Goal: Information Seeking & Learning: Find specific fact

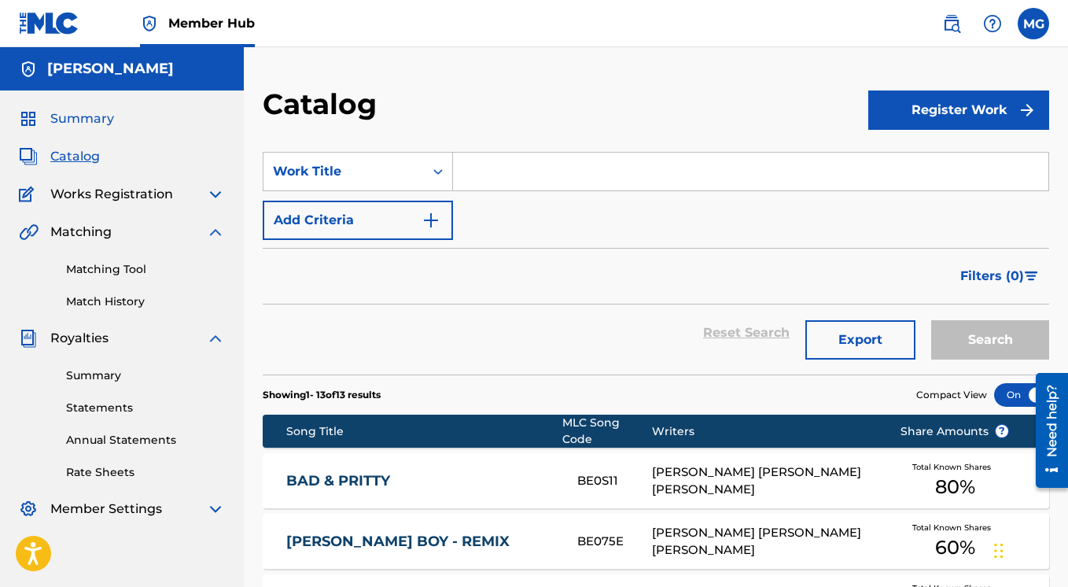
click at [94, 119] on span "Summary" at bounding box center [82, 118] width 64 height 19
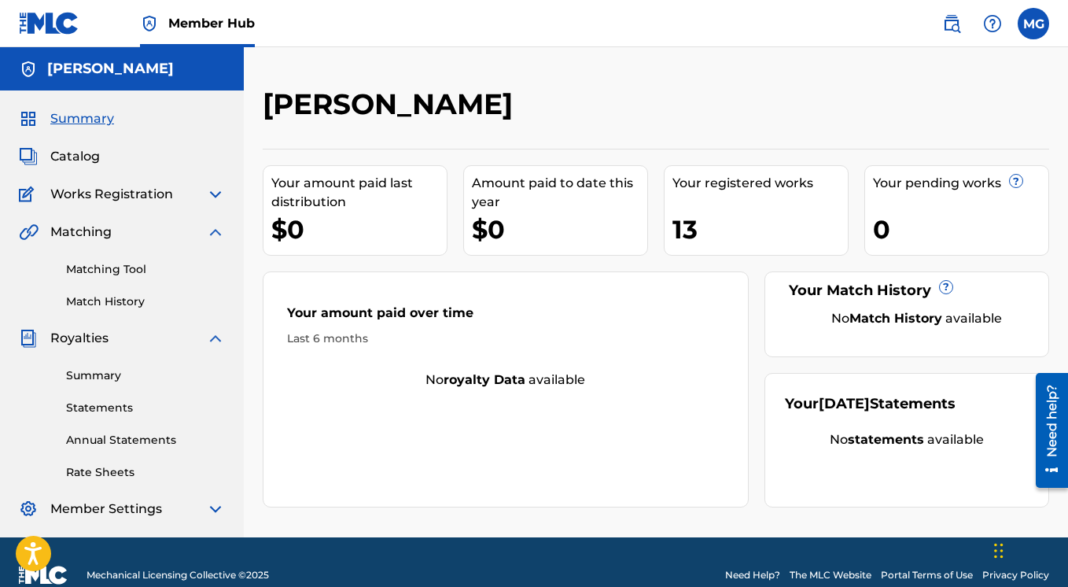
scroll to position [26, 0]
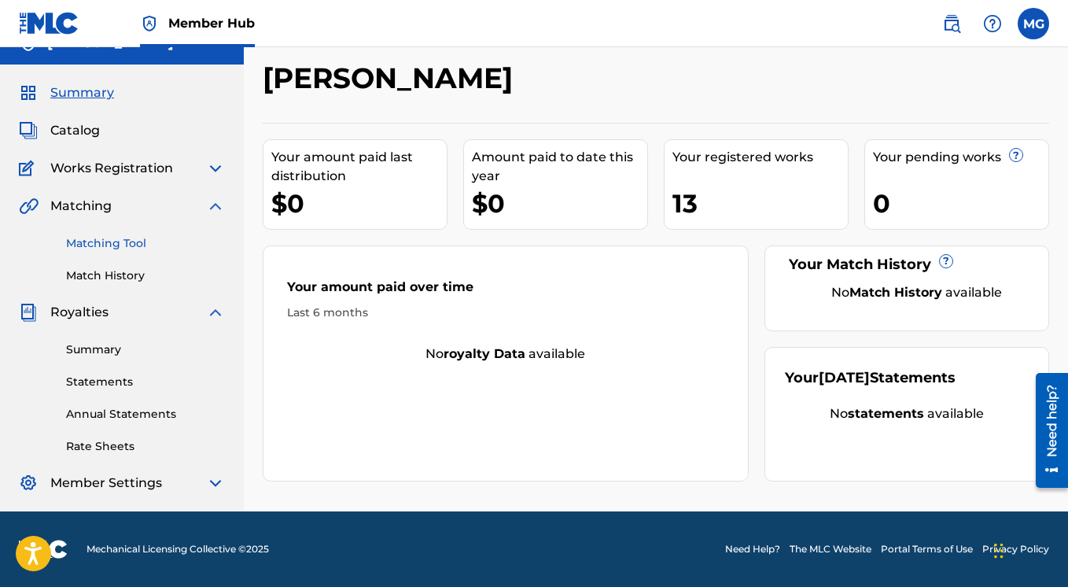
click at [94, 242] on link "Matching Tool" at bounding box center [145, 243] width 159 height 17
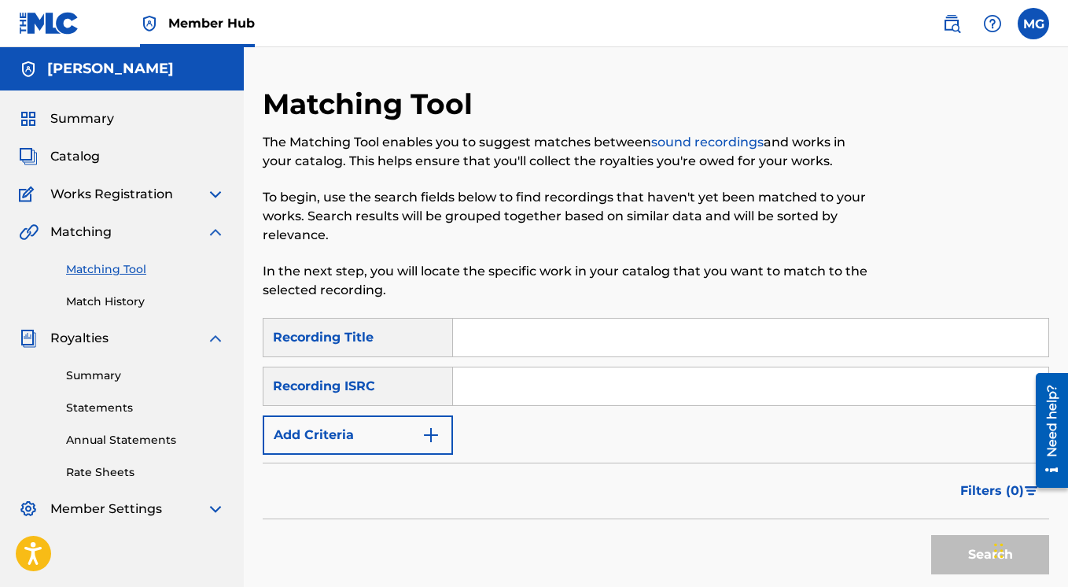
click at [492, 343] on input "Search Form" at bounding box center [751, 338] width 596 height 38
type input "t"
click at [432, 436] on img "Search Form" at bounding box center [431, 435] width 19 height 19
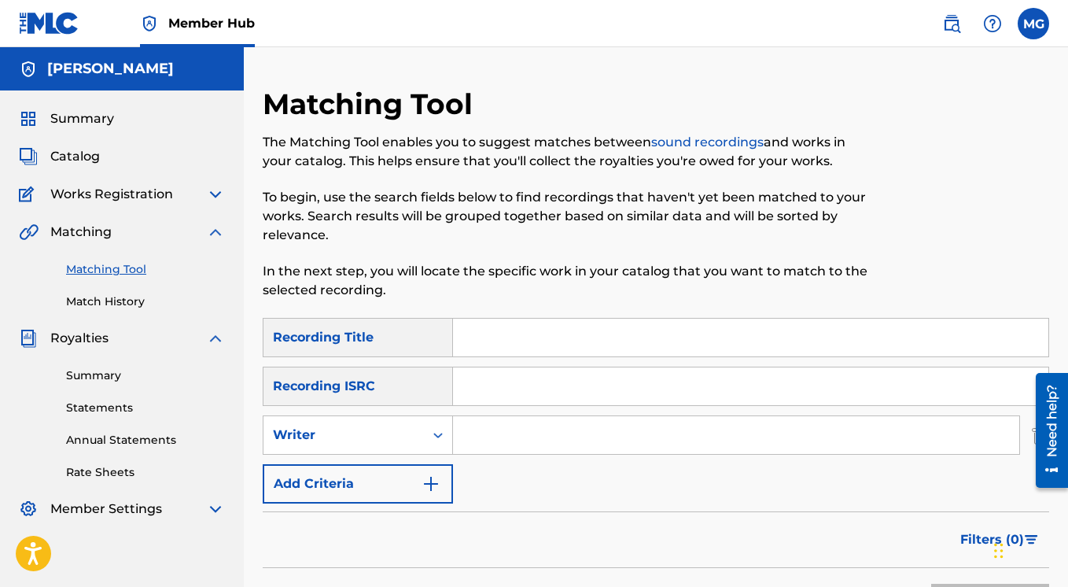
click at [490, 445] on input "Search Form" at bounding box center [736, 435] width 566 height 38
type input "tempman"
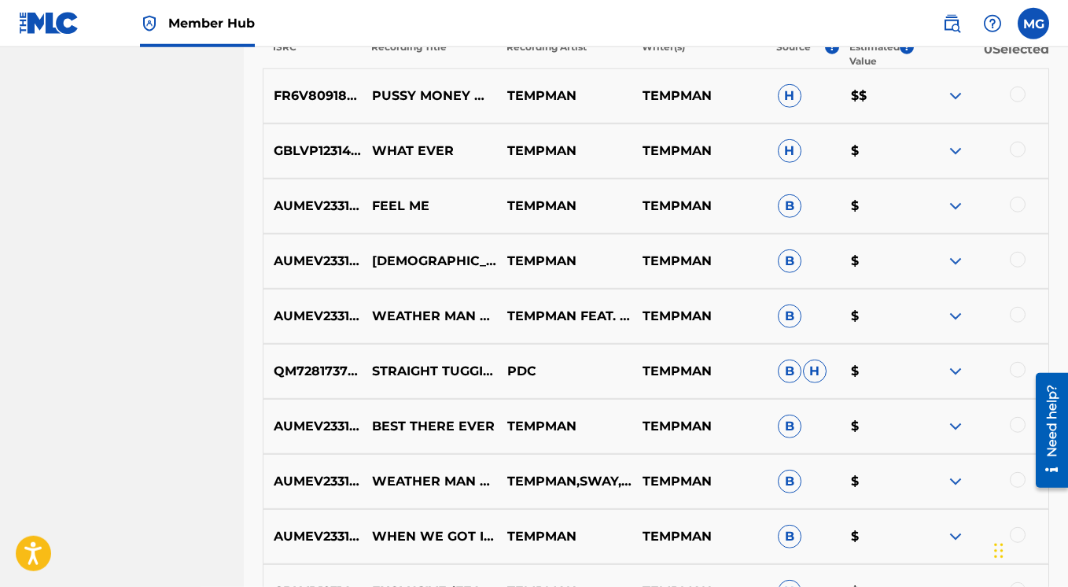
scroll to position [619, 0]
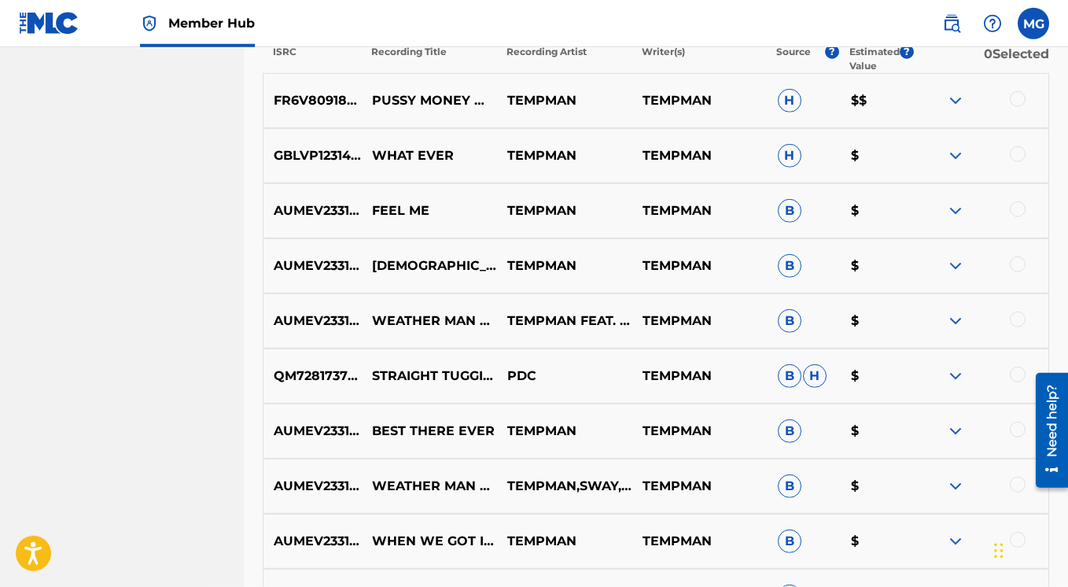
click at [953, 214] on img at bounding box center [955, 210] width 19 height 19
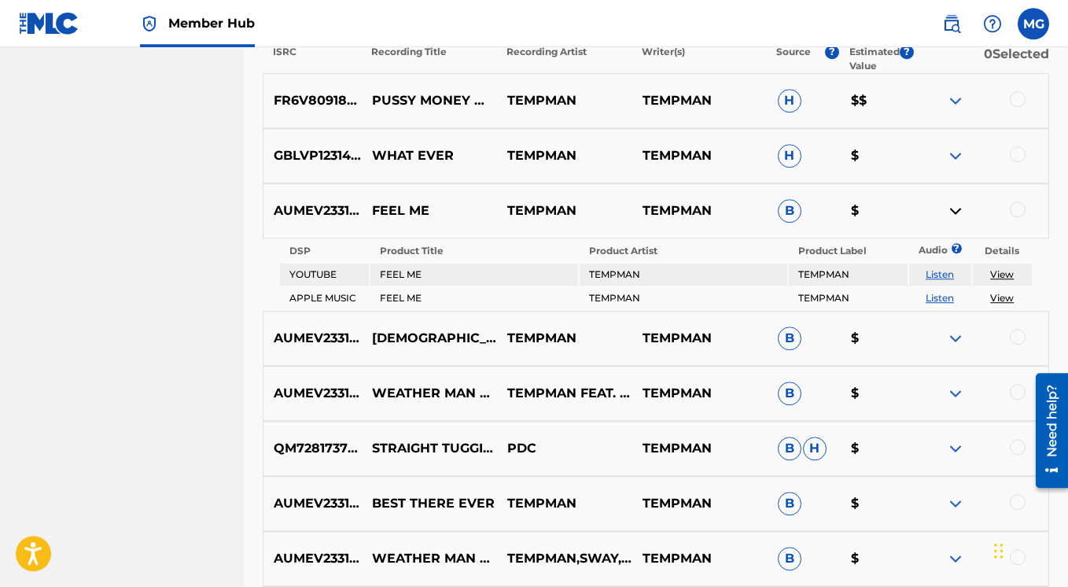
click at [950, 212] on img at bounding box center [955, 210] width 19 height 19
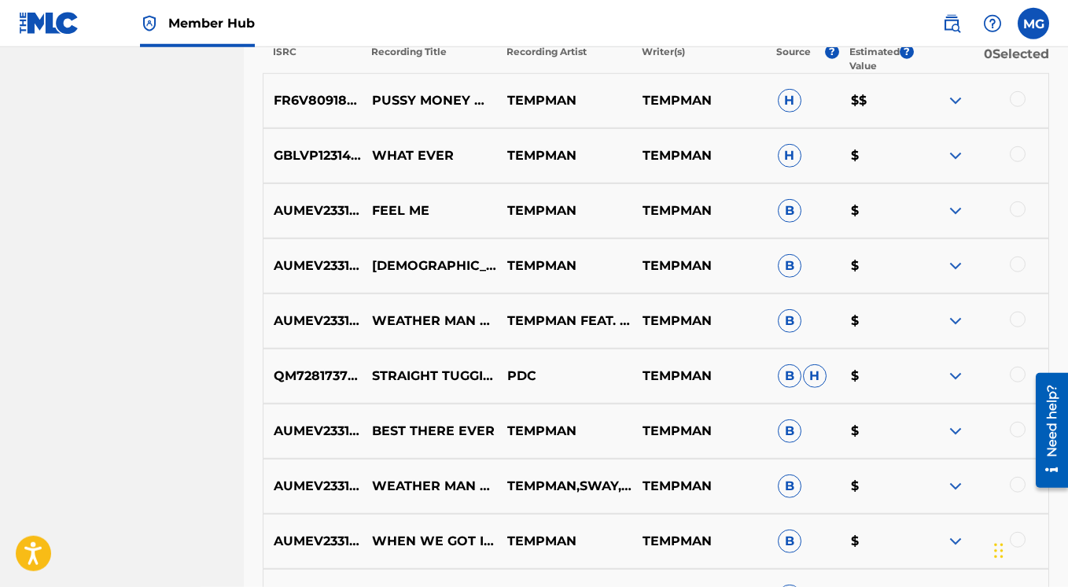
click at [954, 266] on img at bounding box center [955, 265] width 19 height 19
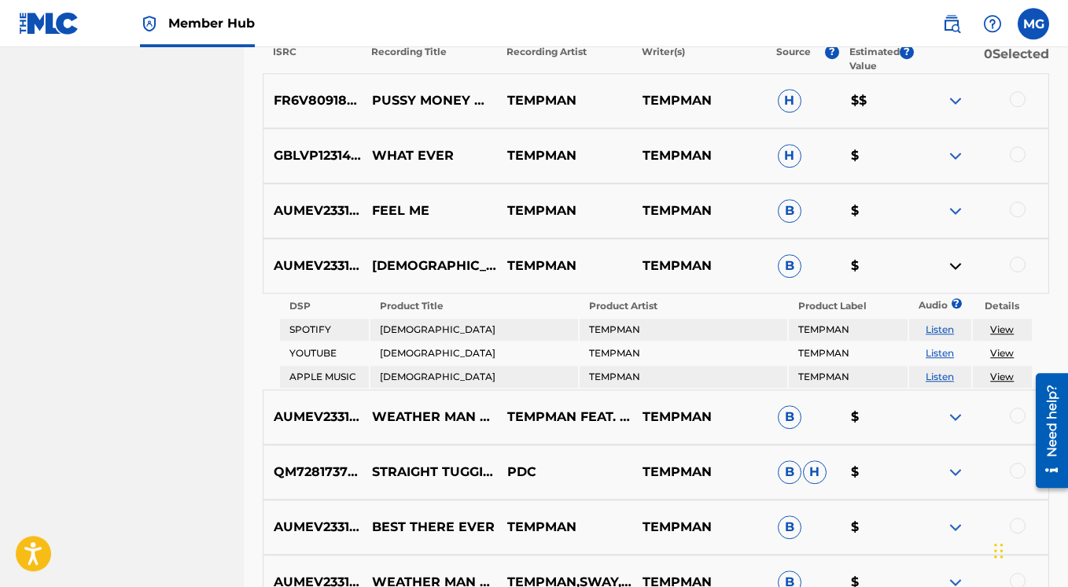
click at [954, 264] on img at bounding box center [955, 265] width 19 height 19
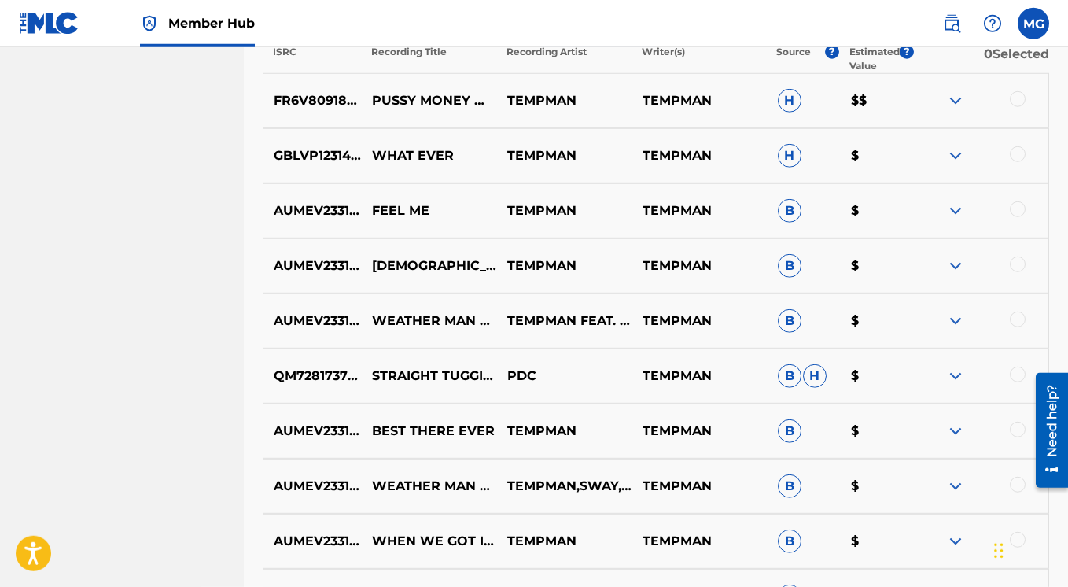
click at [954, 324] on img at bounding box center [955, 321] width 19 height 19
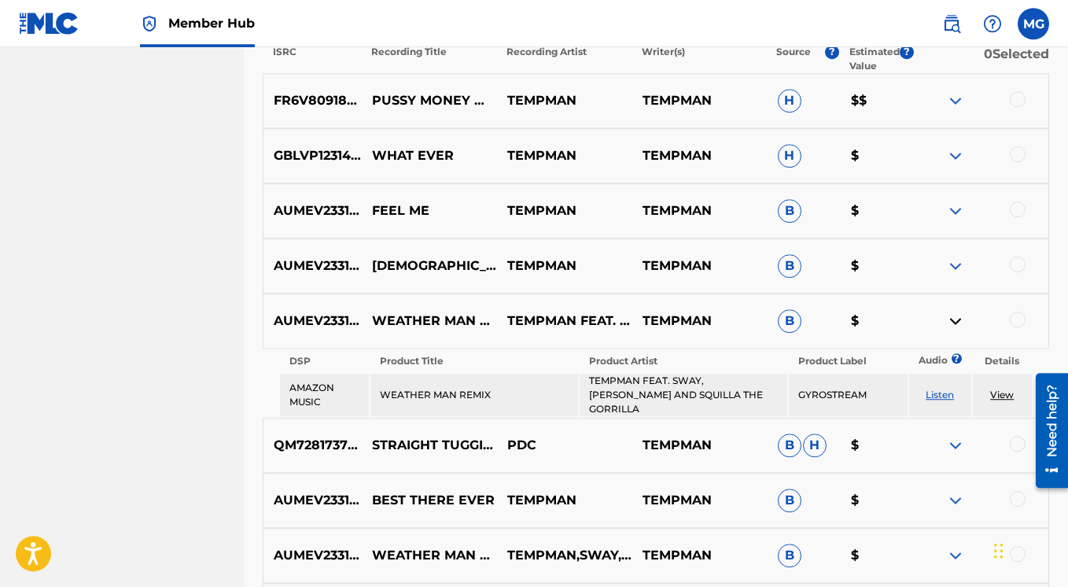
click at [954, 323] on img at bounding box center [955, 321] width 19 height 19
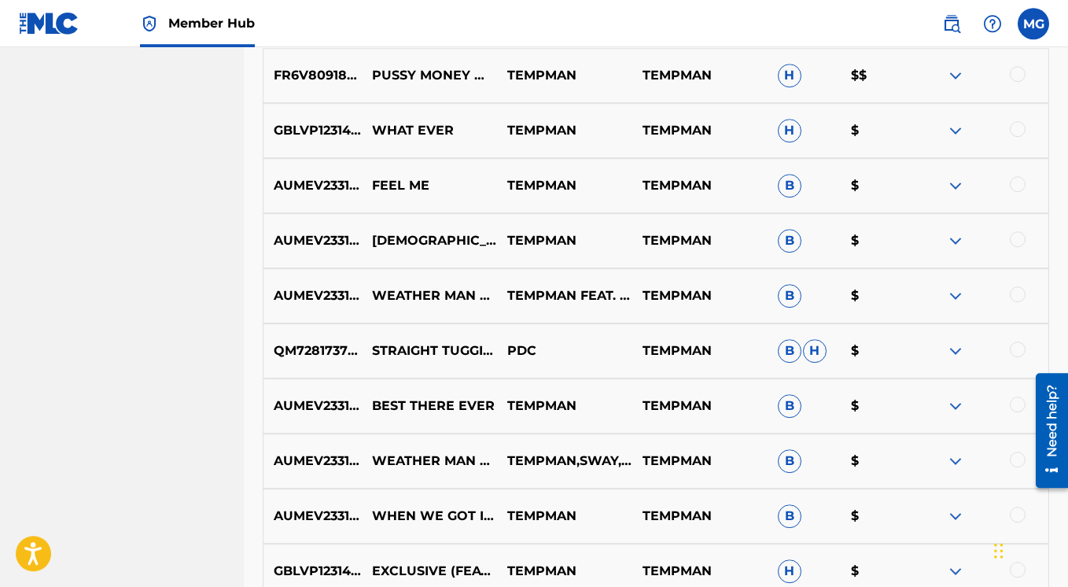
scroll to position [682, 0]
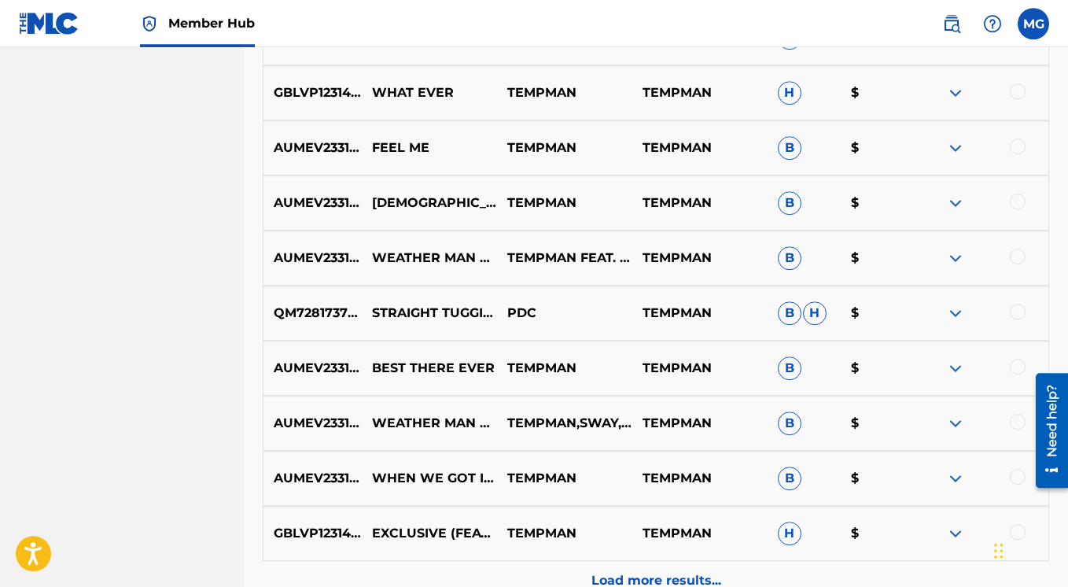
click at [953, 315] on img at bounding box center [955, 313] width 19 height 19
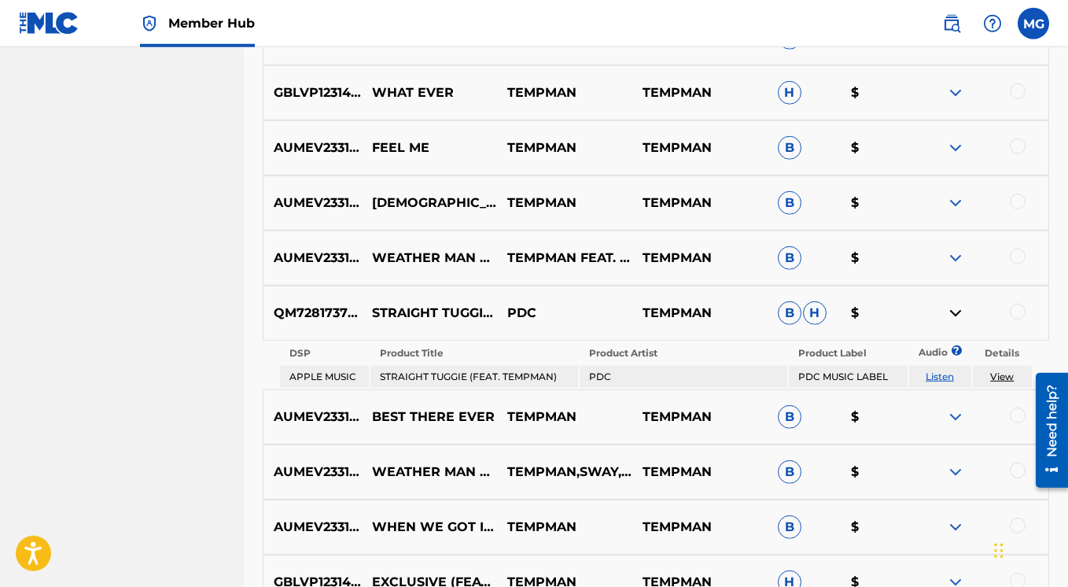
click at [953, 316] on img at bounding box center [955, 313] width 19 height 19
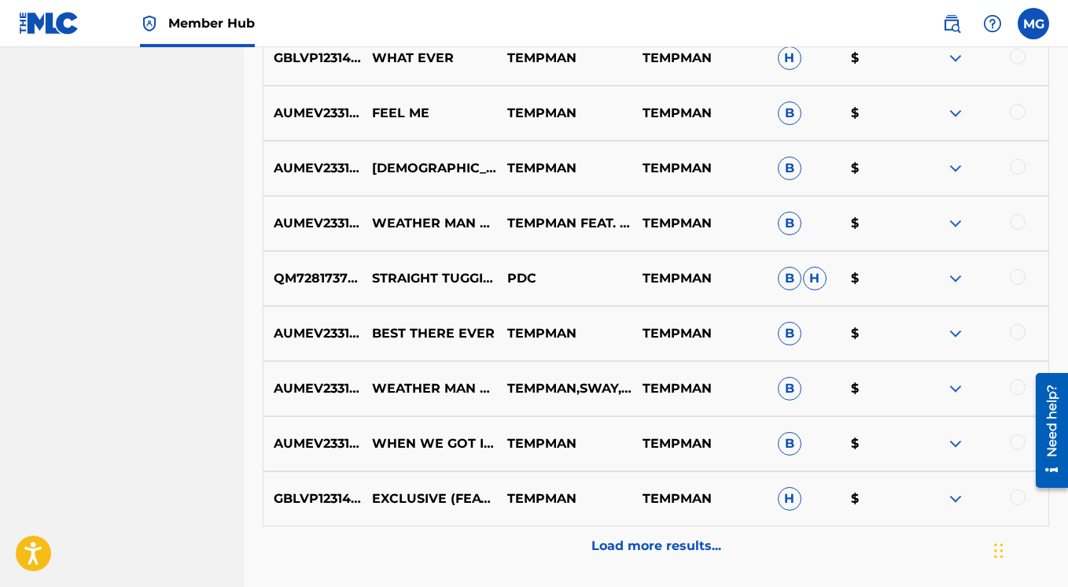
scroll to position [833, 0]
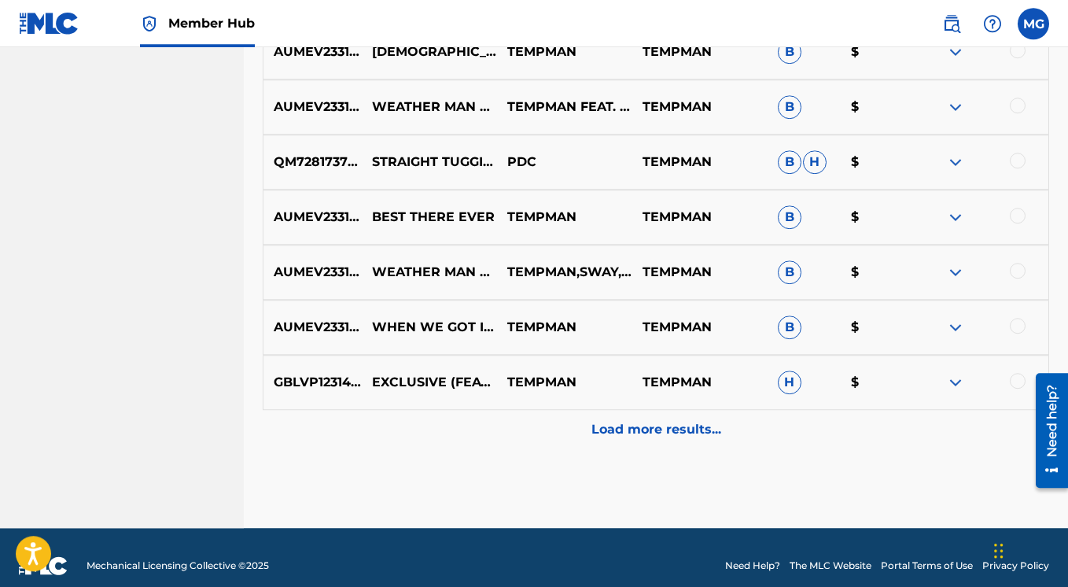
click at [959, 274] on img at bounding box center [955, 272] width 19 height 19
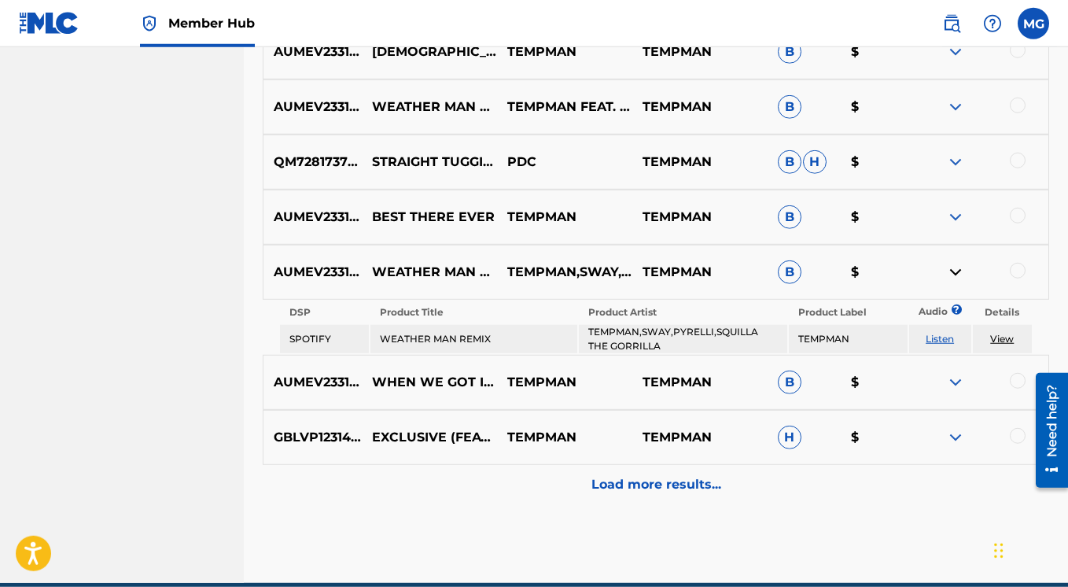
click at [959, 275] on img at bounding box center [955, 272] width 19 height 19
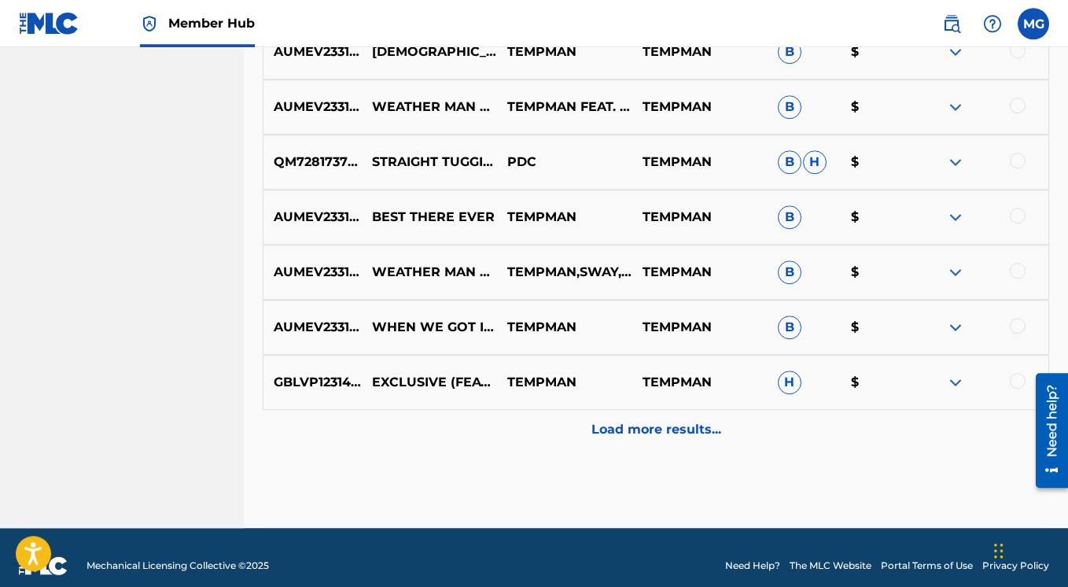
click at [954, 324] on img at bounding box center [955, 327] width 19 height 19
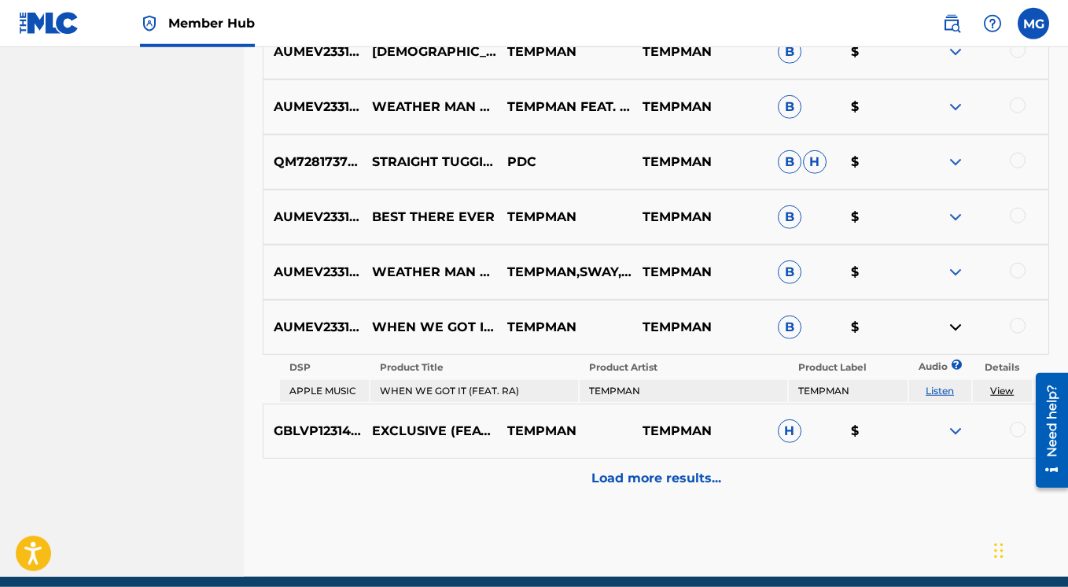
click at [954, 325] on img at bounding box center [955, 327] width 19 height 19
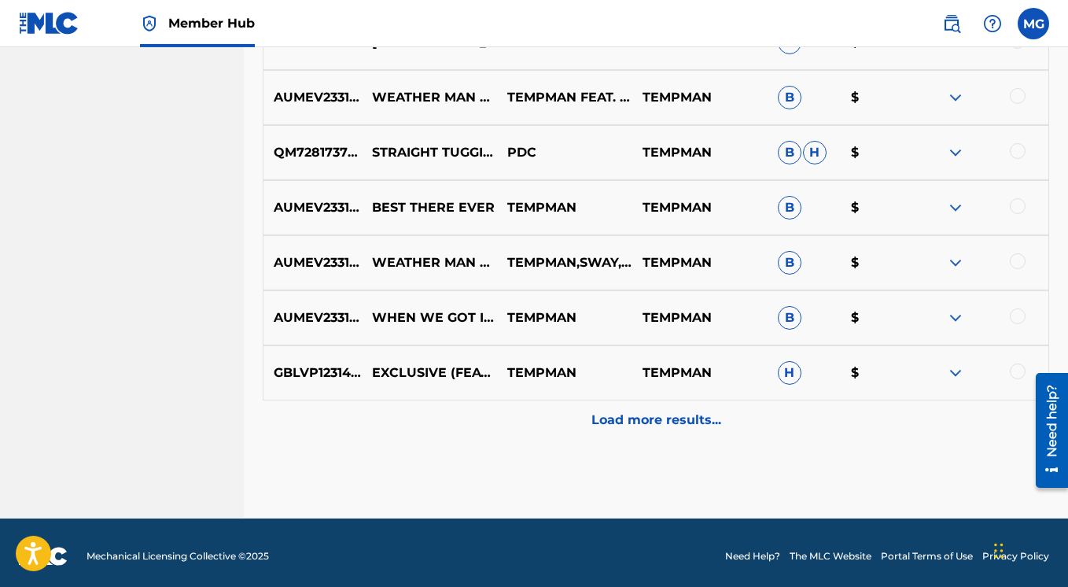
scroll to position [850, 0]
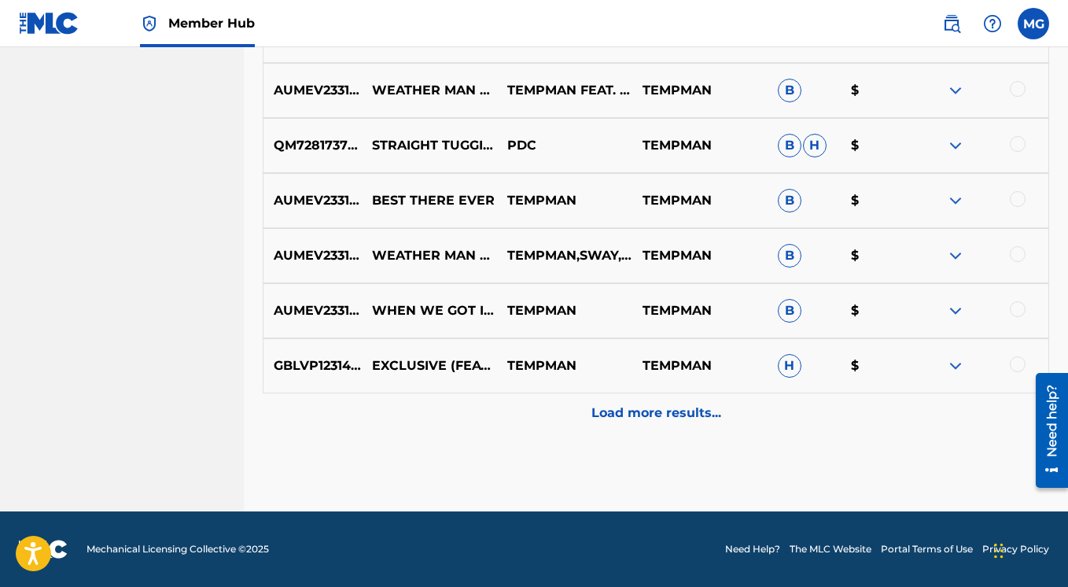
click at [955, 358] on img at bounding box center [955, 365] width 19 height 19
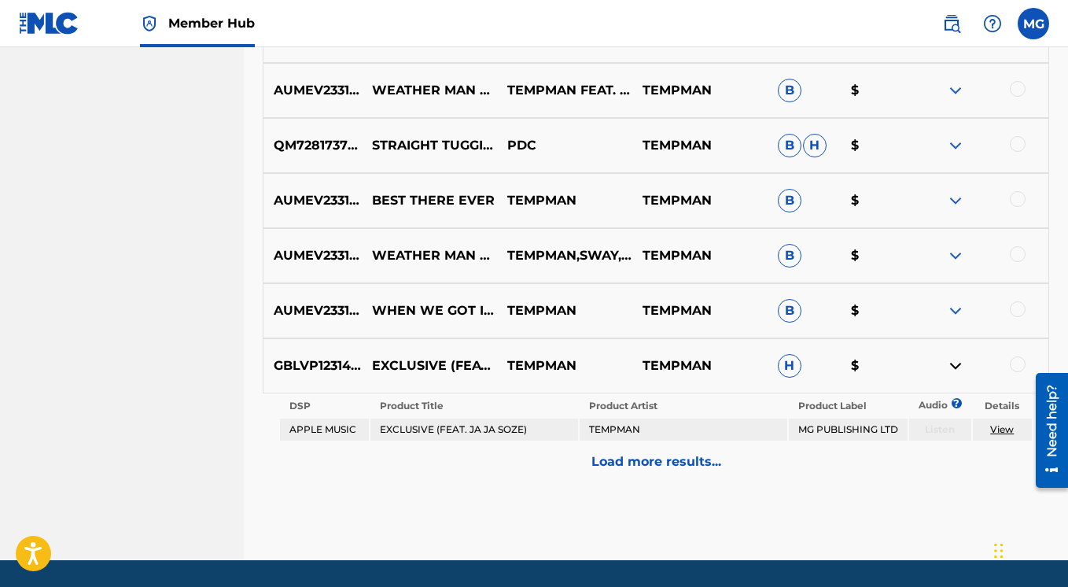
click at [952, 367] on img at bounding box center [955, 365] width 19 height 19
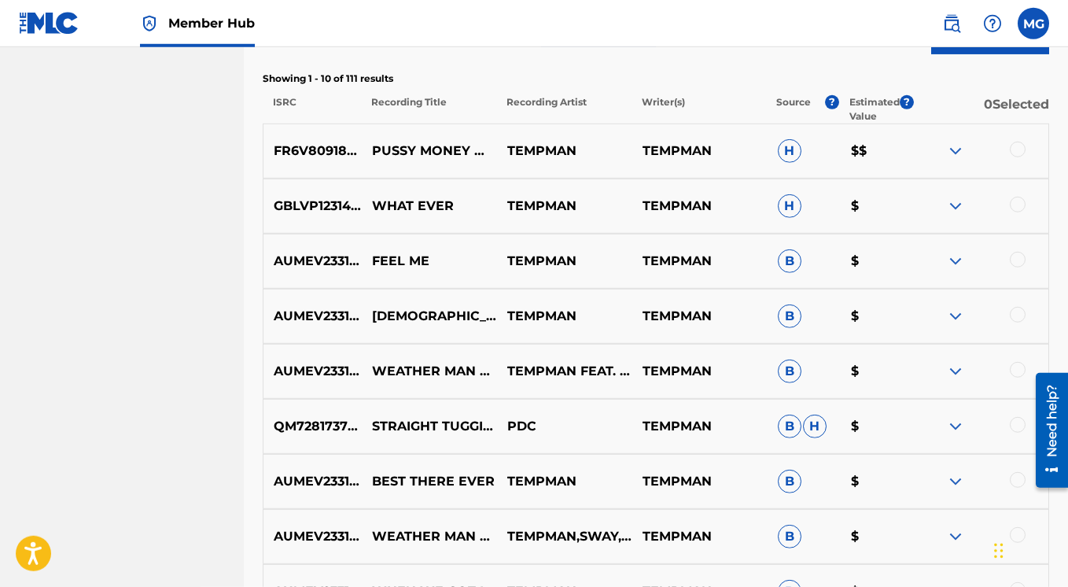
scroll to position [522, 0]
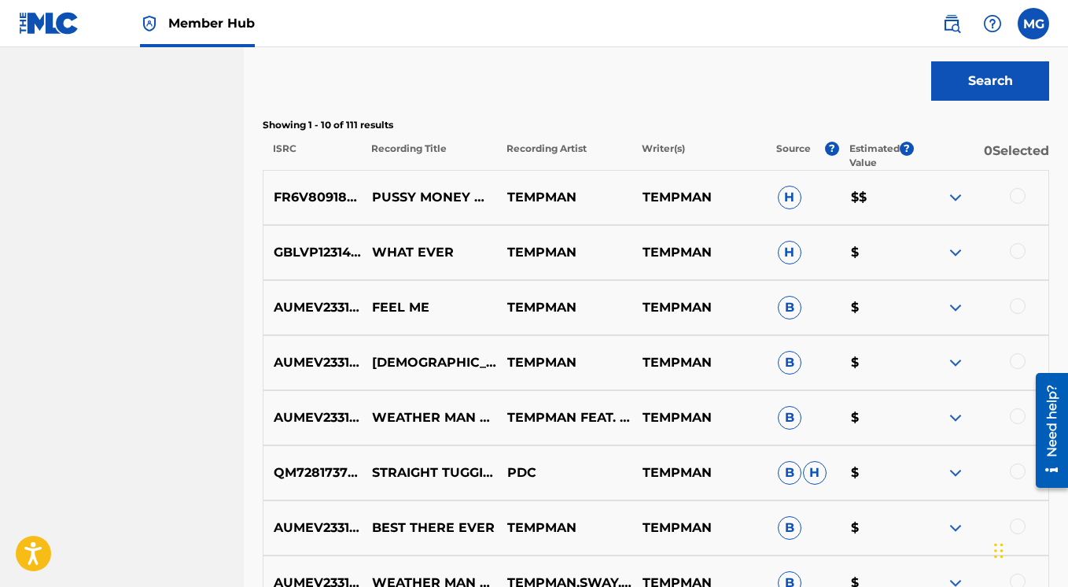
click at [956, 198] on img at bounding box center [955, 197] width 19 height 19
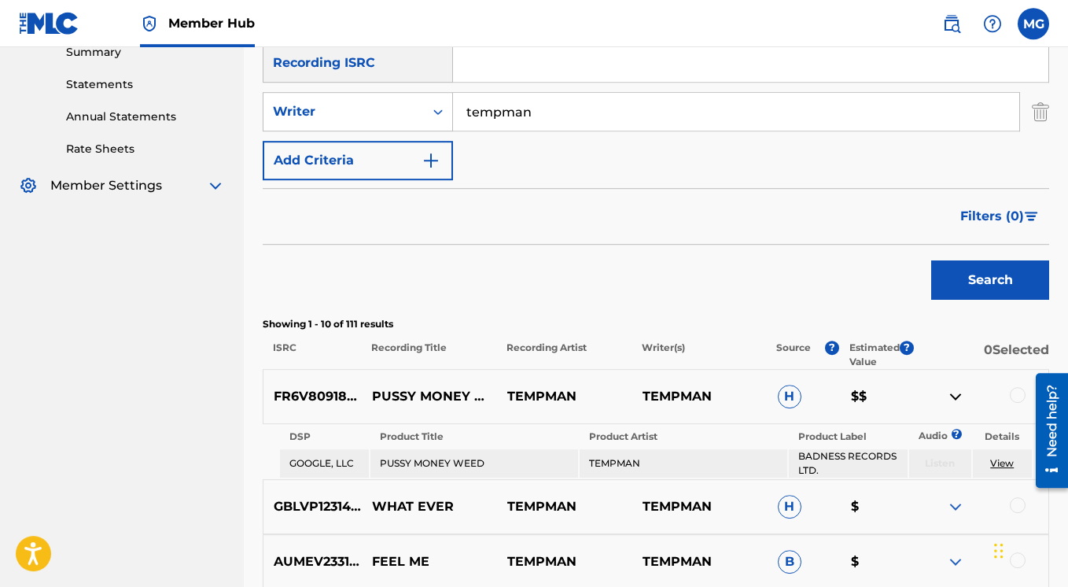
scroll to position [195, 0]
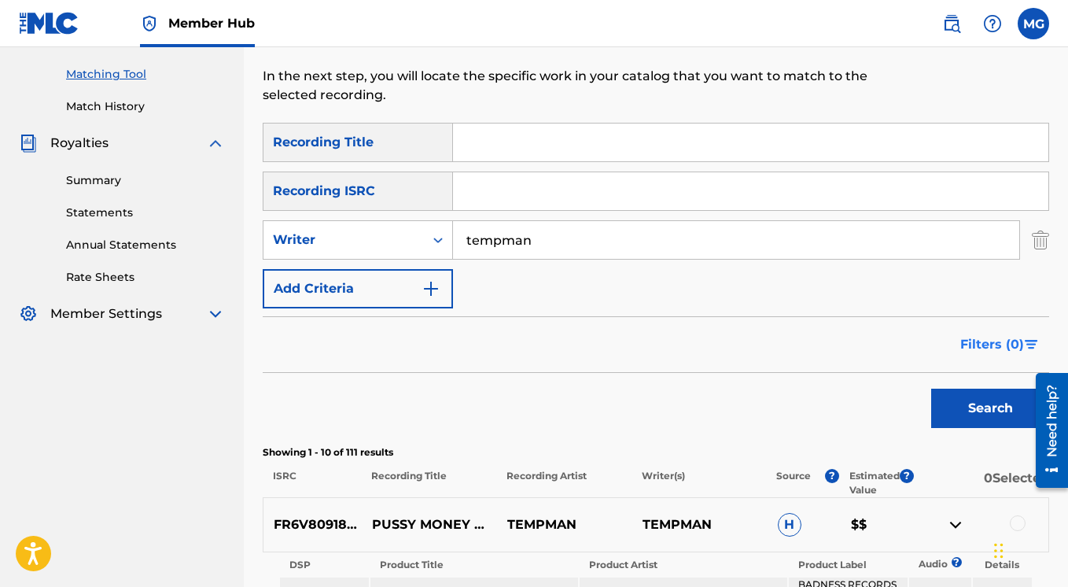
click at [993, 342] on span "Filters ( 0 )" at bounding box center [993, 344] width 64 height 19
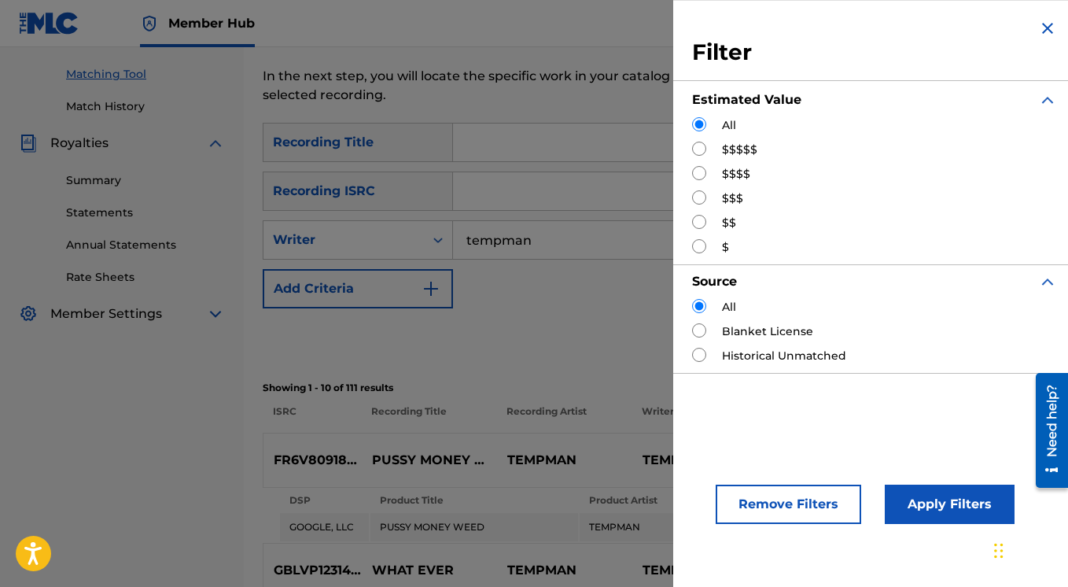
click at [701, 197] on input "Search Form" at bounding box center [699, 197] width 14 height 14
radio input "true"
click at [924, 504] on button "Apply Filters" at bounding box center [950, 504] width 130 height 39
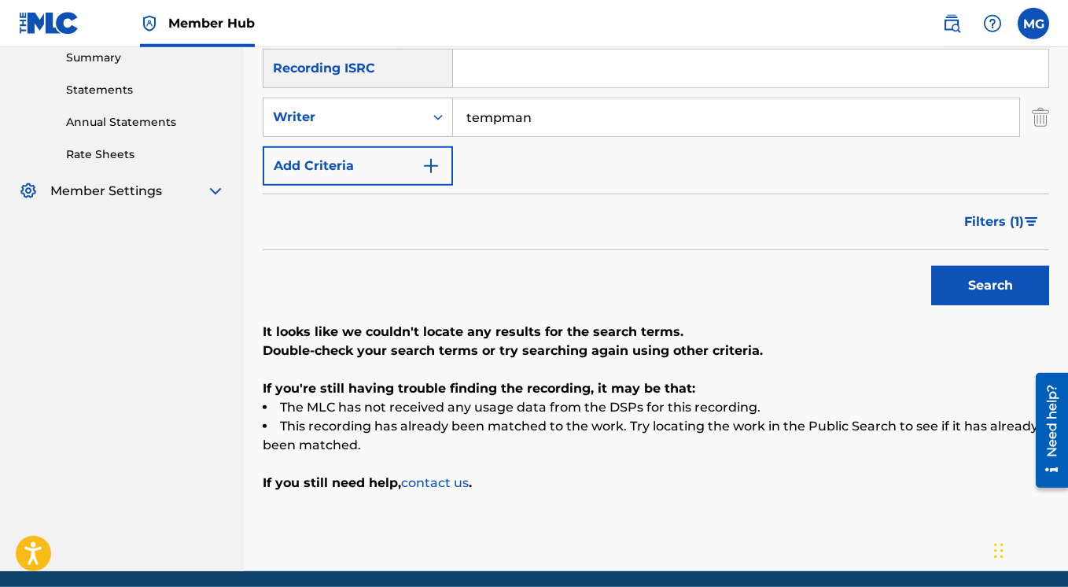
scroll to position [170, 0]
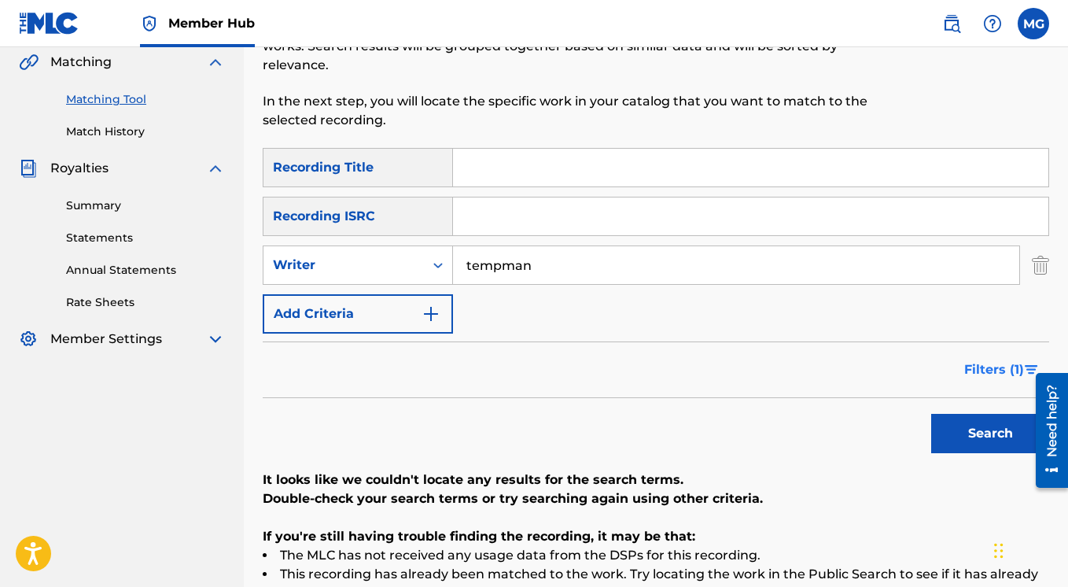
click at [973, 368] on span "Filters ( 1 )" at bounding box center [995, 369] width 60 height 19
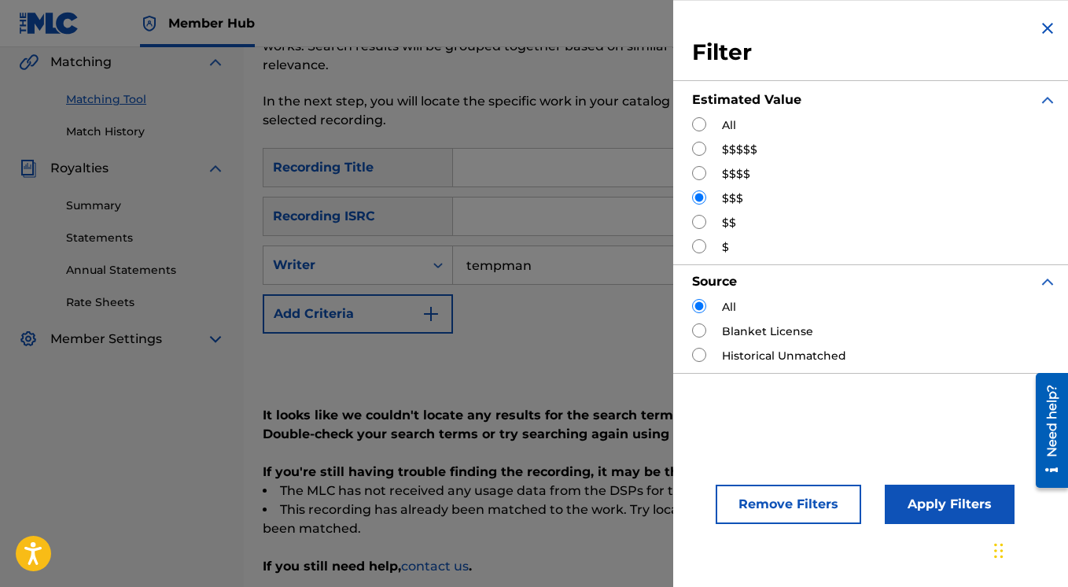
click at [700, 221] on input "Search Form" at bounding box center [699, 222] width 14 height 14
radio input "true"
click at [902, 509] on button "Apply Filters" at bounding box center [950, 504] width 130 height 39
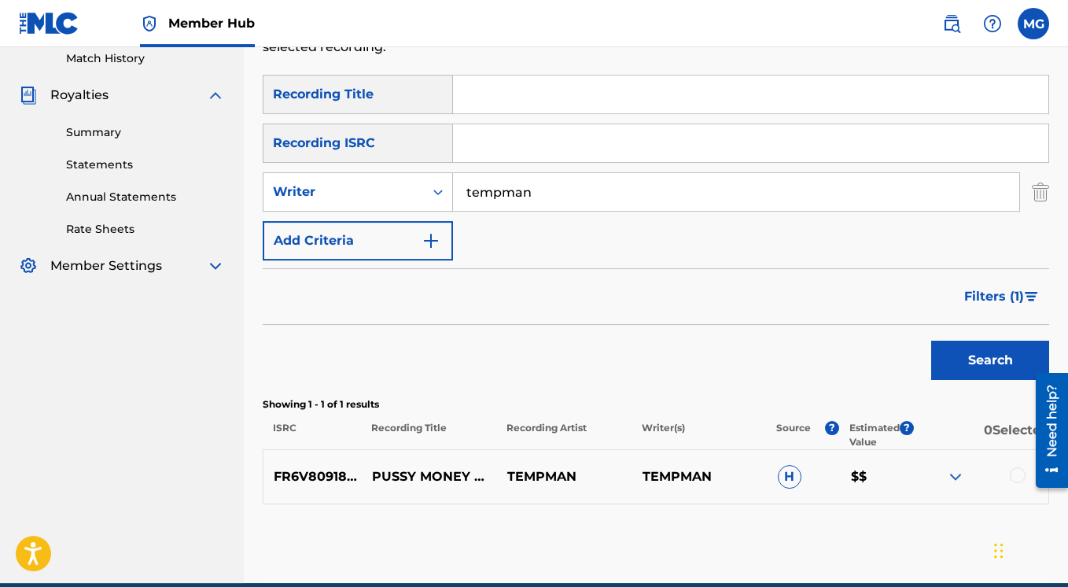
scroll to position [252, 0]
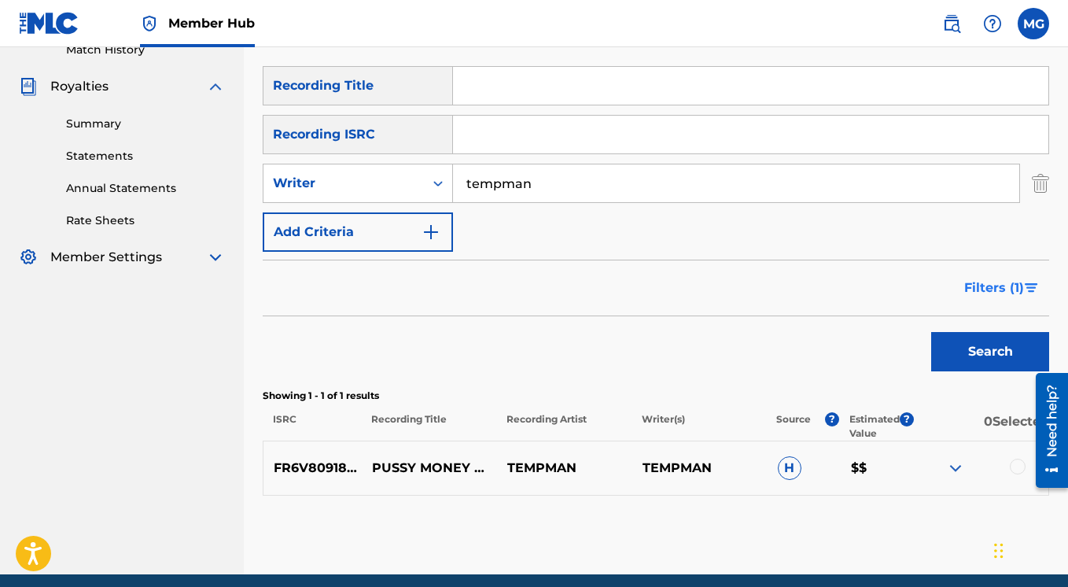
click at [1010, 290] on span "Filters ( 1 )" at bounding box center [995, 288] width 60 height 19
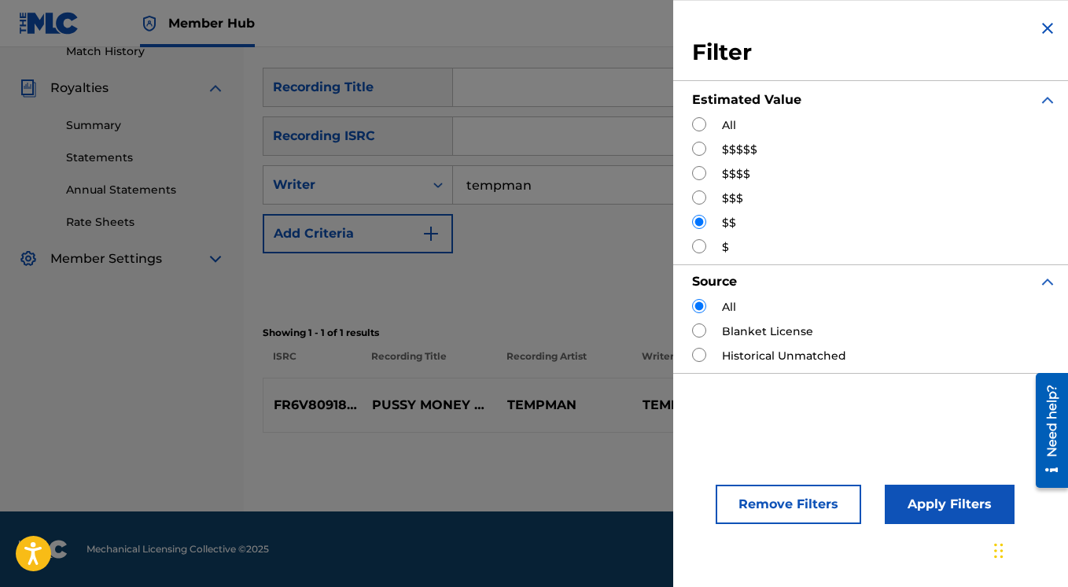
scroll to position [250, 0]
click at [700, 125] on input "Search Form" at bounding box center [699, 124] width 14 height 14
radio input "true"
click at [928, 502] on button "Apply Filters" at bounding box center [950, 504] width 130 height 39
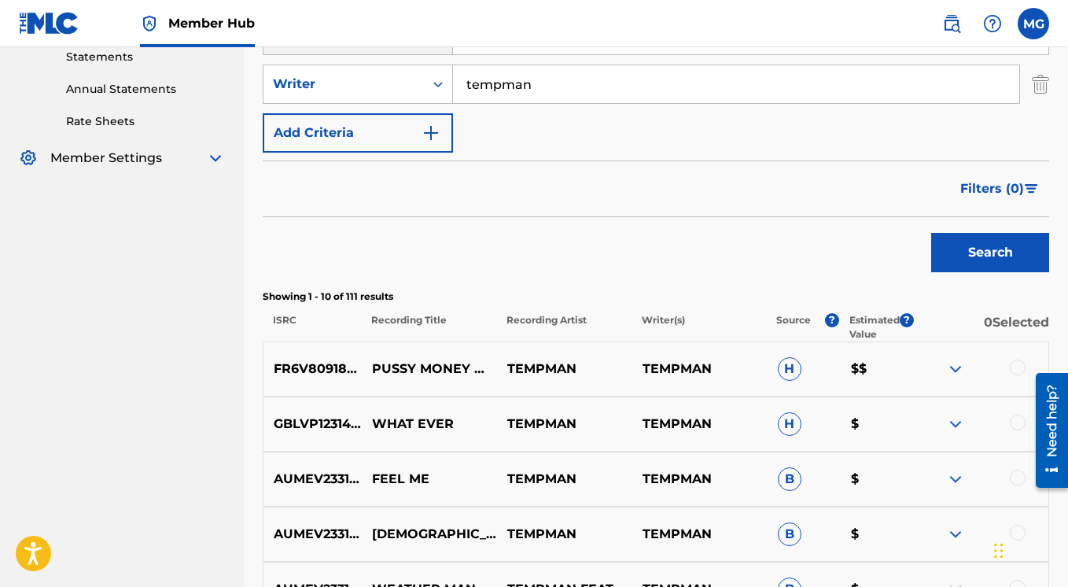
scroll to position [502, 0]
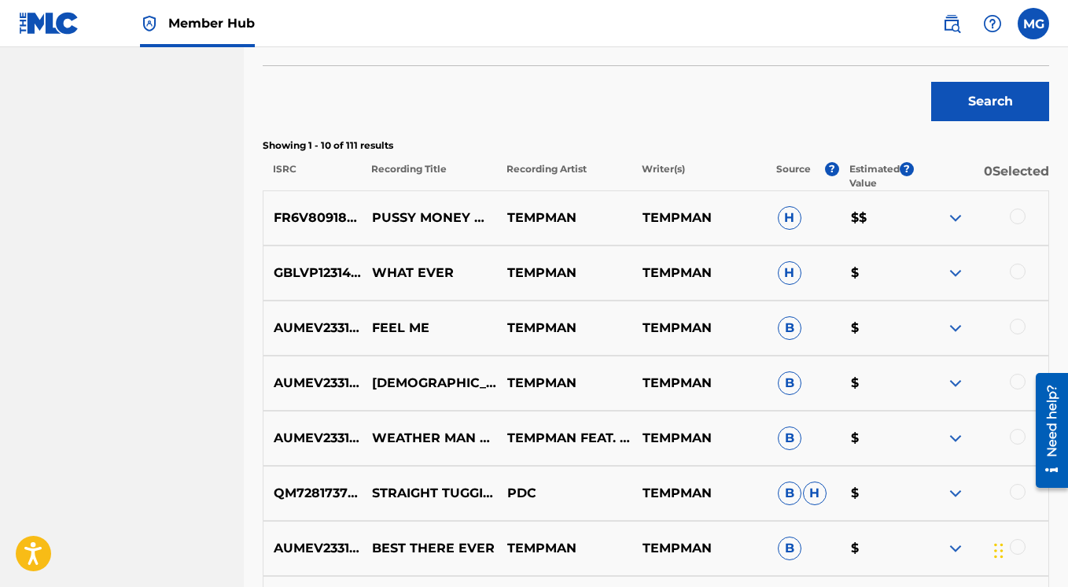
click at [956, 271] on img at bounding box center [955, 273] width 19 height 19
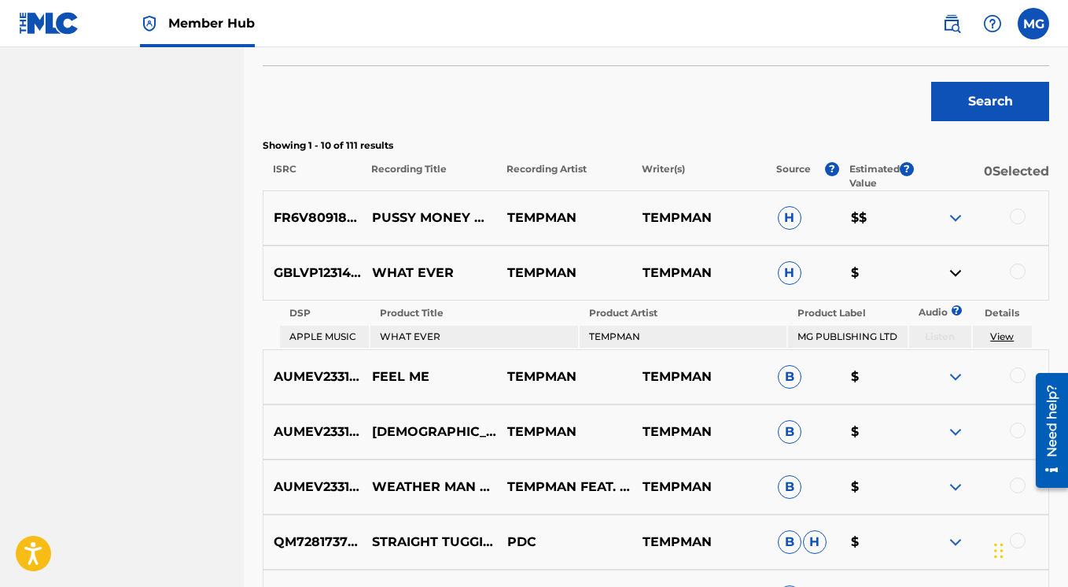
drag, startPoint x: 952, startPoint y: 271, endPoint x: 898, endPoint y: 377, distance: 118.2
click at [948, 279] on img at bounding box center [955, 273] width 19 height 19
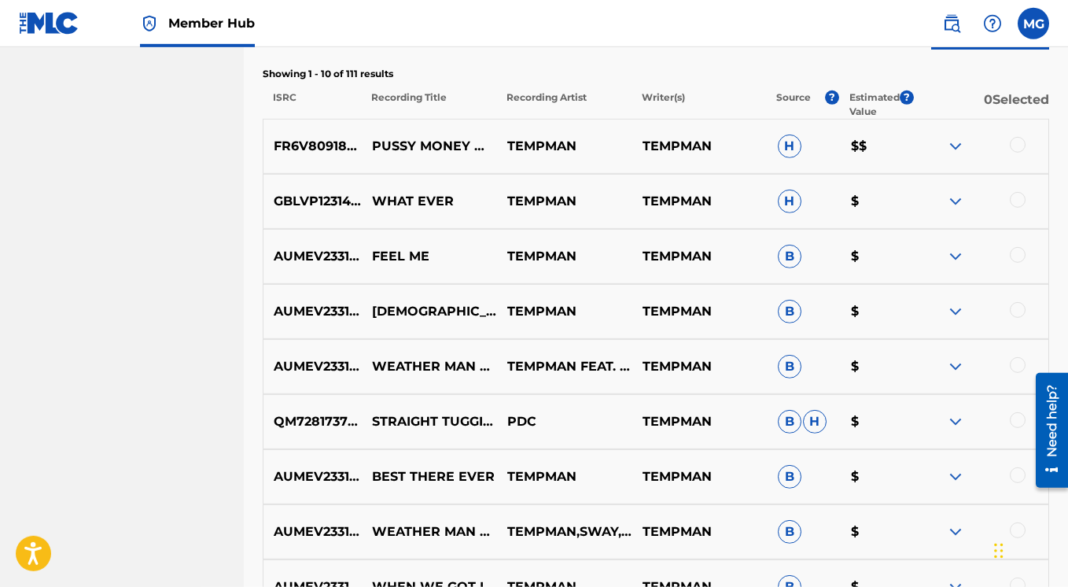
scroll to position [716, 0]
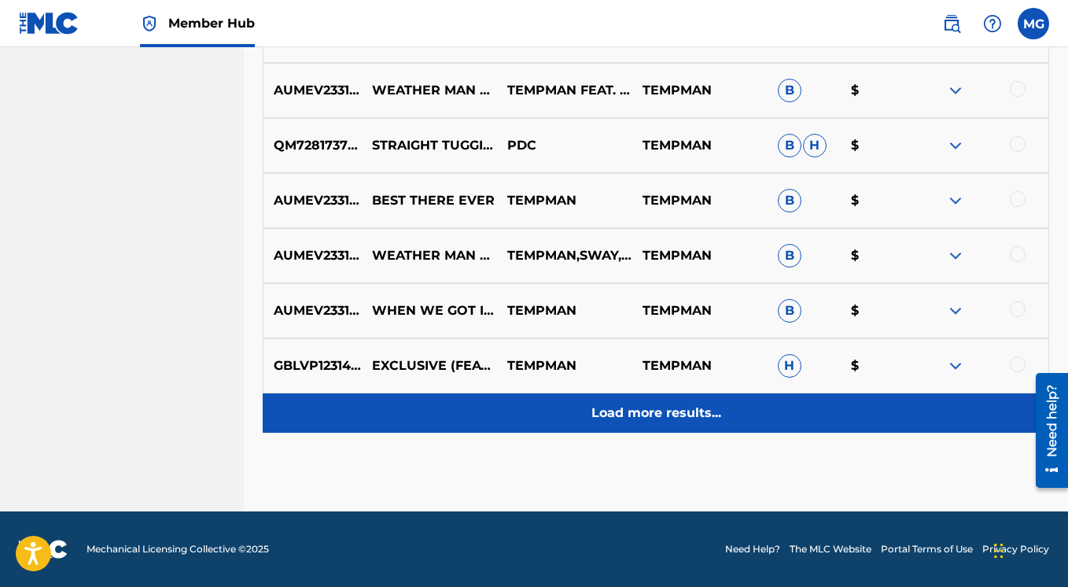
click at [654, 406] on p "Load more results..." at bounding box center [657, 413] width 130 height 19
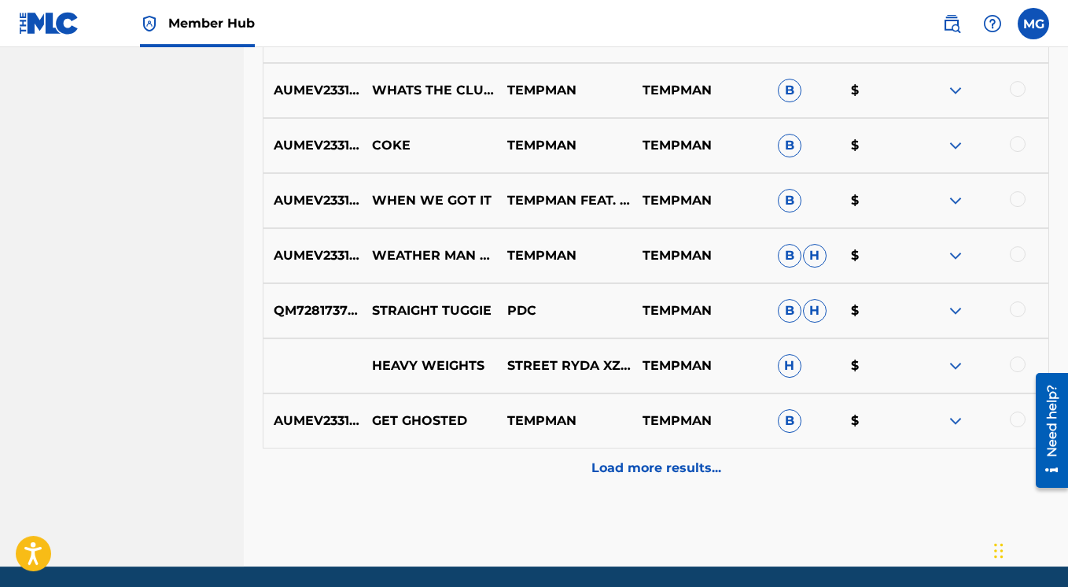
scroll to position [1400, 0]
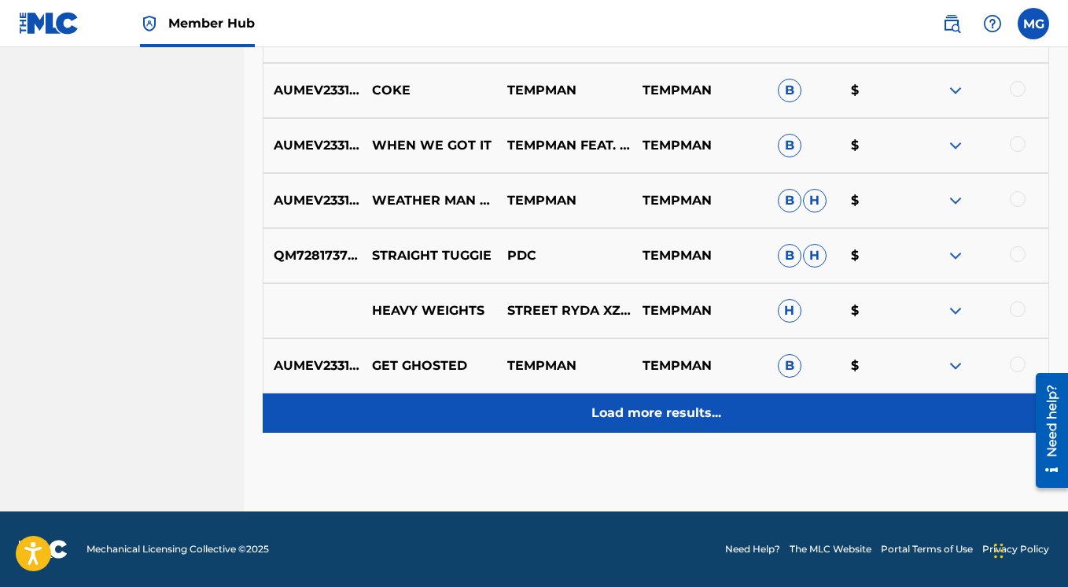
click at [692, 415] on p "Load more results..." at bounding box center [657, 413] width 130 height 19
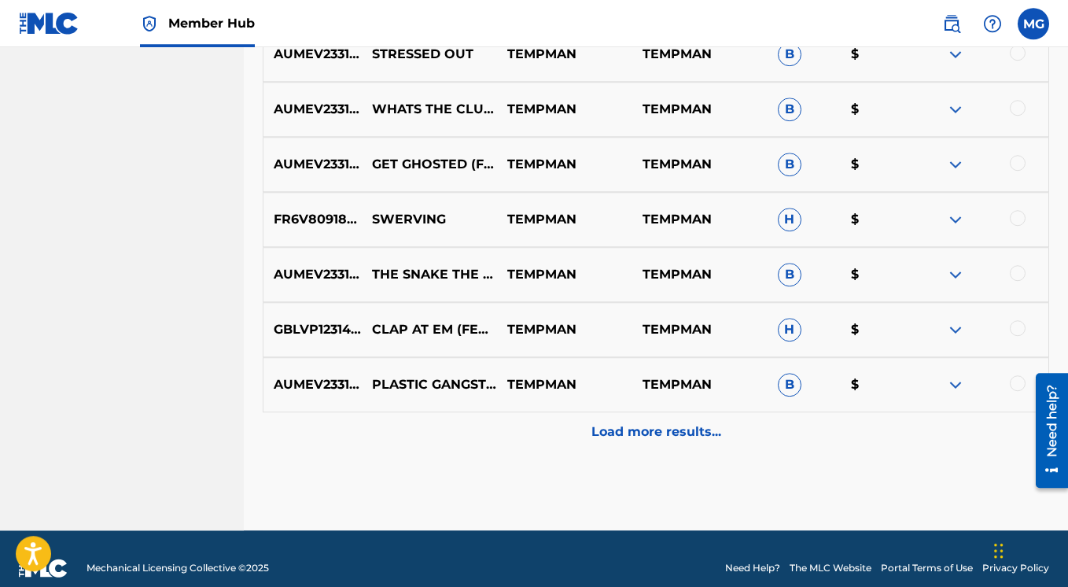
scroll to position [1951, 0]
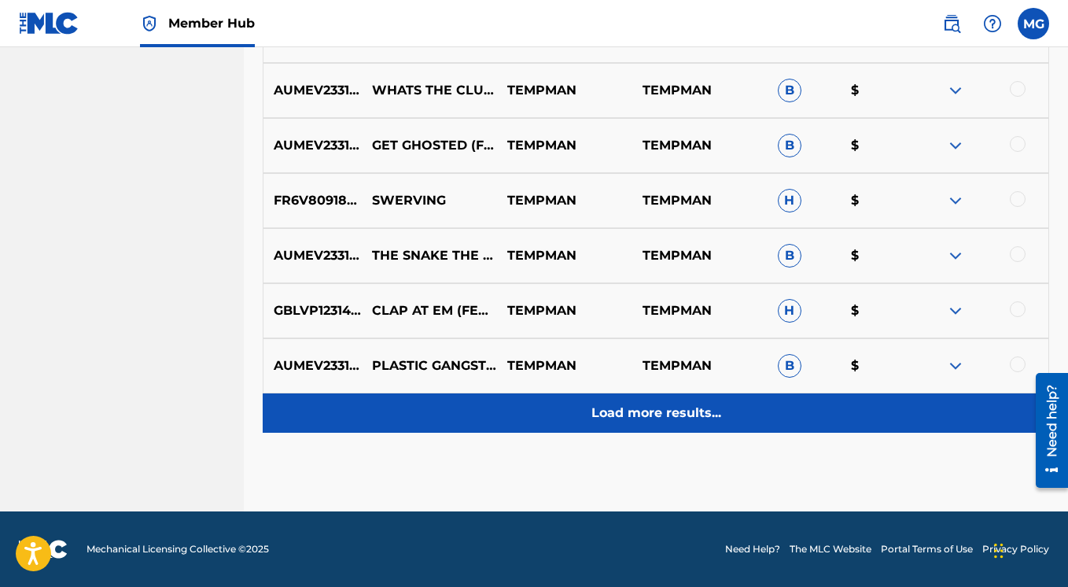
click at [660, 417] on p "Load more results..." at bounding box center [657, 413] width 130 height 19
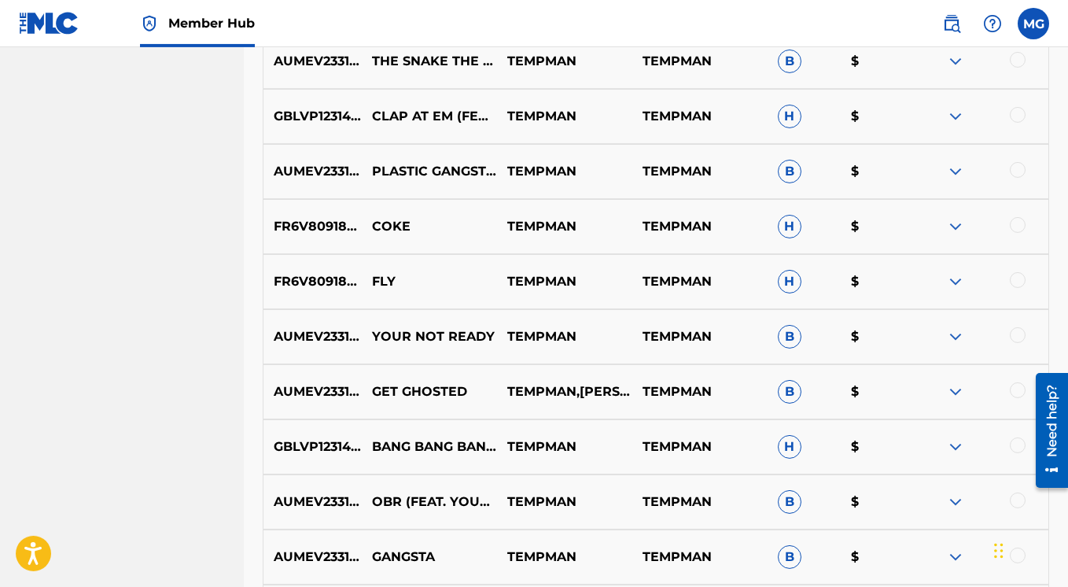
scroll to position [2072, 0]
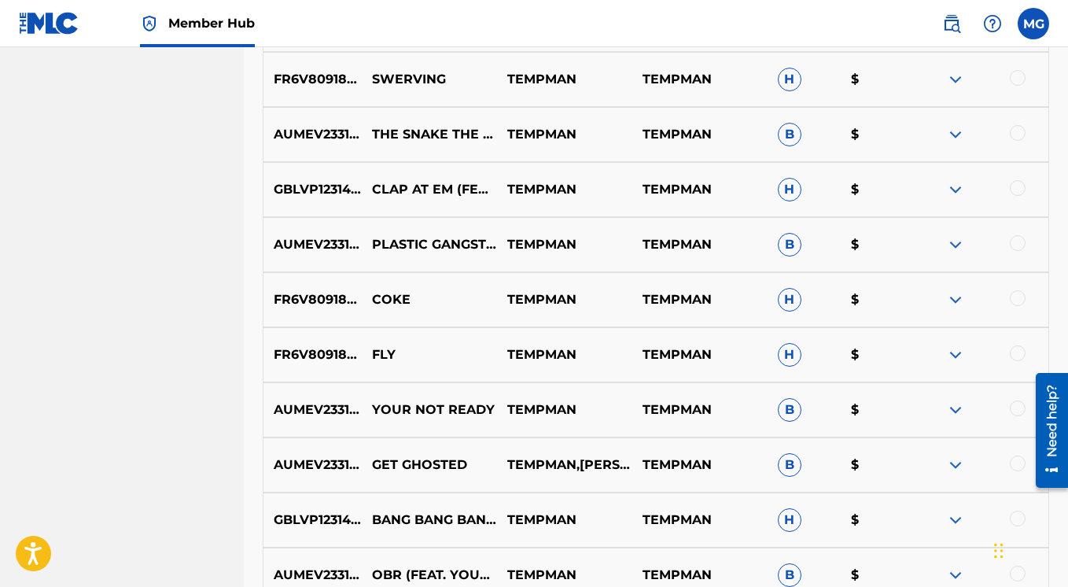
click at [961, 186] on img at bounding box center [955, 189] width 19 height 19
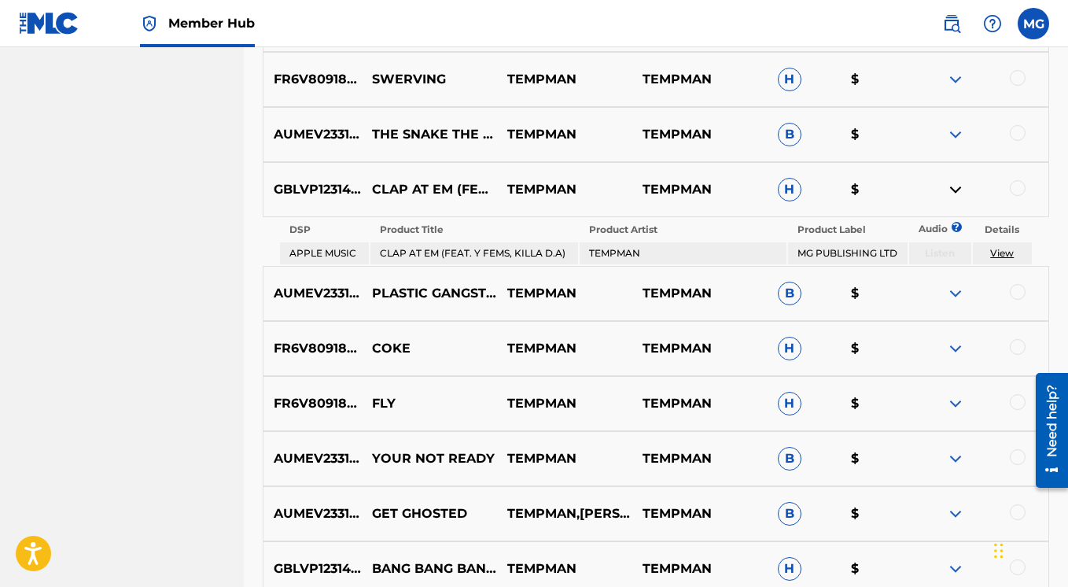
click at [1002, 257] on link "View" at bounding box center [1003, 253] width 24 height 12
click at [961, 295] on img at bounding box center [955, 293] width 19 height 19
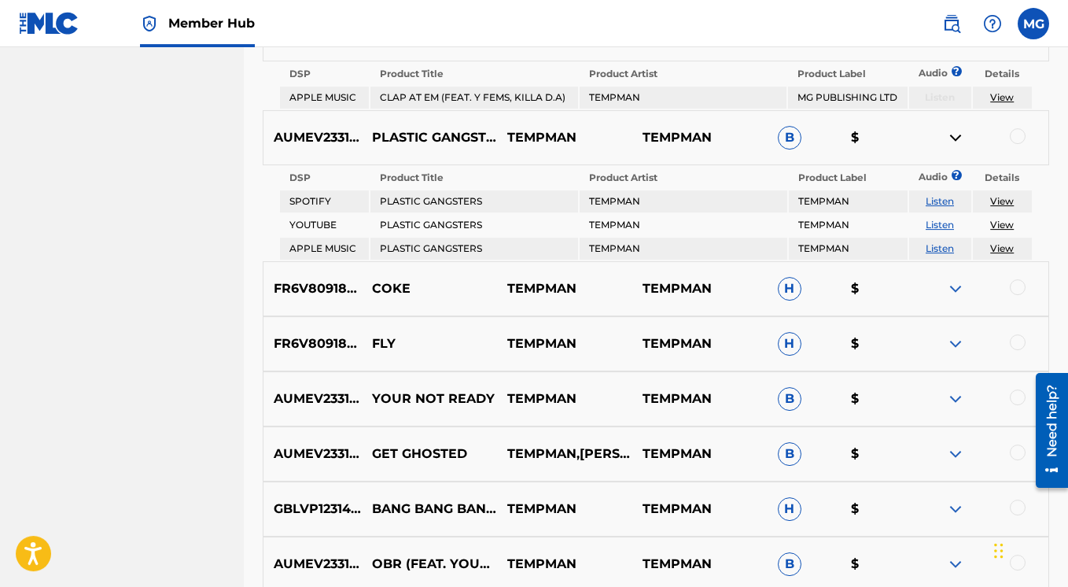
scroll to position [2236, 0]
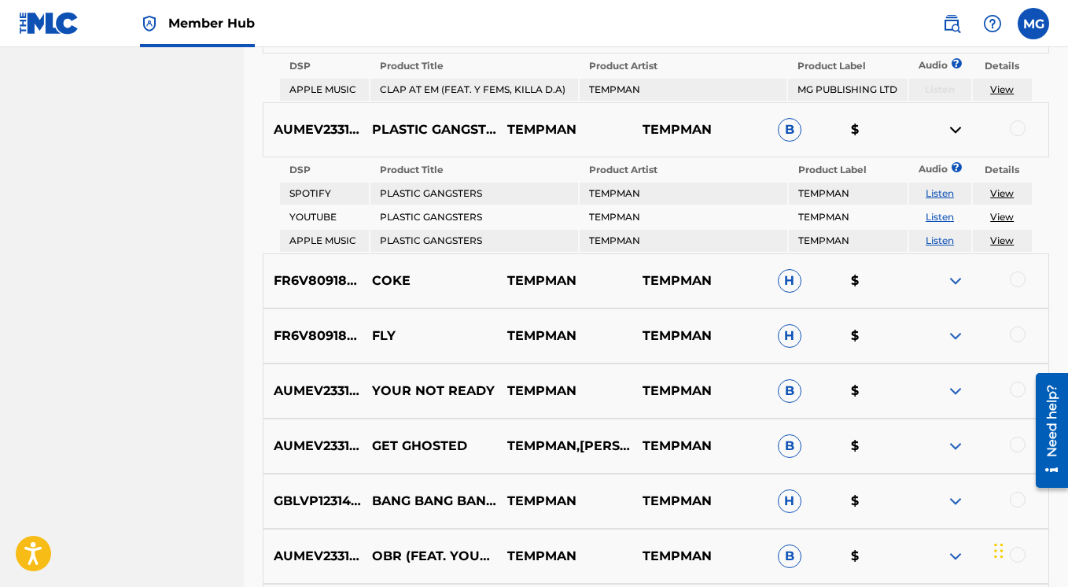
click at [951, 285] on img at bounding box center [955, 280] width 19 height 19
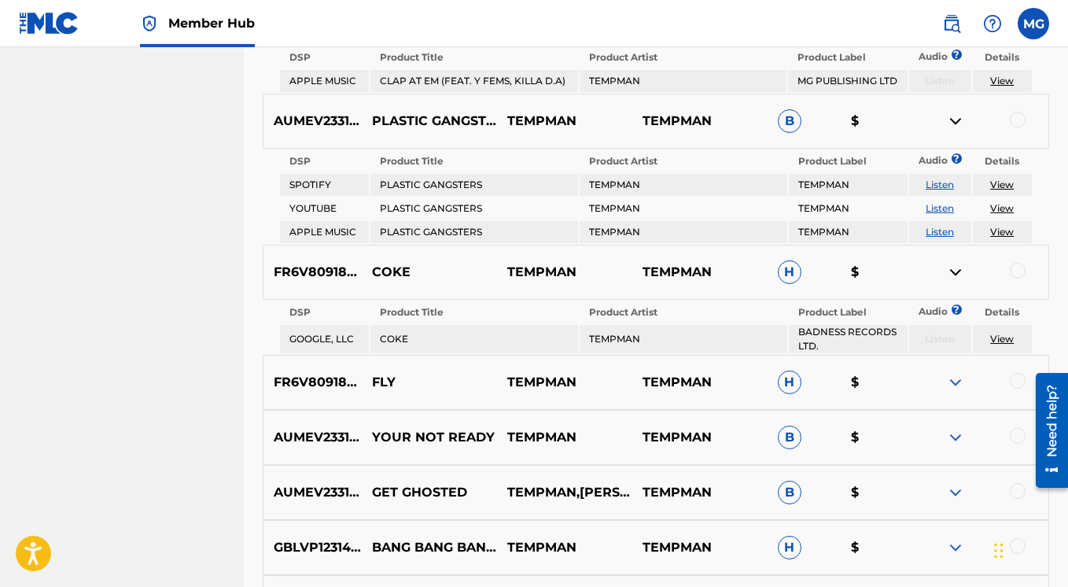
scroll to position [2248, 0]
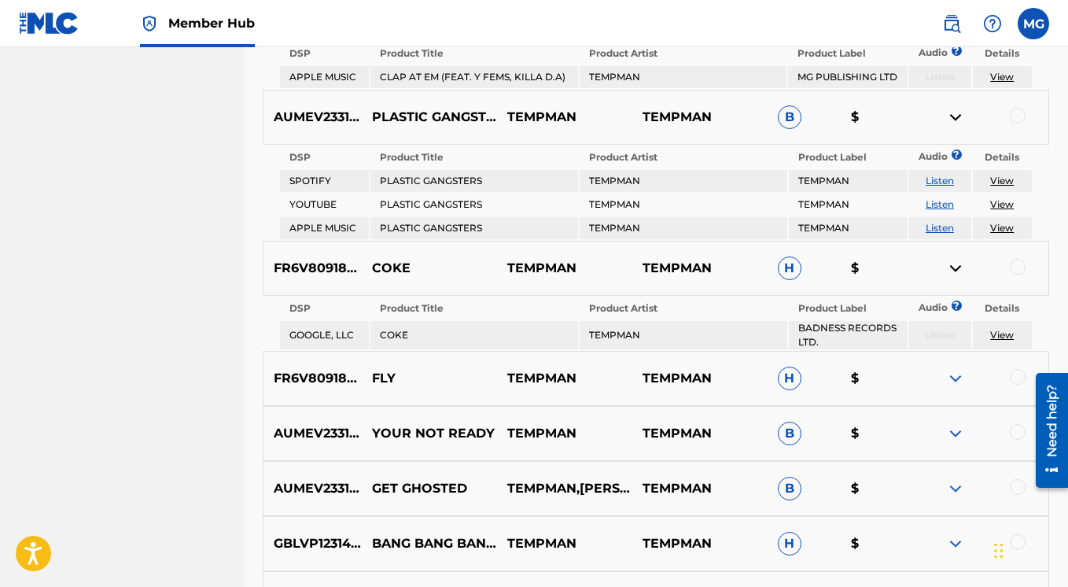
click at [963, 381] on img at bounding box center [955, 378] width 19 height 19
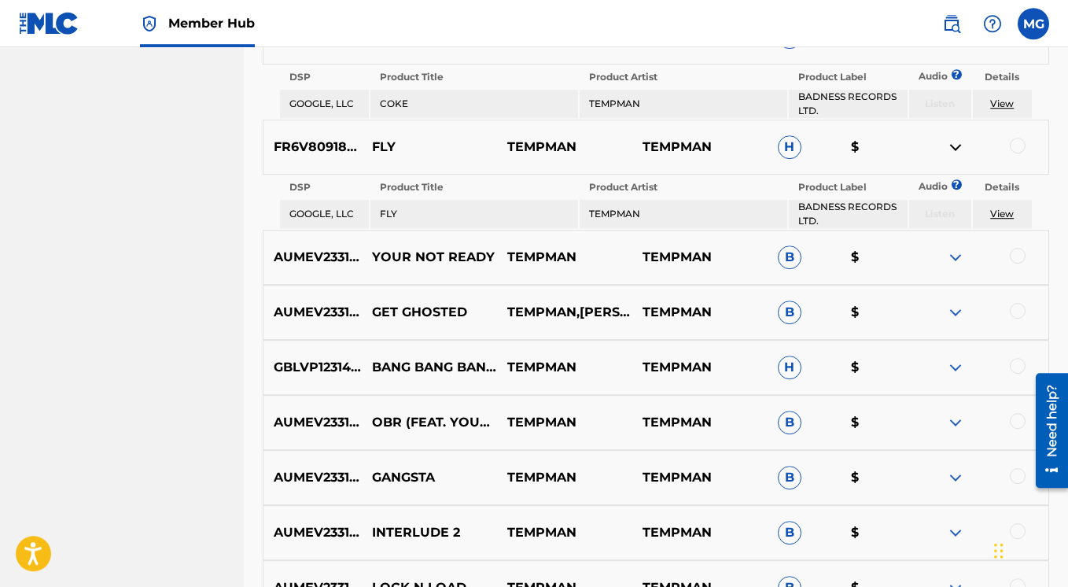
scroll to position [2488, 0]
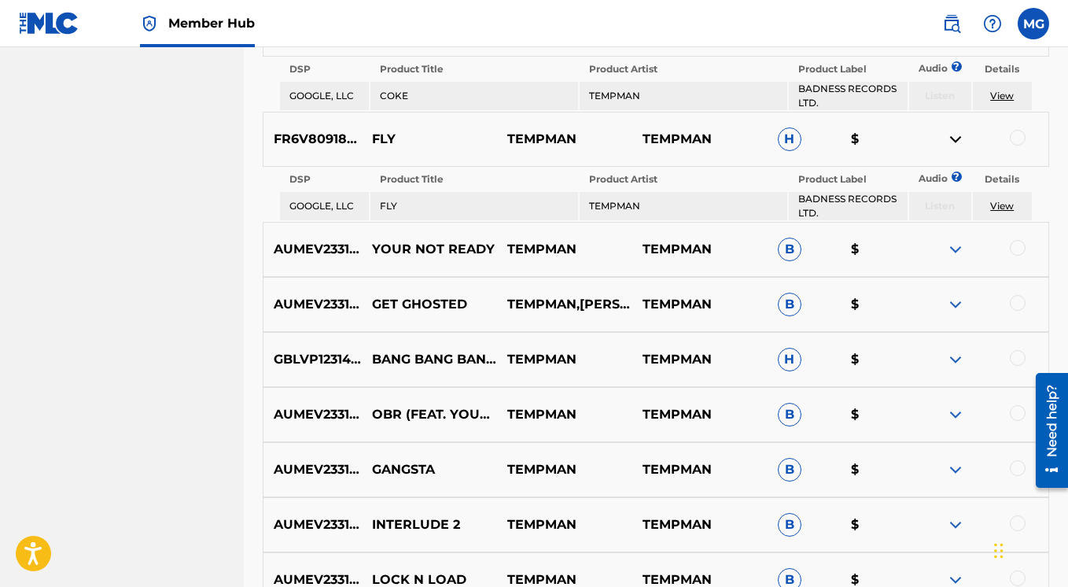
click at [953, 256] on img at bounding box center [955, 249] width 19 height 19
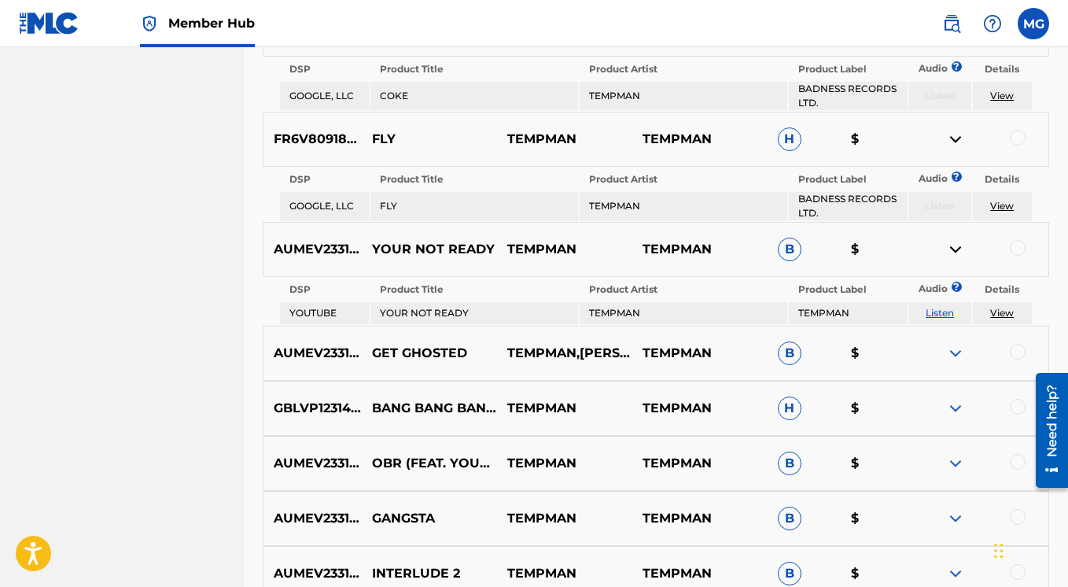
click at [937, 319] on link "Listen" at bounding box center [940, 313] width 28 height 12
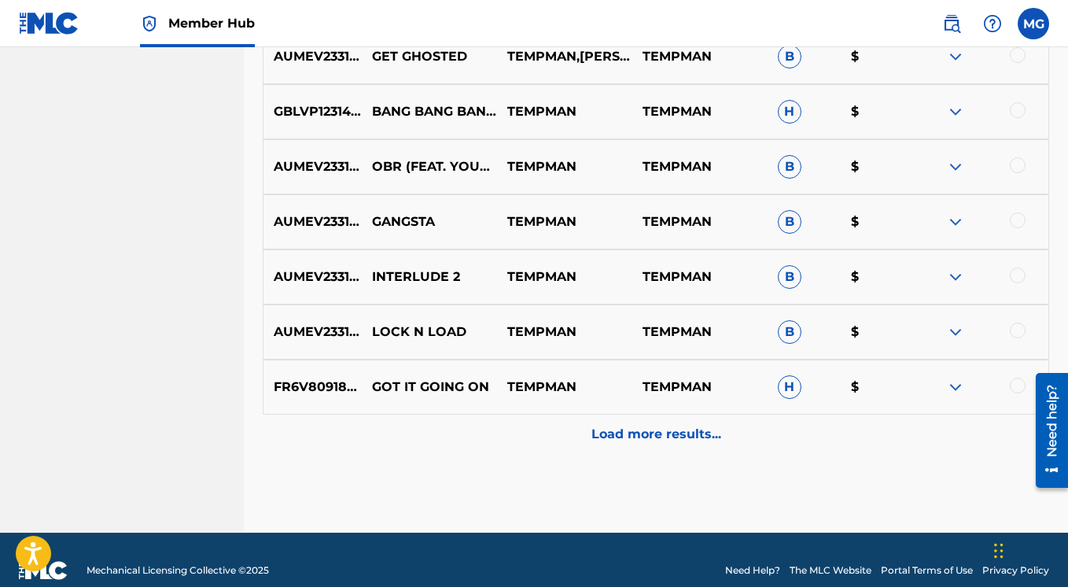
scroll to position [2802, 0]
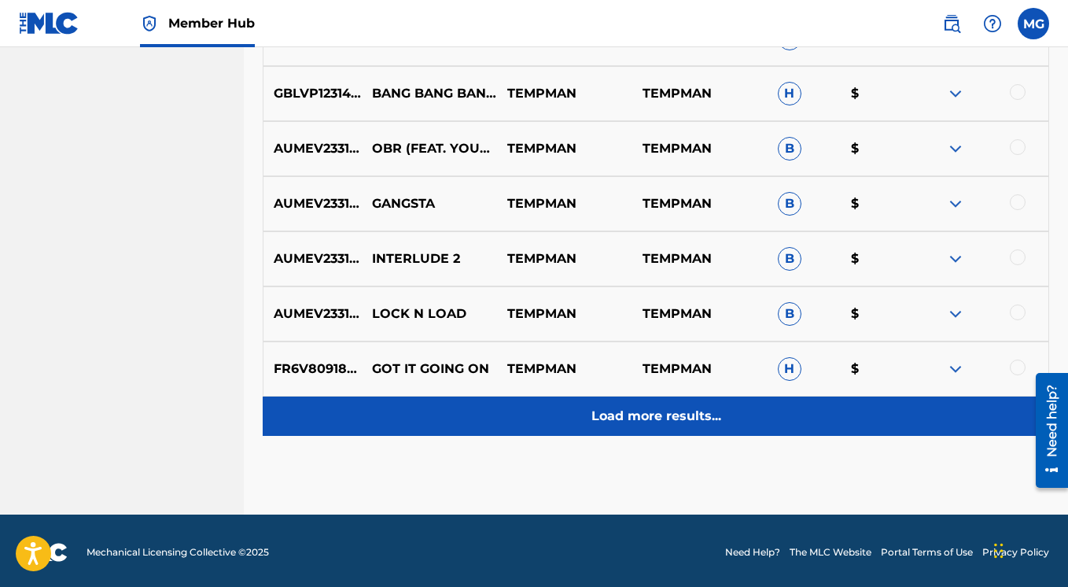
click at [689, 411] on div "Load more results..." at bounding box center [656, 416] width 787 height 39
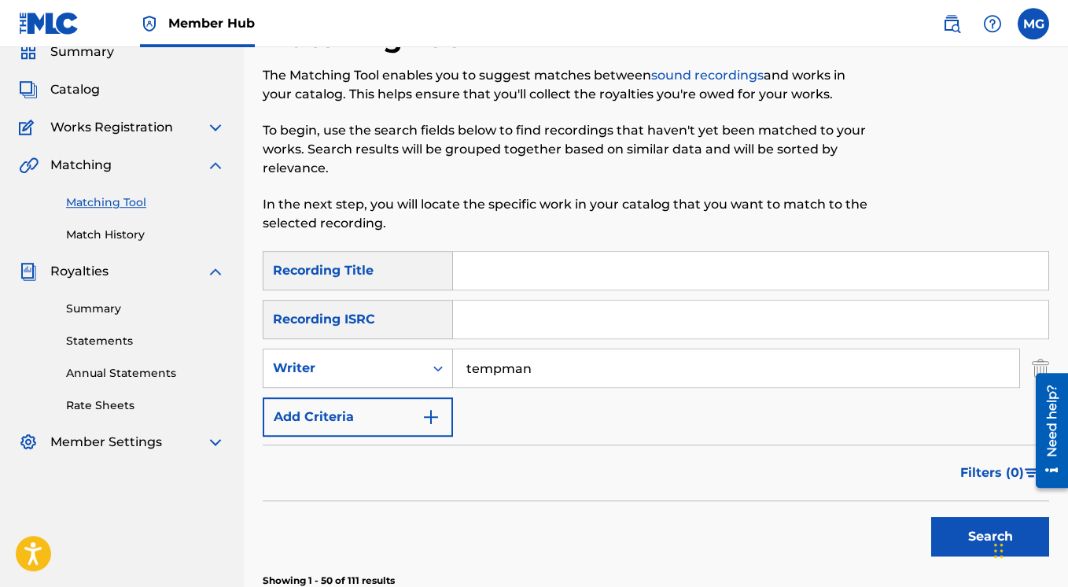
scroll to position [83, 0]
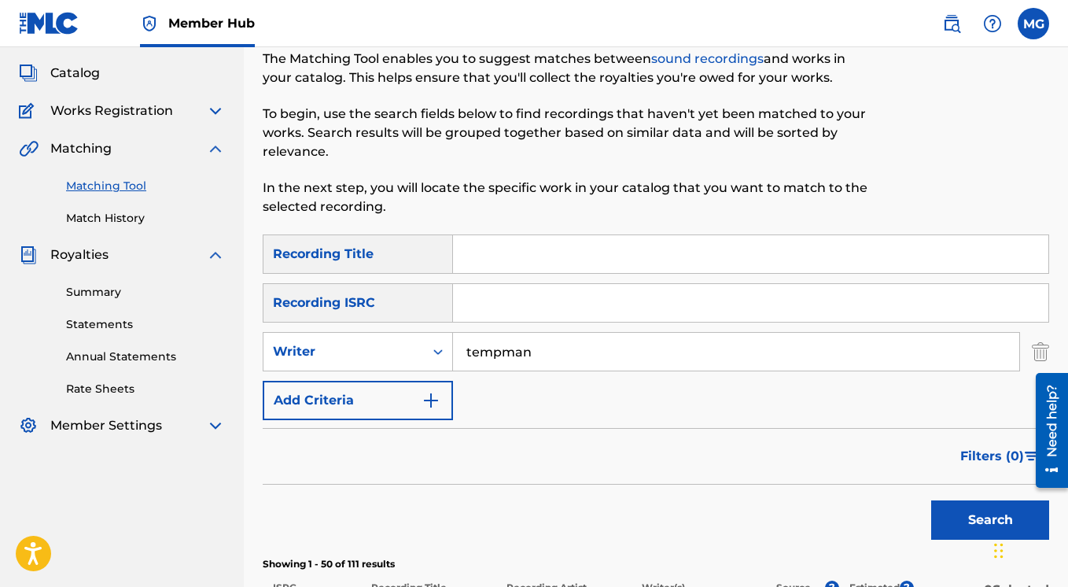
drag, startPoint x: 552, startPoint y: 353, endPoint x: 433, endPoint y: 345, distance: 118.3
click at [453, 345] on input "tempman" at bounding box center [736, 352] width 566 height 38
type input "giggs"
click at [931, 500] on button "Search" at bounding box center [990, 519] width 118 height 39
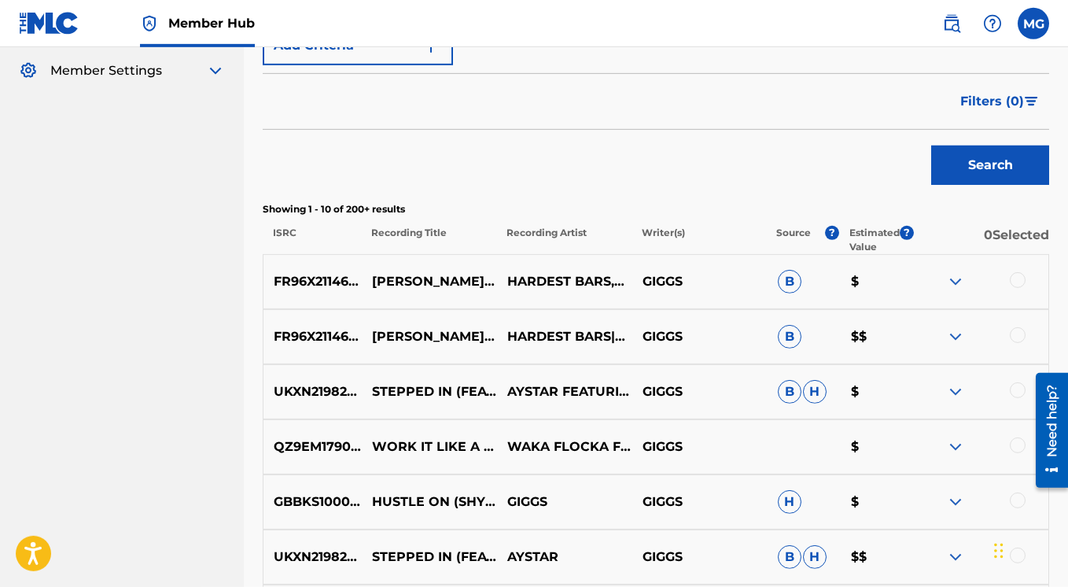
scroll to position [491, 0]
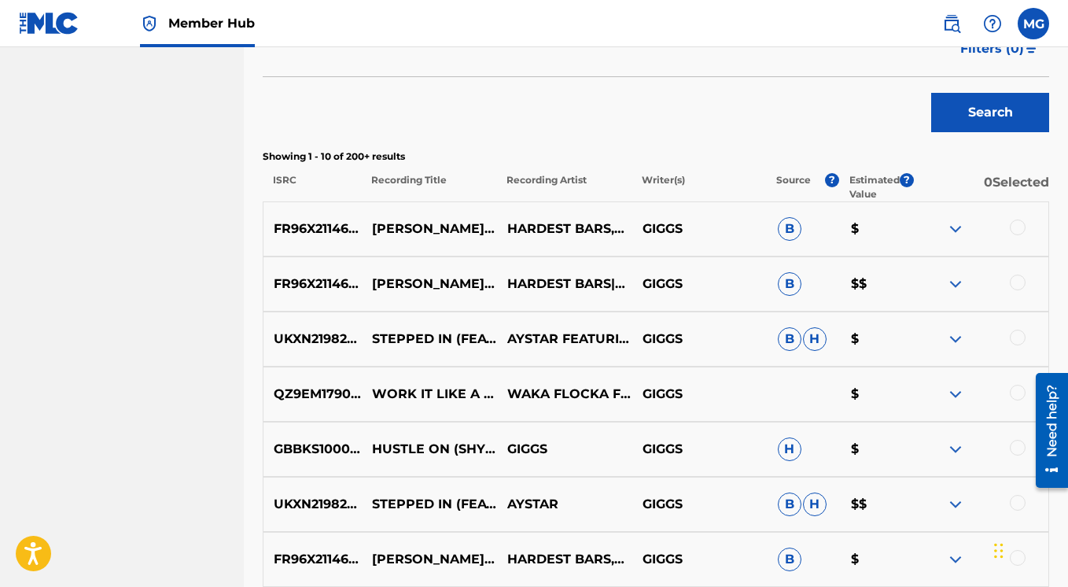
click at [960, 282] on img at bounding box center [955, 284] width 19 height 19
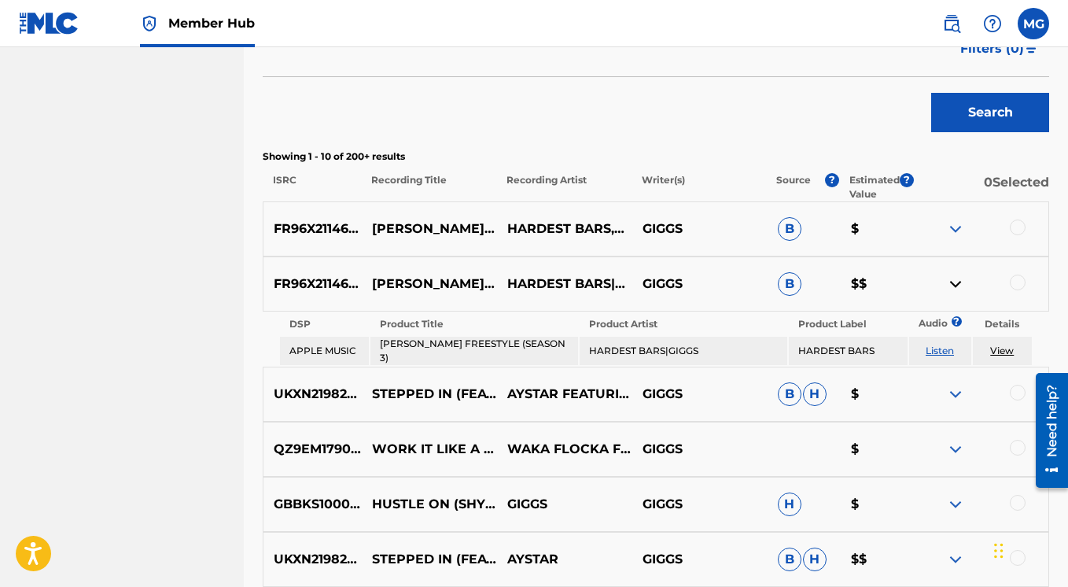
click at [957, 282] on img at bounding box center [955, 284] width 19 height 19
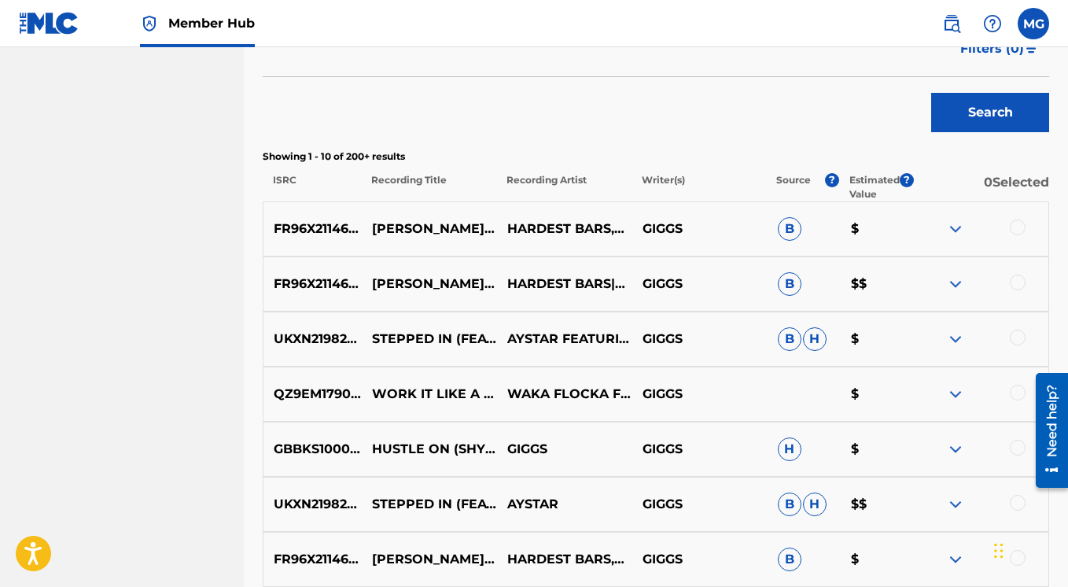
click at [952, 282] on img at bounding box center [955, 284] width 19 height 19
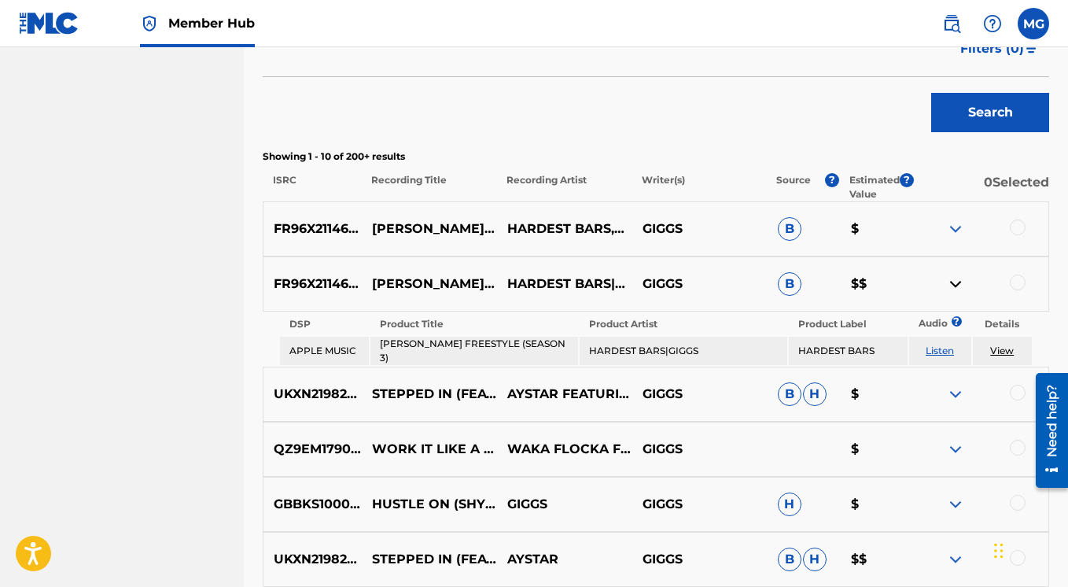
click at [956, 282] on img at bounding box center [955, 284] width 19 height 19
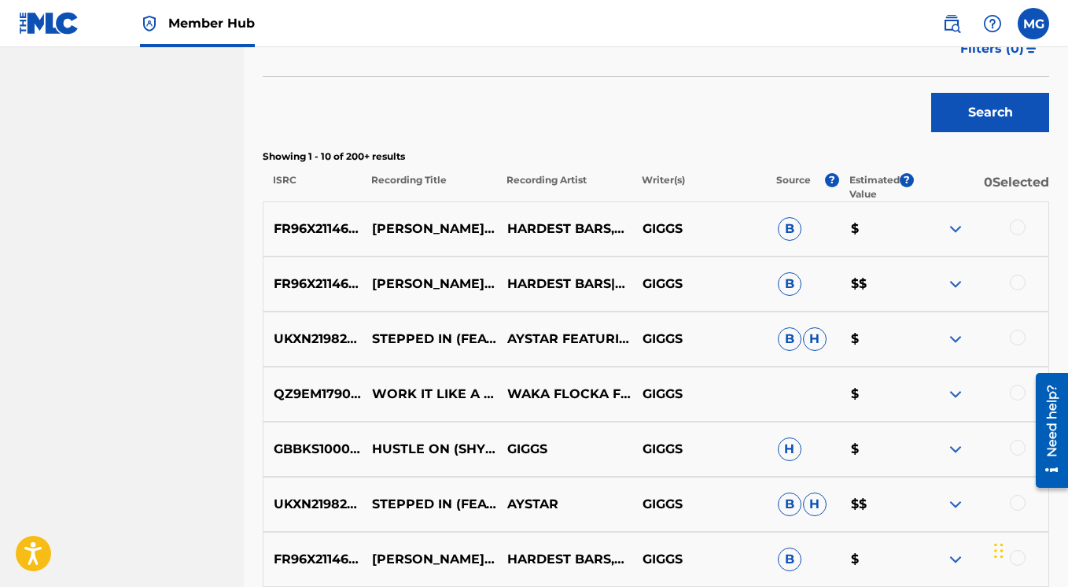
click at [953, 224] on img at bounding box center [955, 228] width 19 height 19
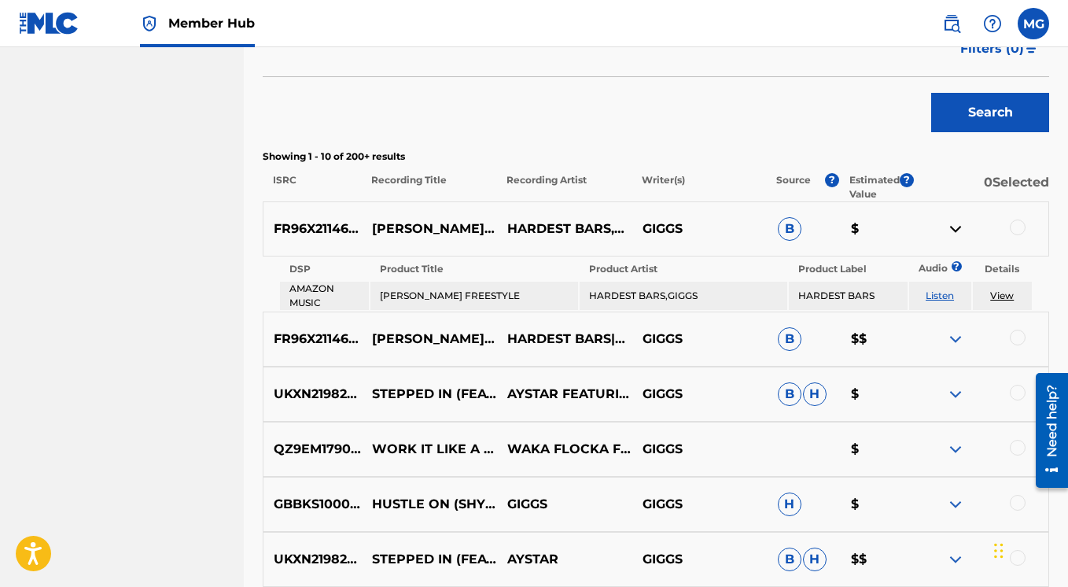
click at [953, 224] on img at bounding box center [955, 228] width 19 height 19
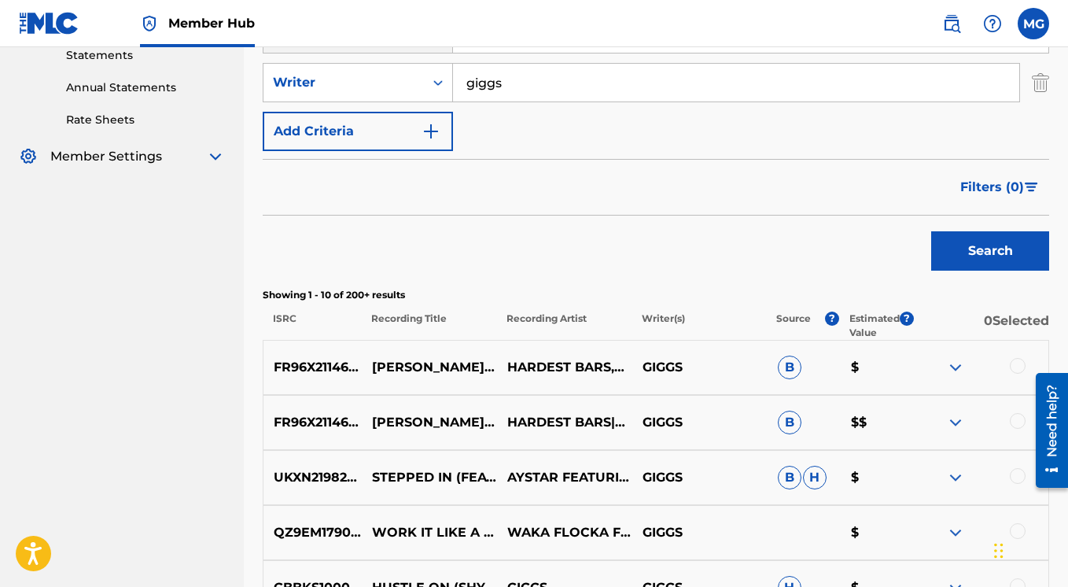
scroll to position [189, 0]
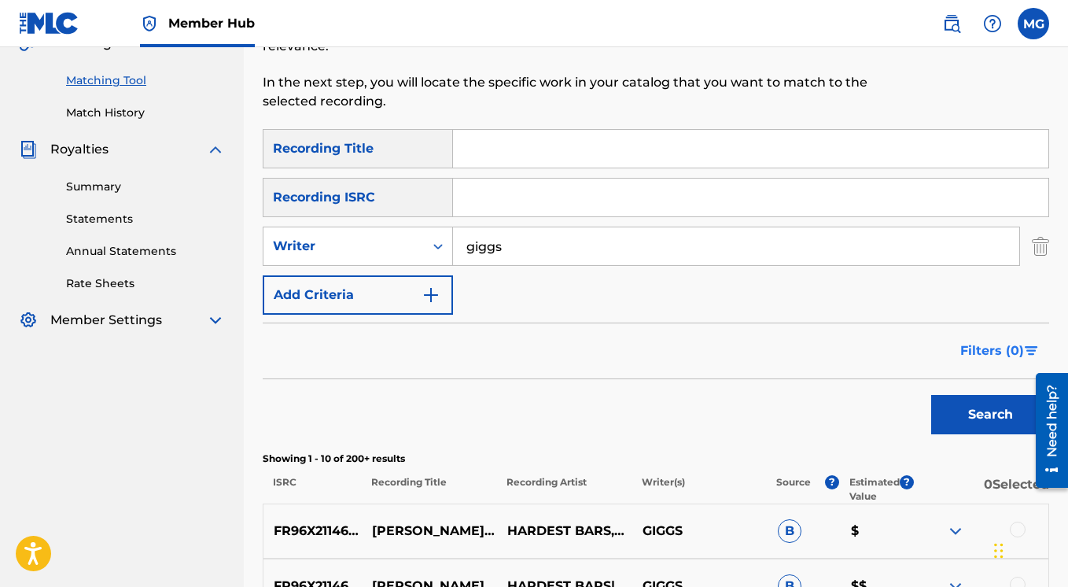
click at [1008, 346] on span "Filters ( 0 )" at bounding box center [993, 350] width 64 height 19
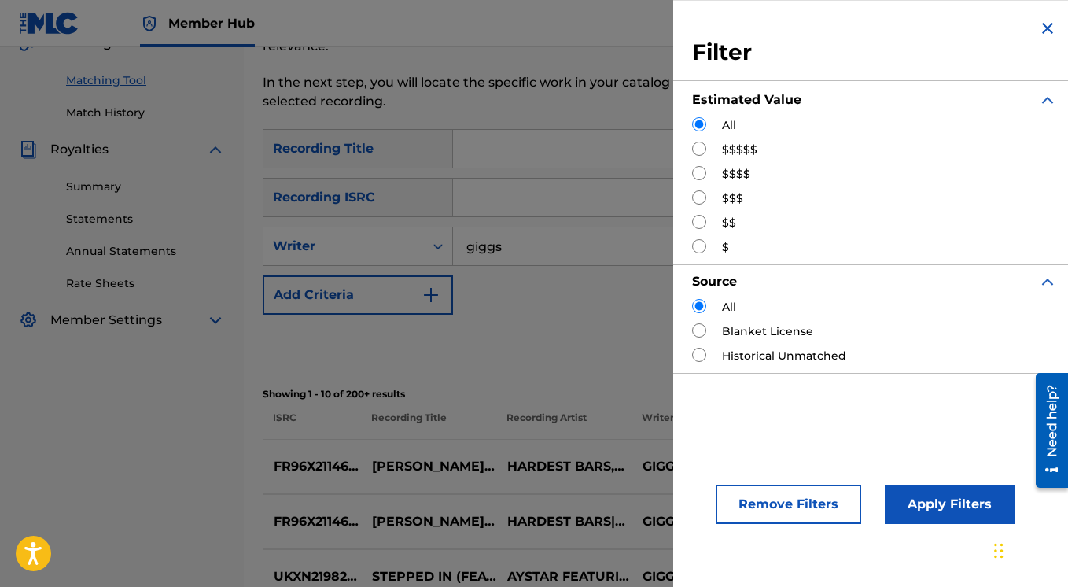
click at [699, 173] on input "Search Form" at bounding box center [699, 173] width 14 height 14
radio input "true"
click at [924, 497] on button "Apply Filters" at bounding box center [950, 504] width 130 height 39
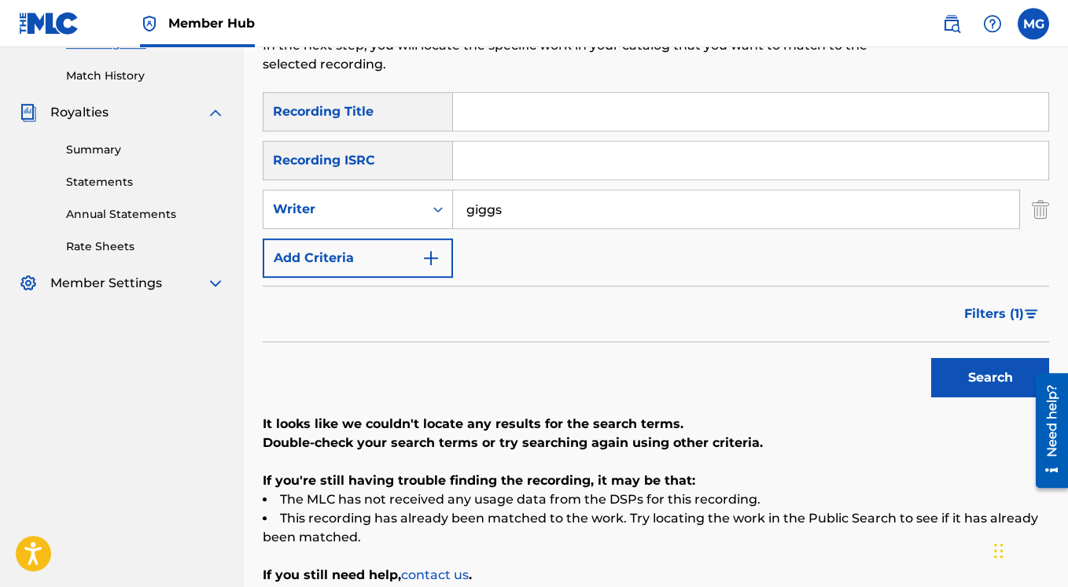
scroll to position [264, 0]
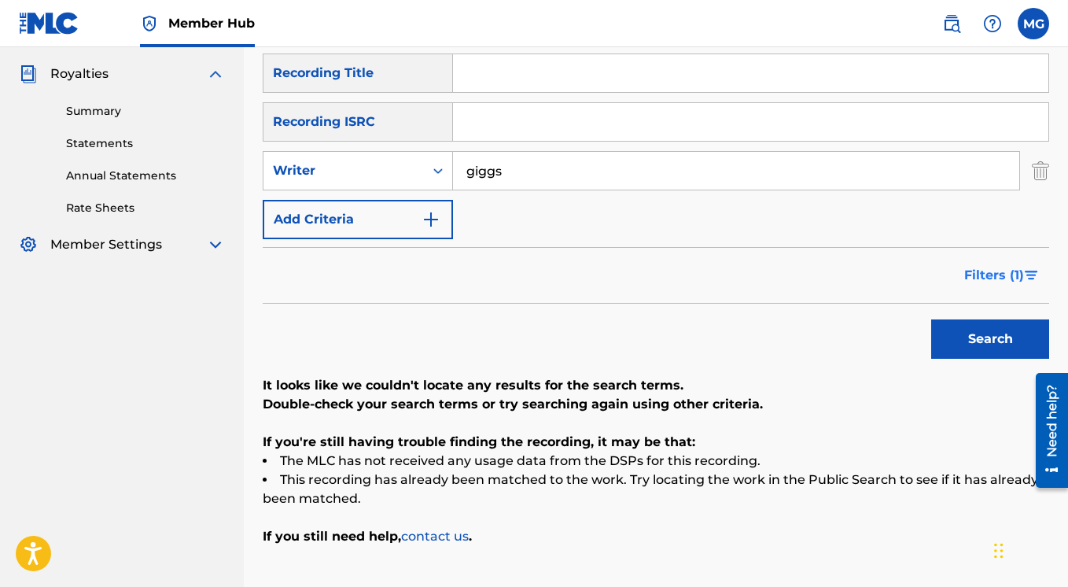
click at [983, 277] on span "Filters ( 1 )" at bounding box center [995, 275] width 60 height 19
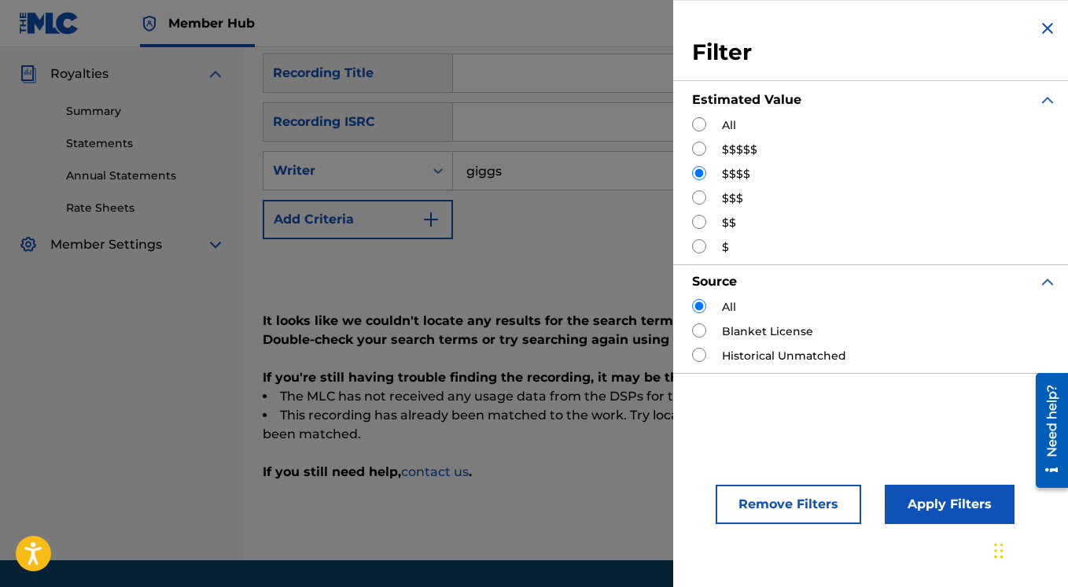
click at [701, 197] on input "Search Form" at bounding box center [699, 197] width 14 height 14
radio input "true"
click at [925, 505] on button "Apply Filters" at bounding box center [950, 504] width 130 height 39
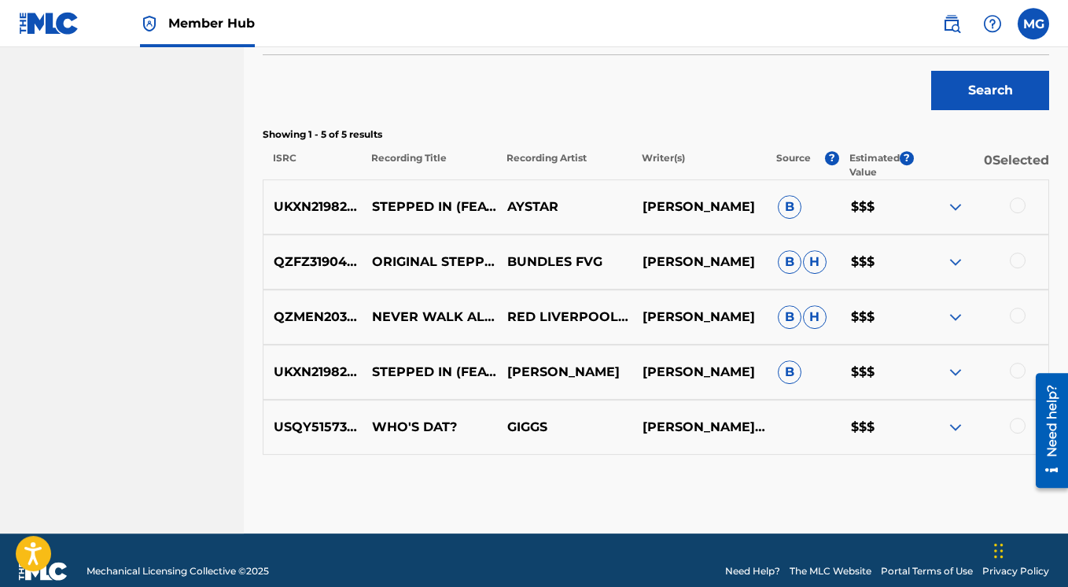
scroll to position [535, 0]
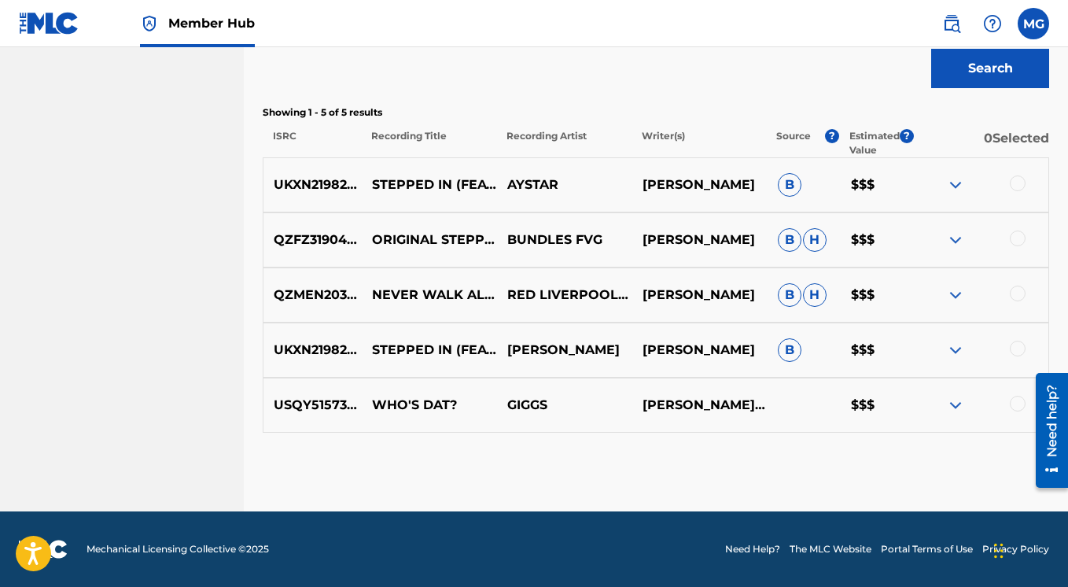
click at [953, 348] on img at bounding box center [955, 350] width 19 height 19
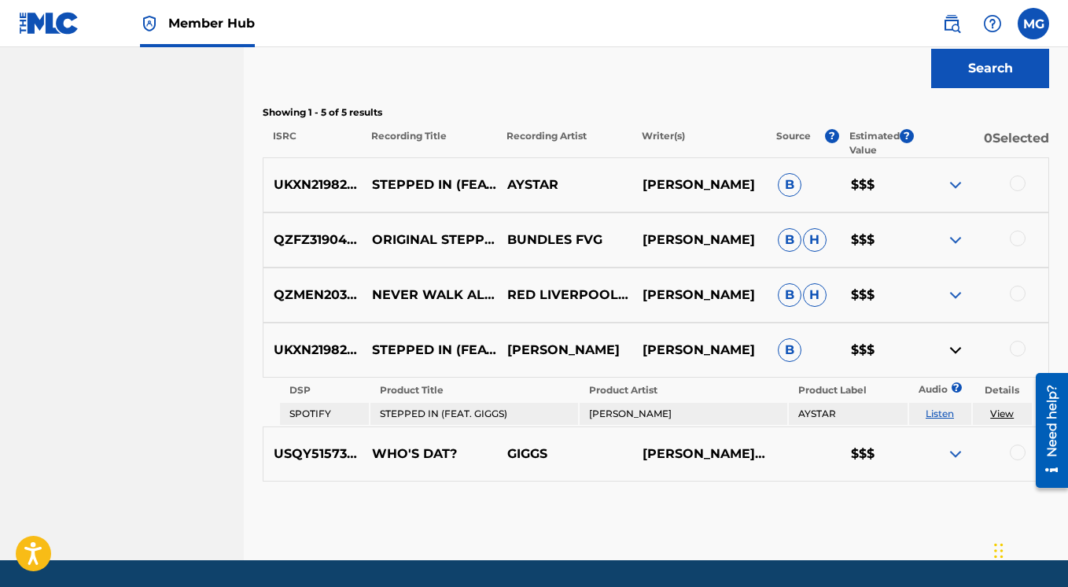
click at [952, 348] on img at bounding box center [955, 350] width 19 height 19
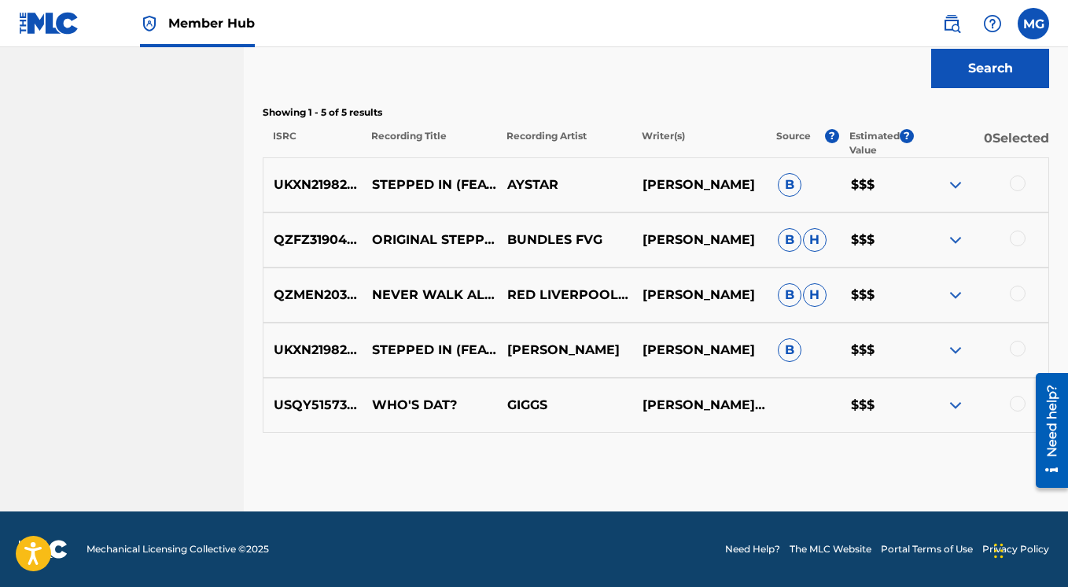
click at [954, 184] on img at bounding box center [955, 184] width 19 height 19
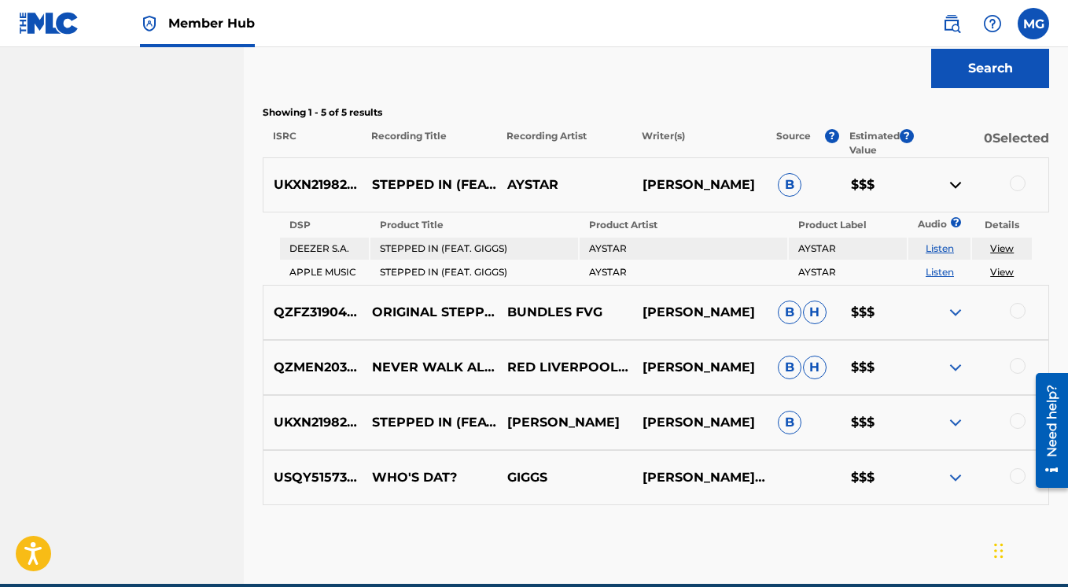
click at [954, 184] on img at bounding box center [955, 184] width 19 height 19
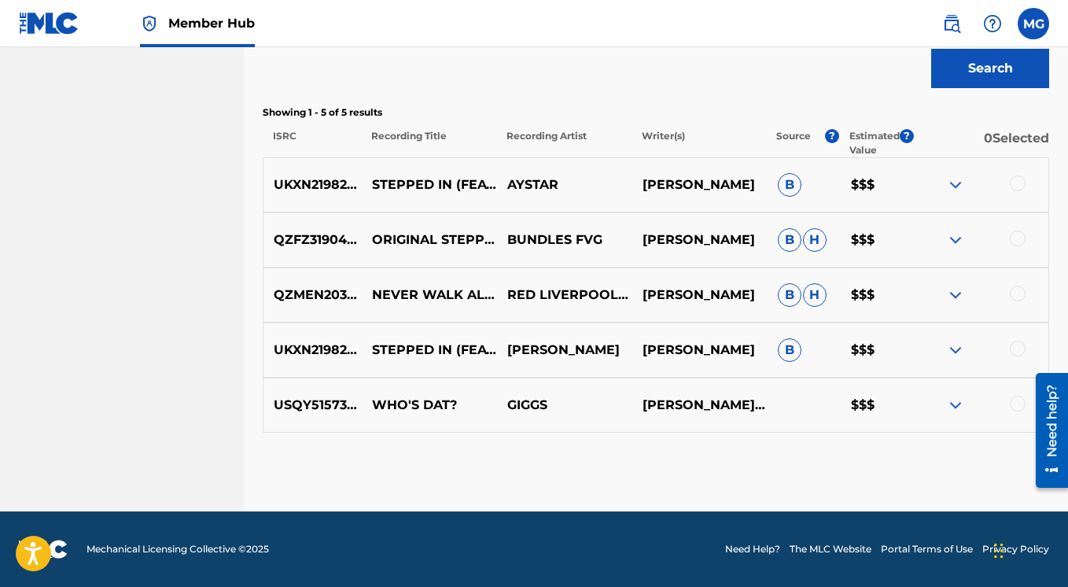
click at [952, 240] on img at bounding box center [955, 240] width 19 height 19
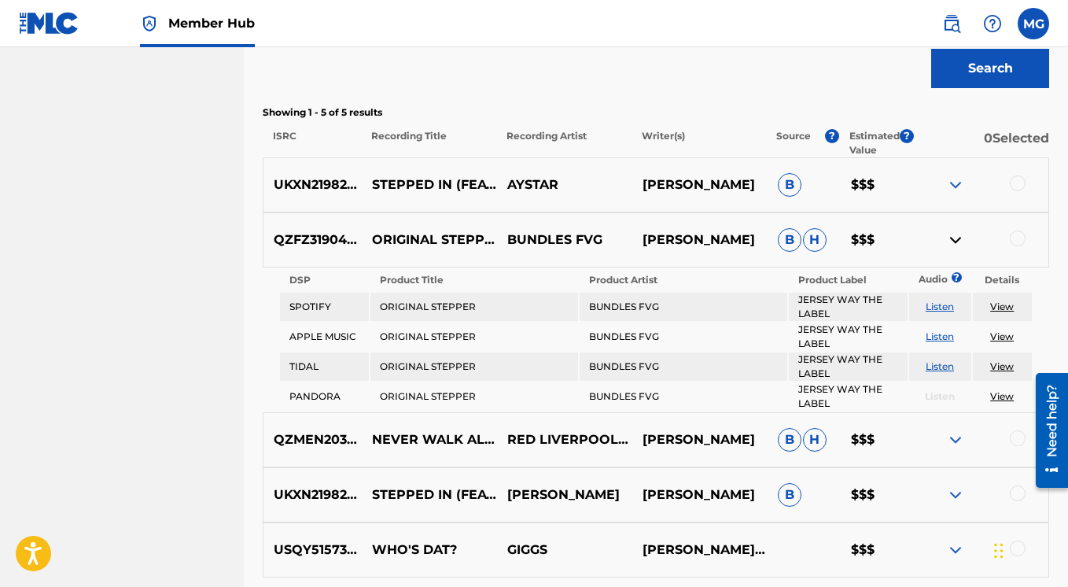
click at [952, 240] on img at bounding box center [955, 240] width 19 height 19
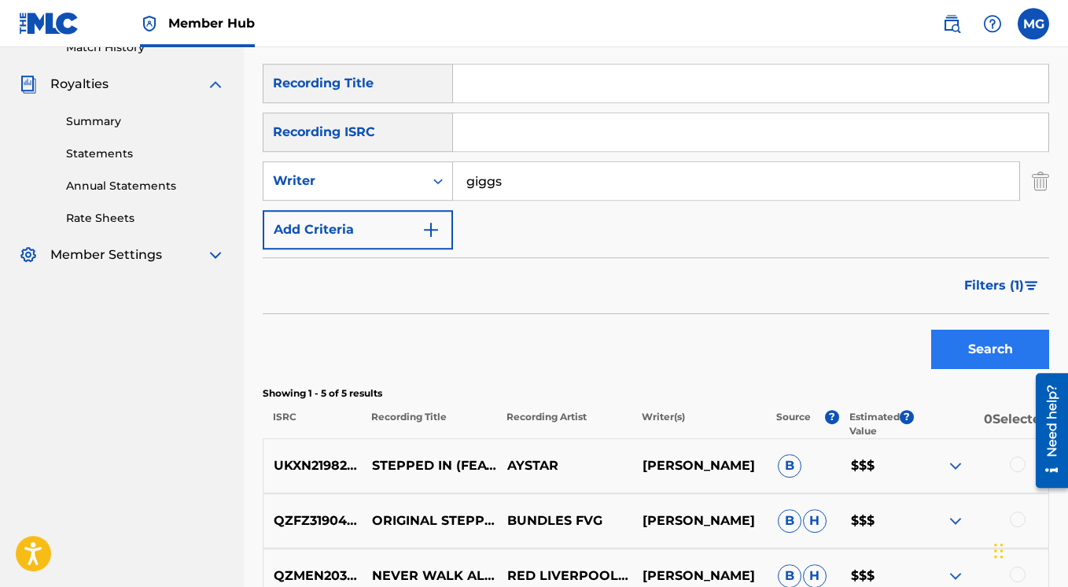
scroll to position [208, 0]
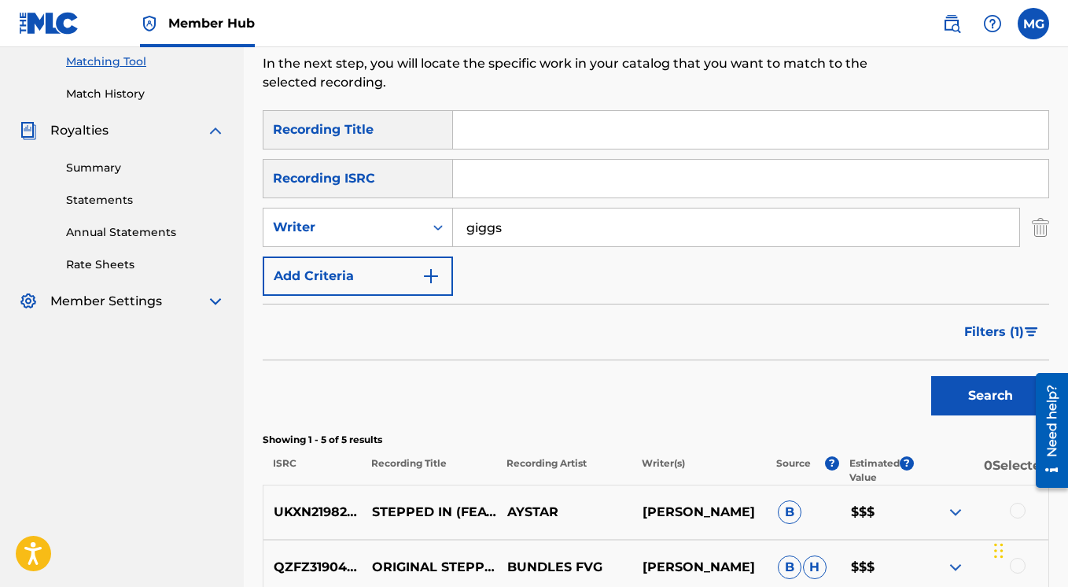
click at [517, 227] on input "giggs" at bounding box center [736, 227] width 566 height 38
type input "g"
type input "Rick Ross"
click at [965, 401] on button "Search" at bounding box center [990, 395] width 118 height 39
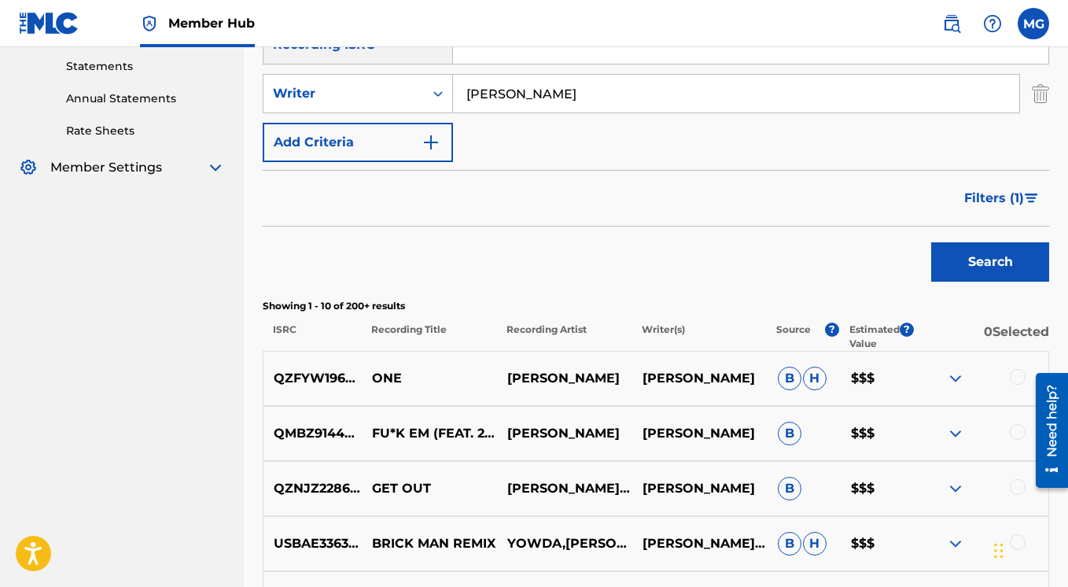
scroll to position [266, 0]
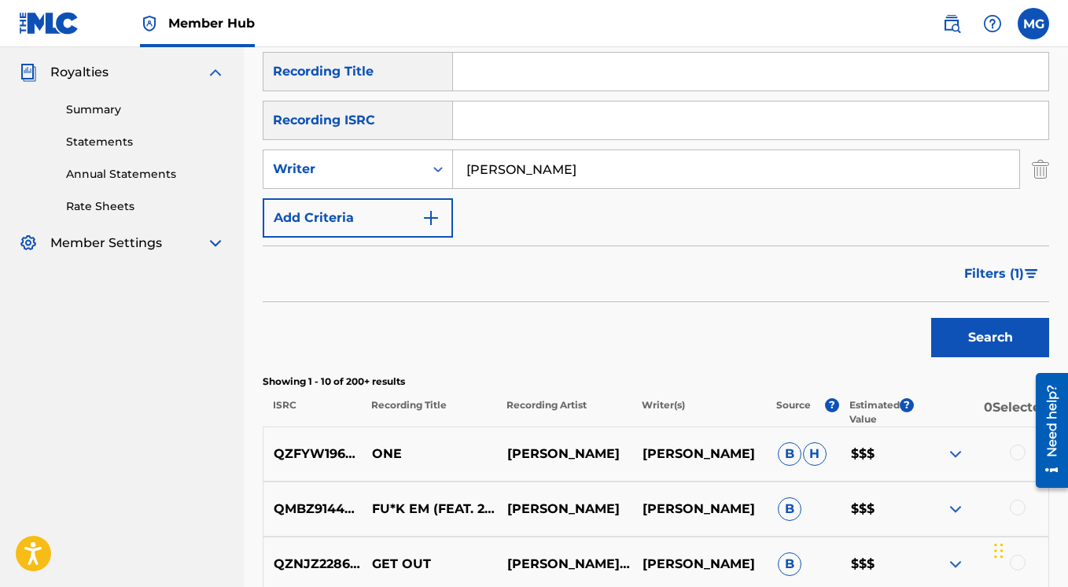
click at [980, 270] on span "Filters ( 1 )" at bounding box center [995, 273] width 60 height 19
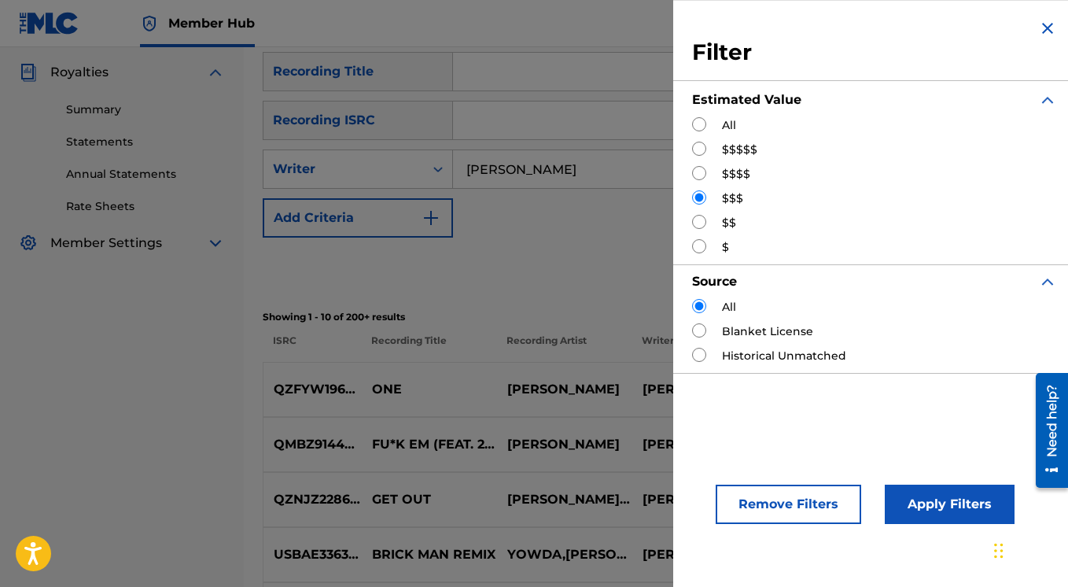
click at [703, 124] on input "Search Form" at bounding box center [699, 124] width 14 height 14
radio input "true"
click at [939, 497] on button "Apply Filters" at bounding box center [950, 504] width 130 height 39
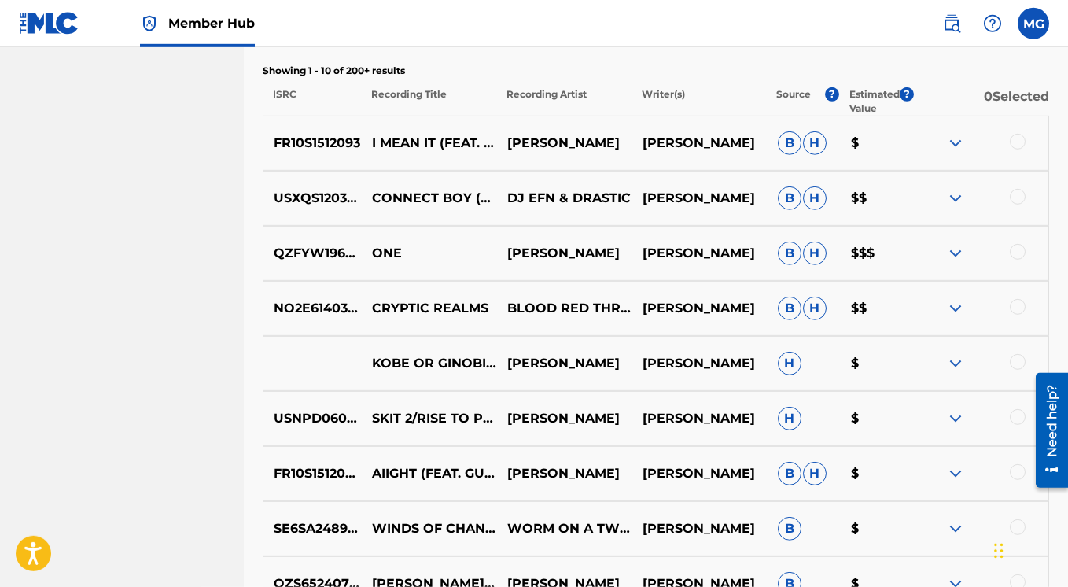
scroll to position [492, 0]
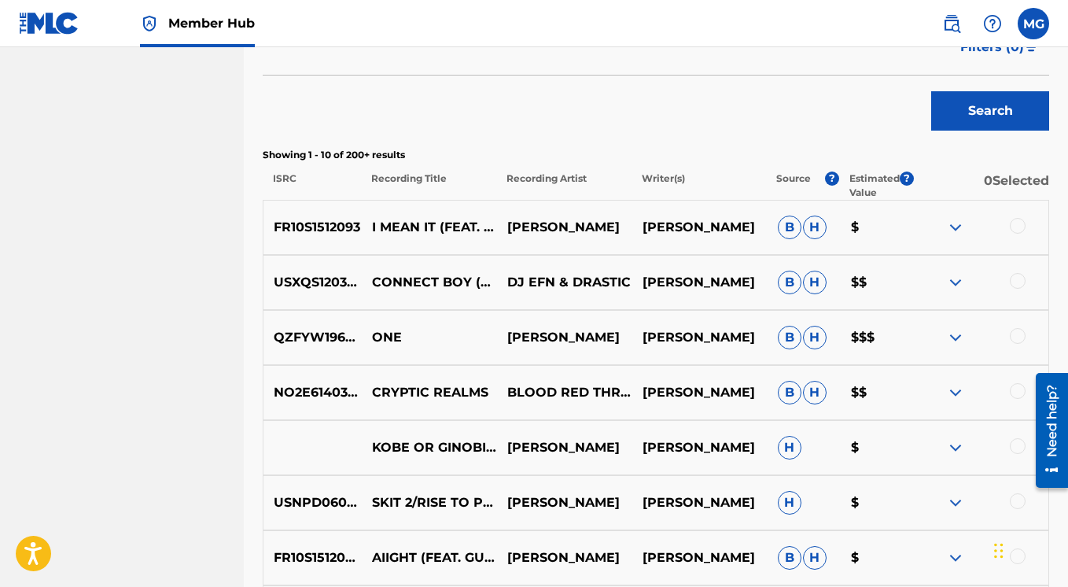
click at [953, 227] on img at bounding box center [955, 227] width 19 height 19
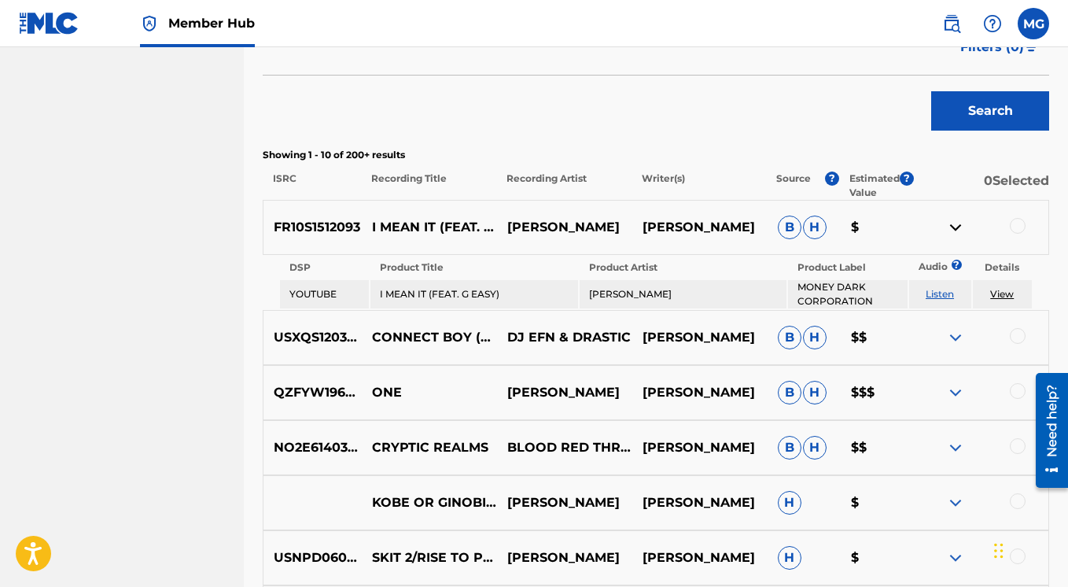
click at [953, 227] on img at bounding box center [955, 227] width 19 height 19
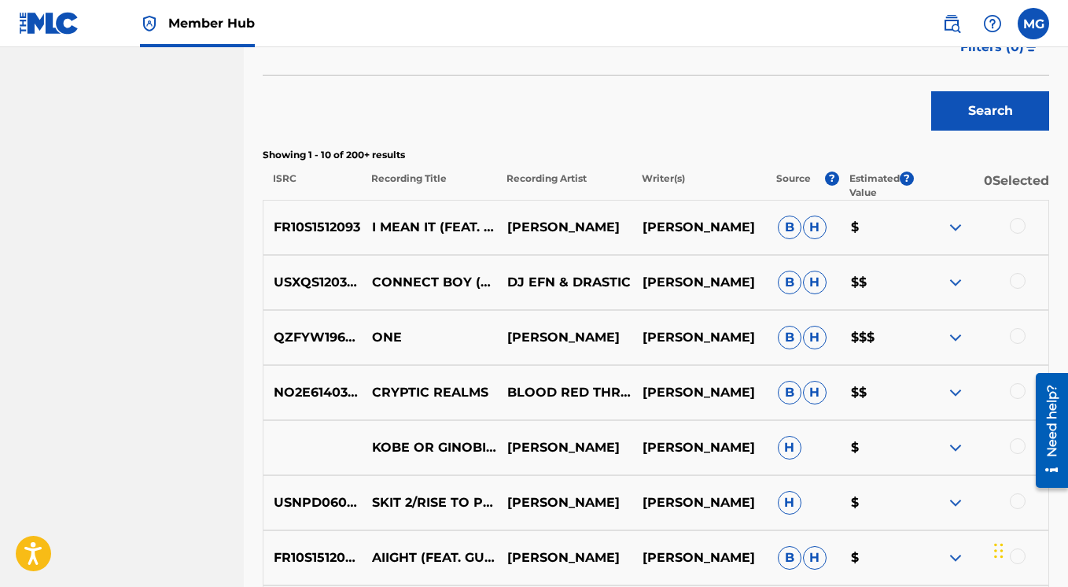
click at [953, 277] on img at bounding box center [955, 282] width 19 height 19
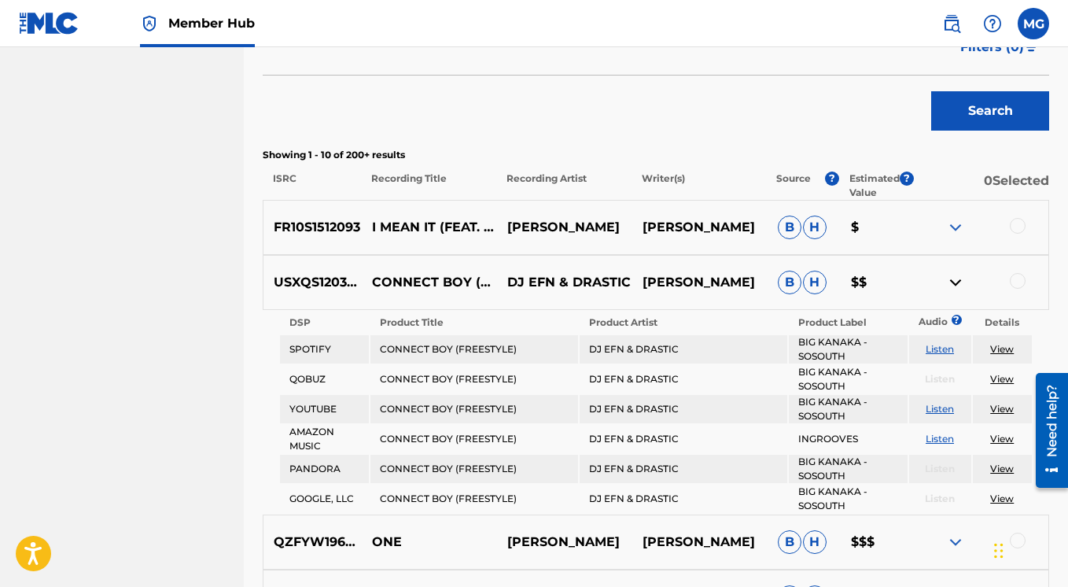
click at [953, 277] on img at bounding box center [955, 282] width 19 height 19
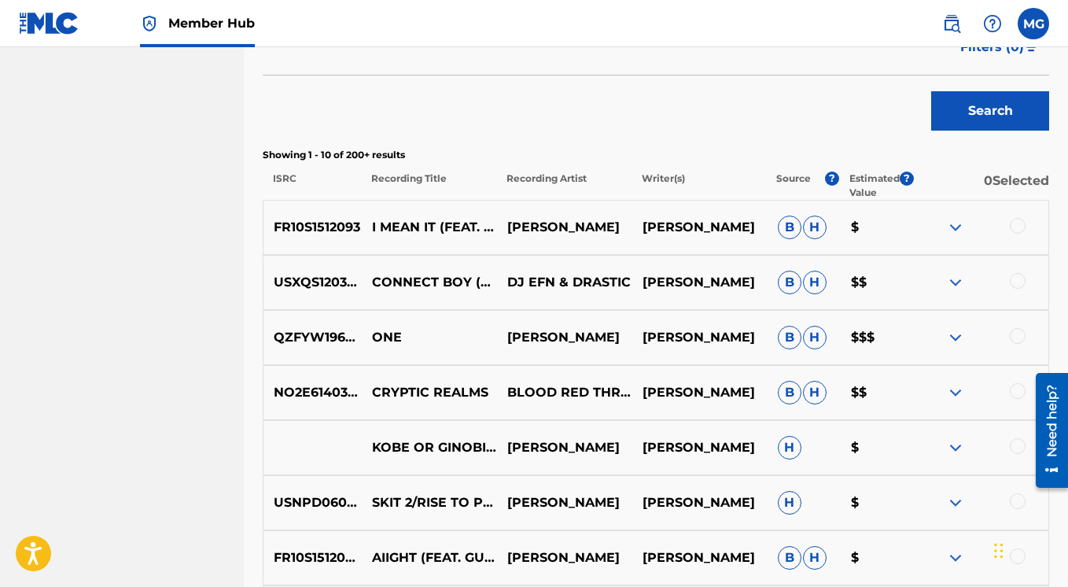
scroll to position [568, 0]
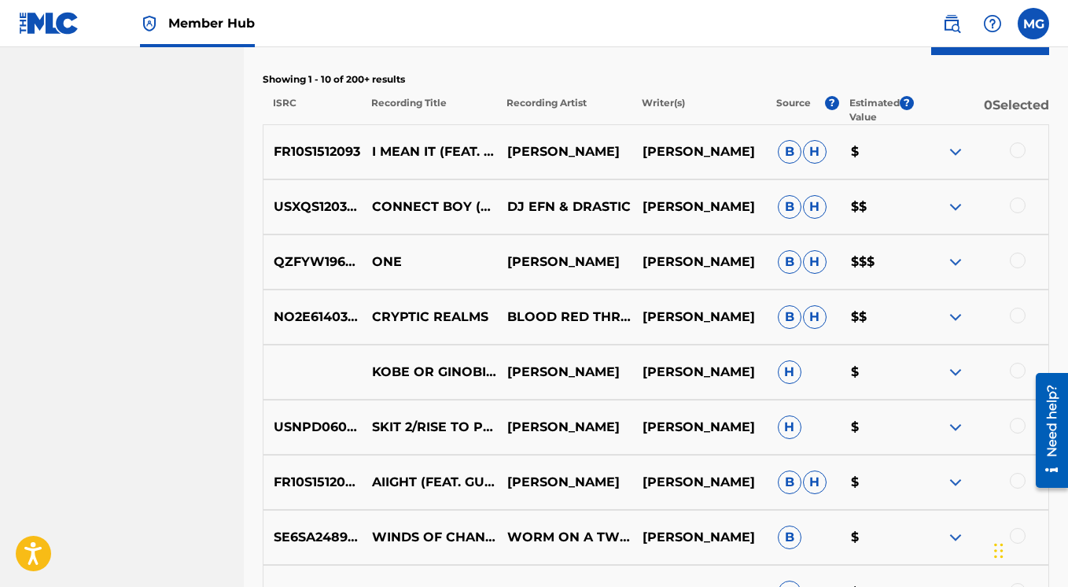
click at [957, 262] on img at bounding box center [955, 262] width 19 height 19
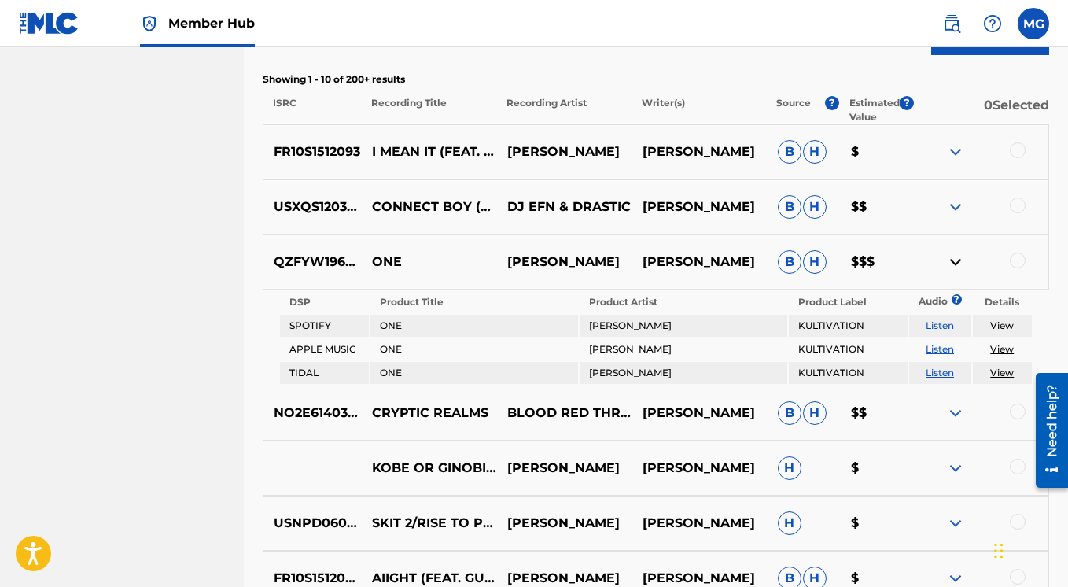
click at [957, 262] on img at bounding box center [955, 262] width 19 height 19
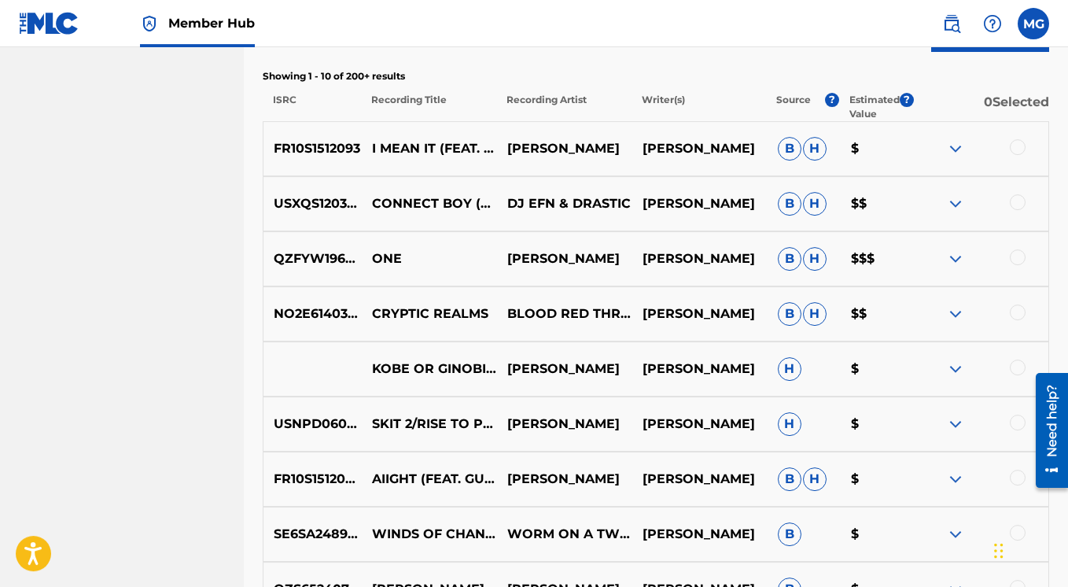
scroll to position [644, 0]
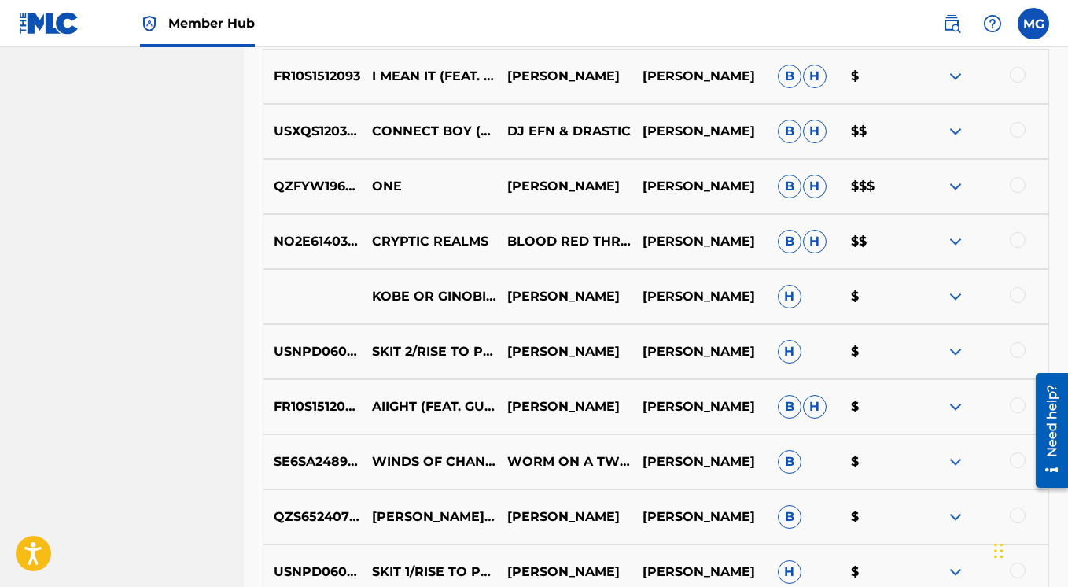
click at [954, 242] on img at bounding box center [955, 241] width 19 height 19
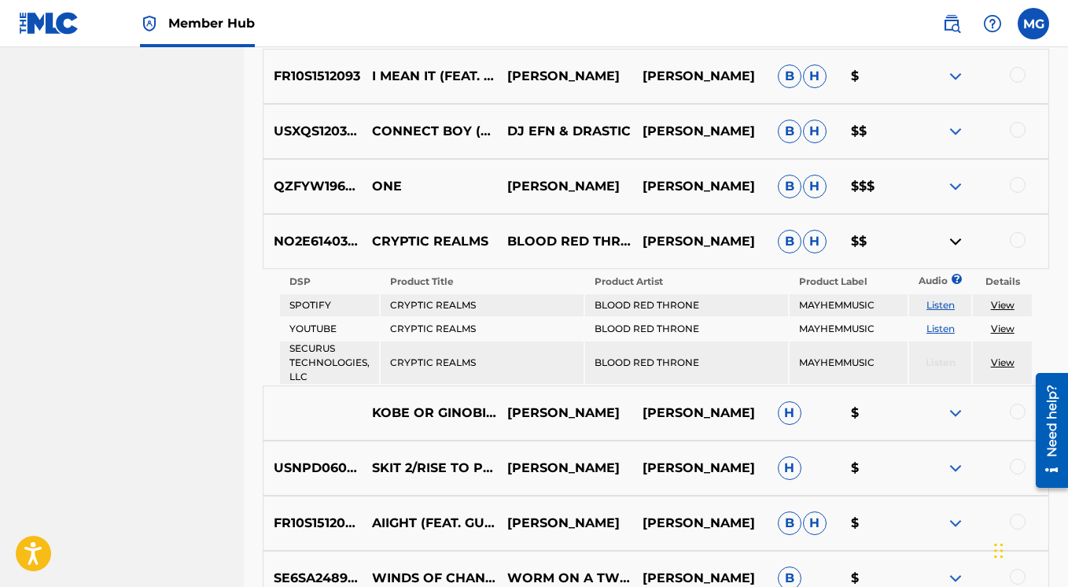
click at [954, 242] on img at bounding box center [955, 241] width 19 height 19
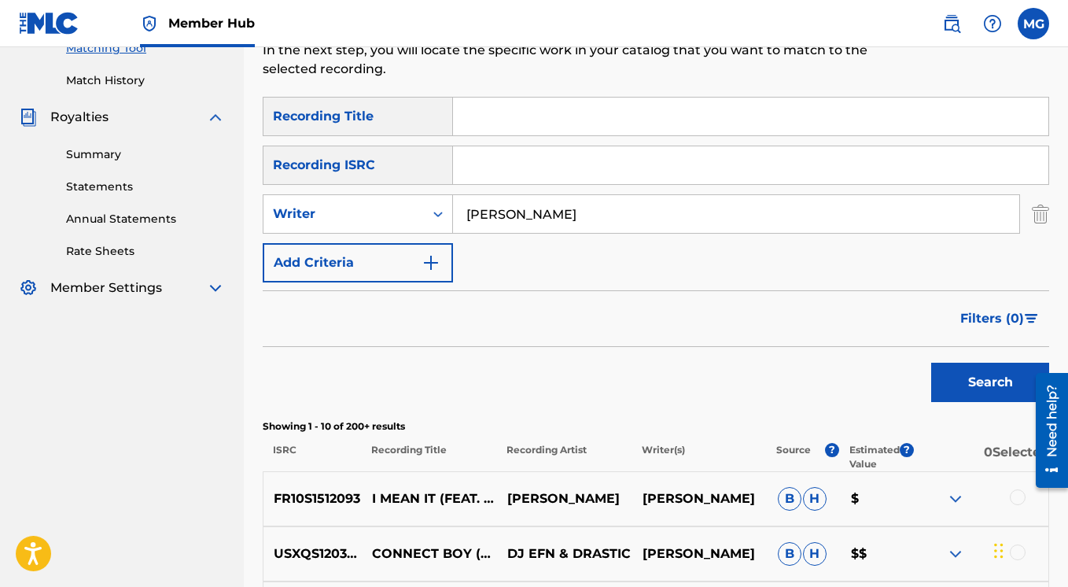
scroll to position [241, 0]
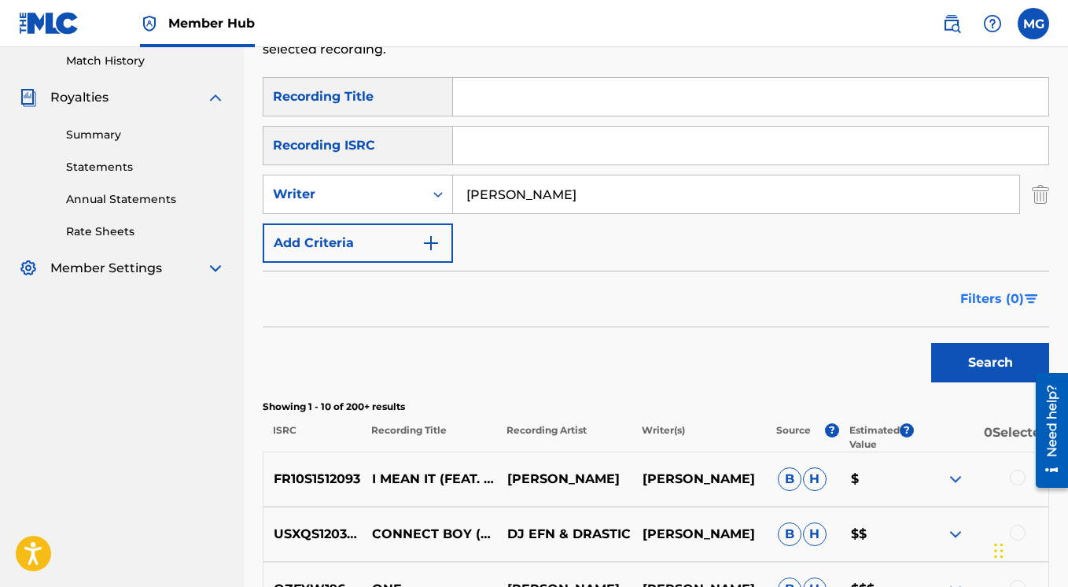
click at [969, 297] on span "Filters ( 0 )" at bounding box center [993, 299] width 64 height 19
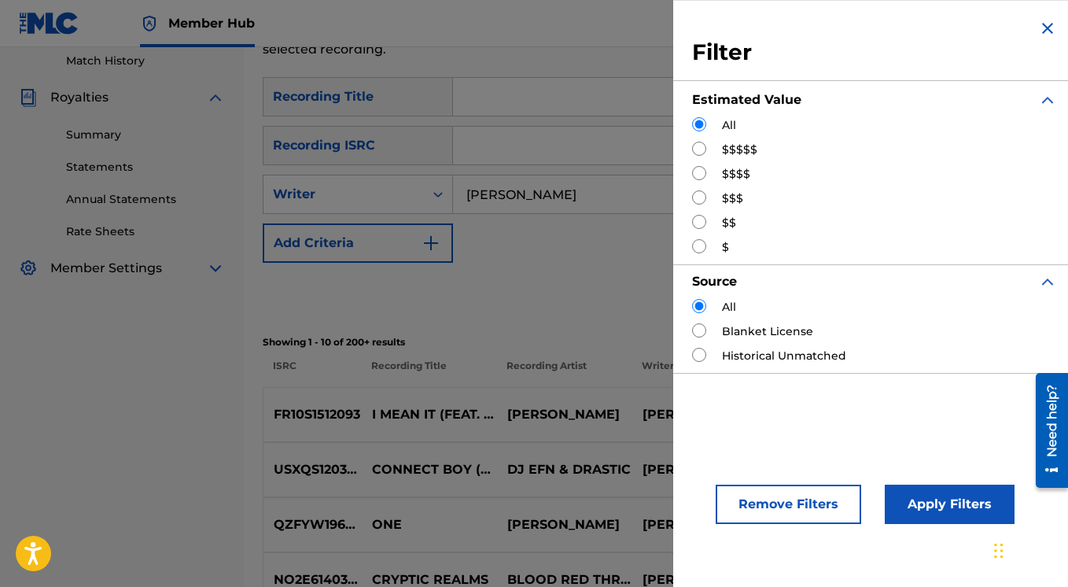
click at [703, 149] on input "Search Form" at bounding box center [699, 149] width 14 height 14
radio input "true"
click at [948, 499] on button "Apply Filters" at bounding box center [950, 504] width 130 height 39
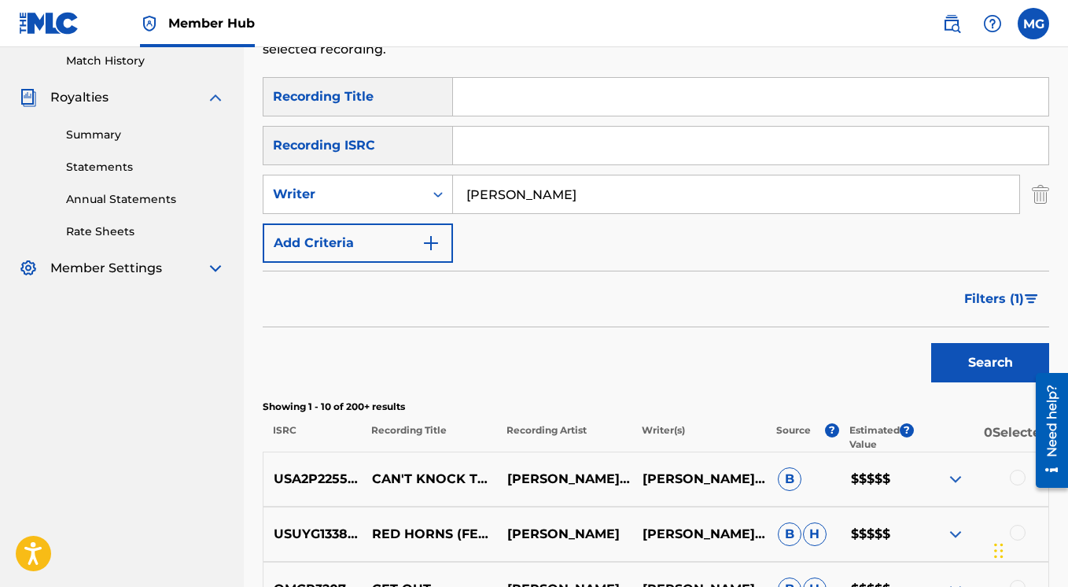
scroll to position [467, 0]
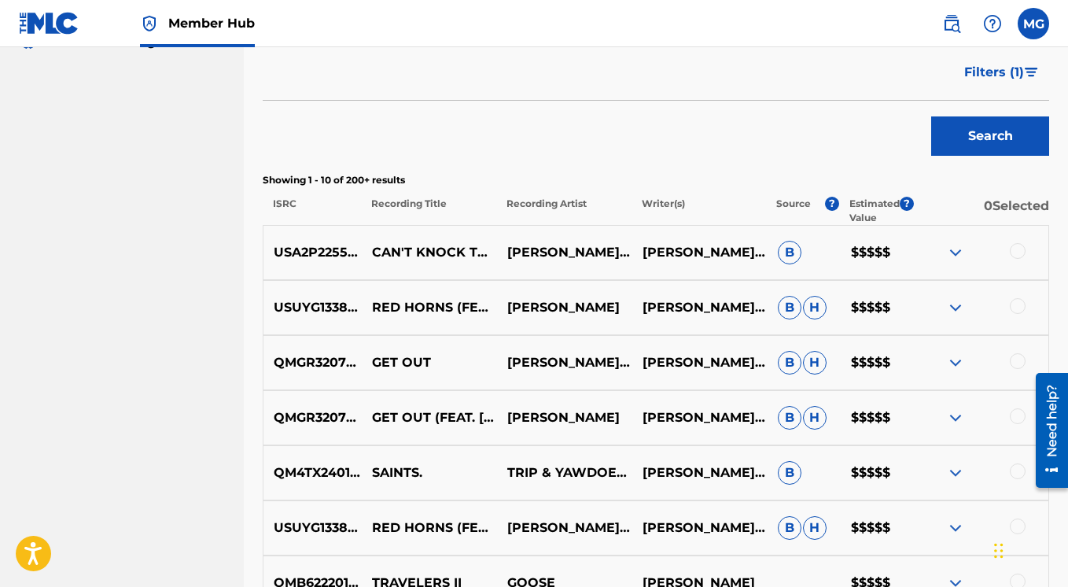
click at [956, 251] on img at bounding box center [955, 252] width 19 height 19
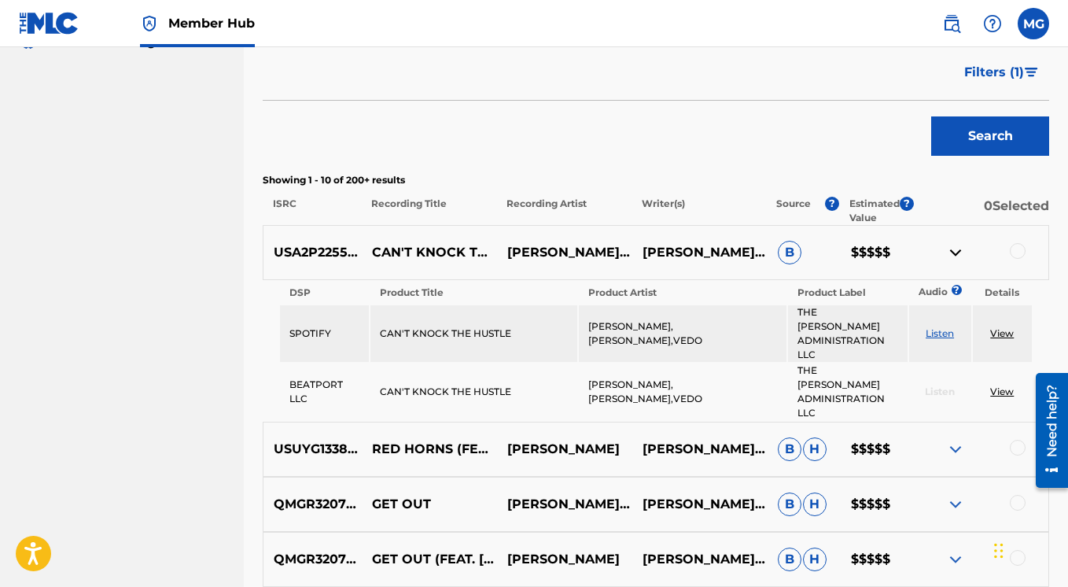
click at [956, 251] on img at bounding box center [955, 252] width 19 height 19
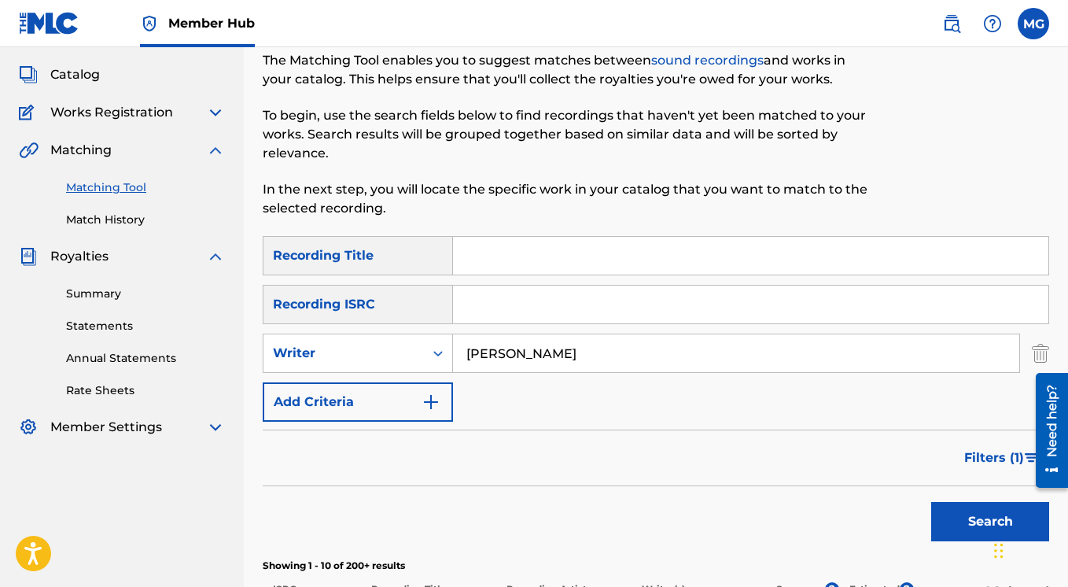
scroll to position [0, 0]
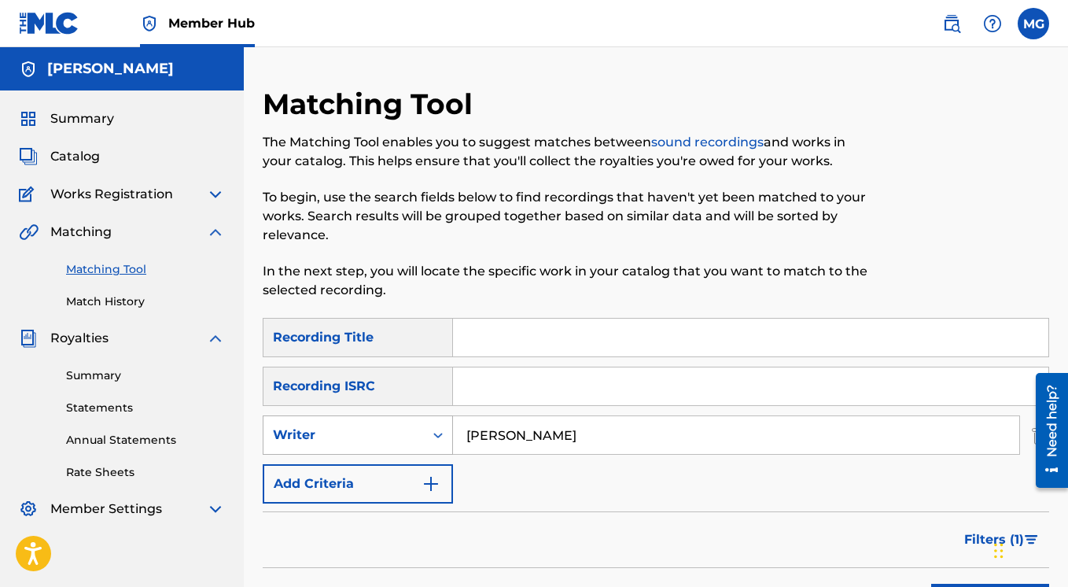
drag, startPoint x: 511, startPoint y: 430, endPoint x: 444, endPoint y: 426, distance: 67.0
click at [453, 427] on input "Rick Ross" at bounding box center [736, 435] width 566 height 38
click at [478, 392] on input "Search Form" at bounding box center [751, 386] width 596 height 38
paste input "FR-10S-24-58670"
click at [489, 389] on input "FR-10S-24-58670" at bounding box center [751, 386] width 596 height 38
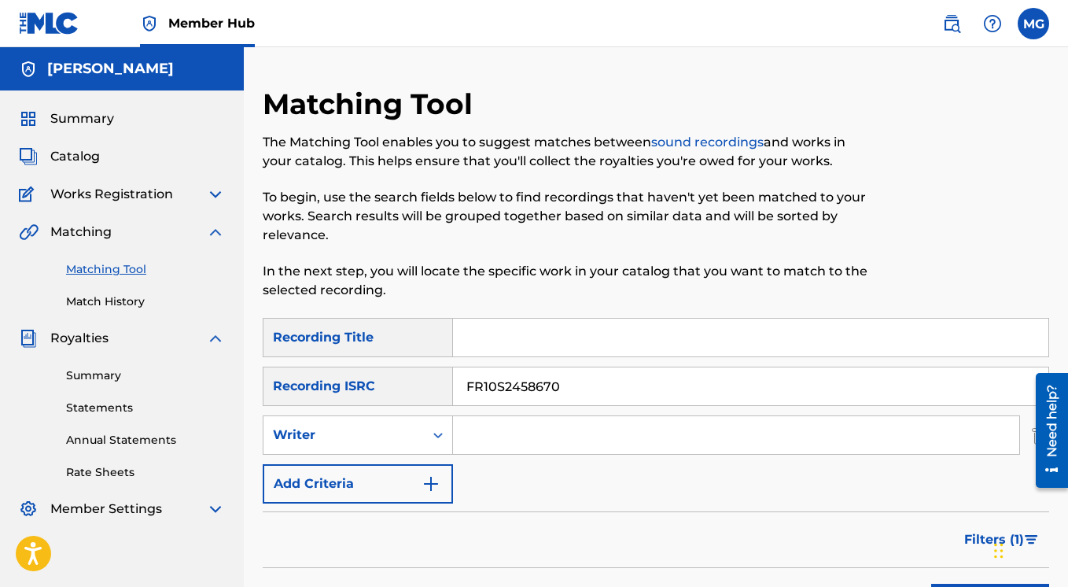
type input "FR10S2458670"
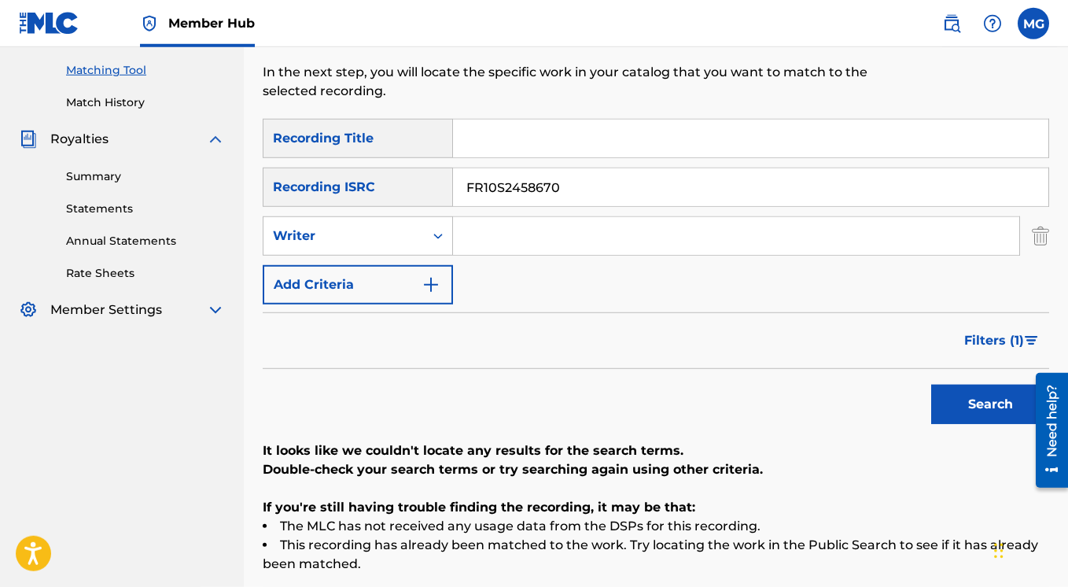
scroll to position [214, 0]
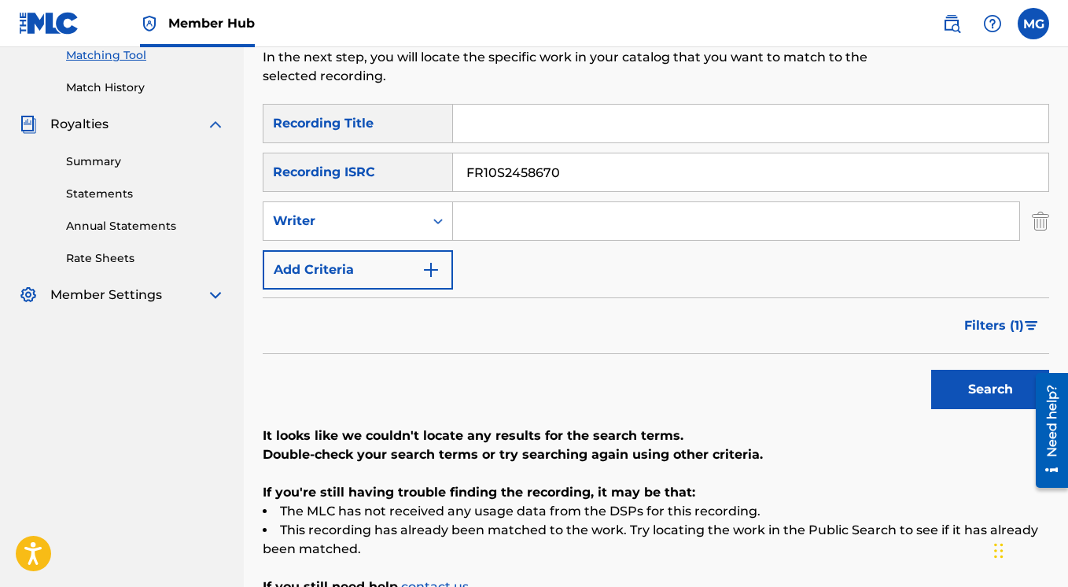
drag, startPoint x: 574, startPoint y: 173, endPoint x: 439, endPoint y: 159, distance: 135.3
click at [453, 159] on input "FR10S2458670" at bounding box center [751, 172] width 596 height 38
click at [479, 127] on input "Search Form" at bounding box center [751, 124] width 596 height 38
paste input "Te Fa Shit"
type input "Te Fa Shit"
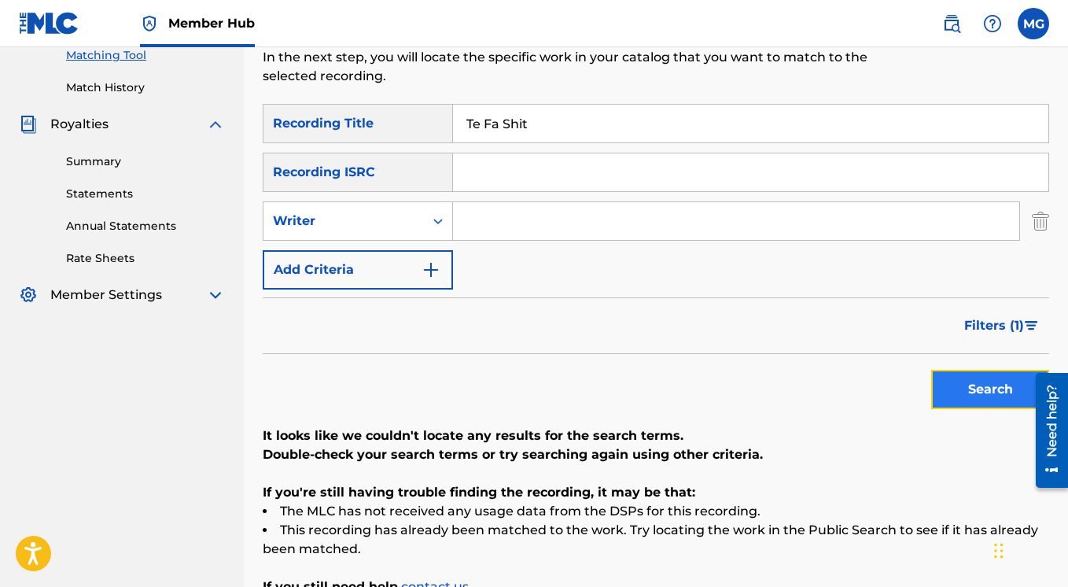
click at [966, 389] on button "Search" at bounding box center [990, 389] width 118 height 39
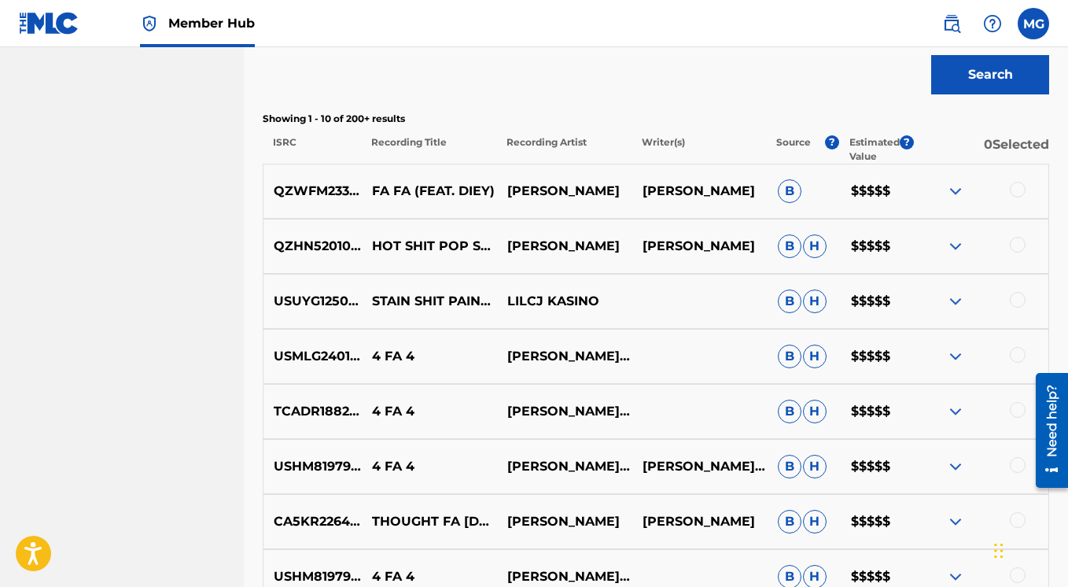
scroll to position [277, 0]
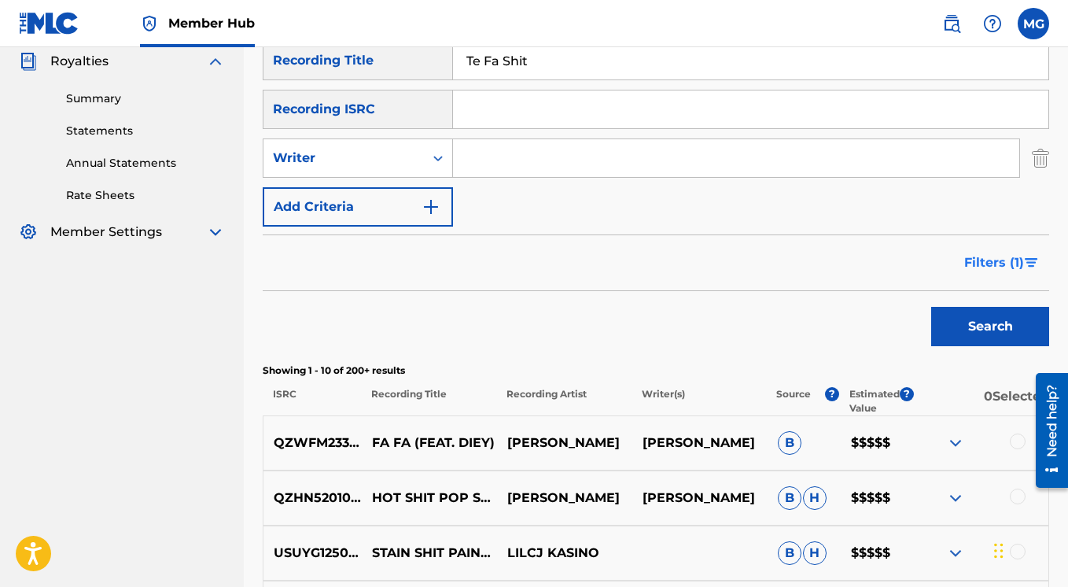
click at [1005, 260] on span "Filters ( 1 )" at bounding box center [995, 262] width 60 height 19
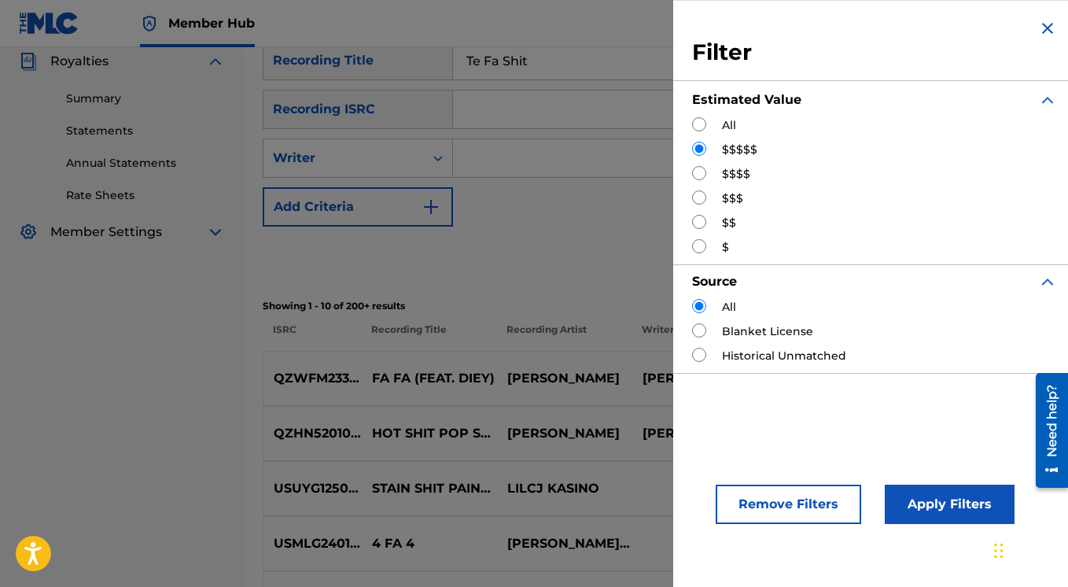
drag, startPoint x: 703, startPoint y: 123, endPoint x: 711, endPoint y: 141, distance: 20.1
click at [703, 125] on input "Search Form" at bounding box center [699, 124] width 14 height 14
radio input "true"
click at [923, 506] on button "Apply Filters" at bounding box center [950, 504] width 130 height 39
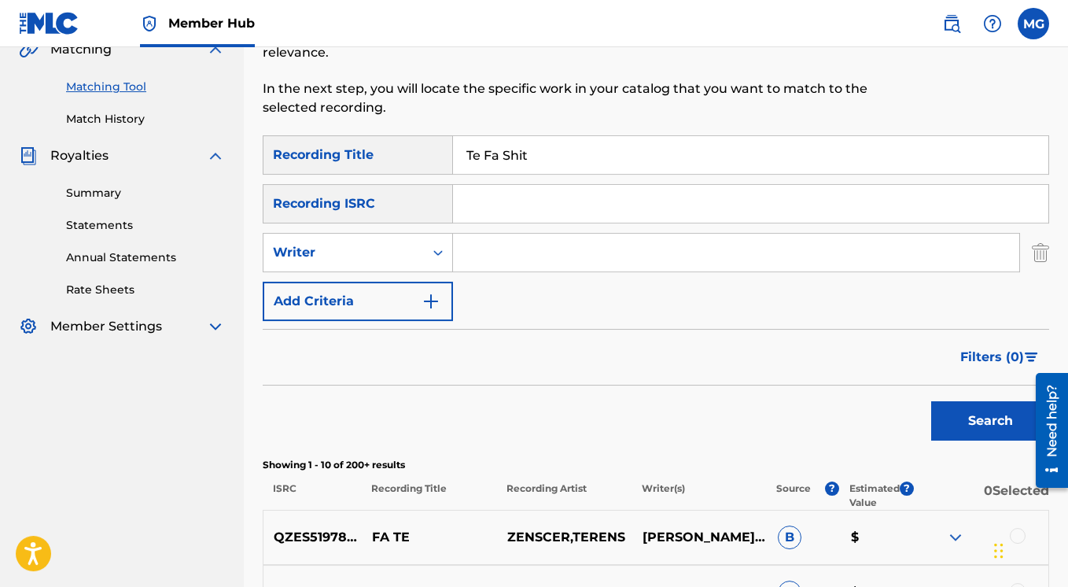
scroll to position [88, 0]
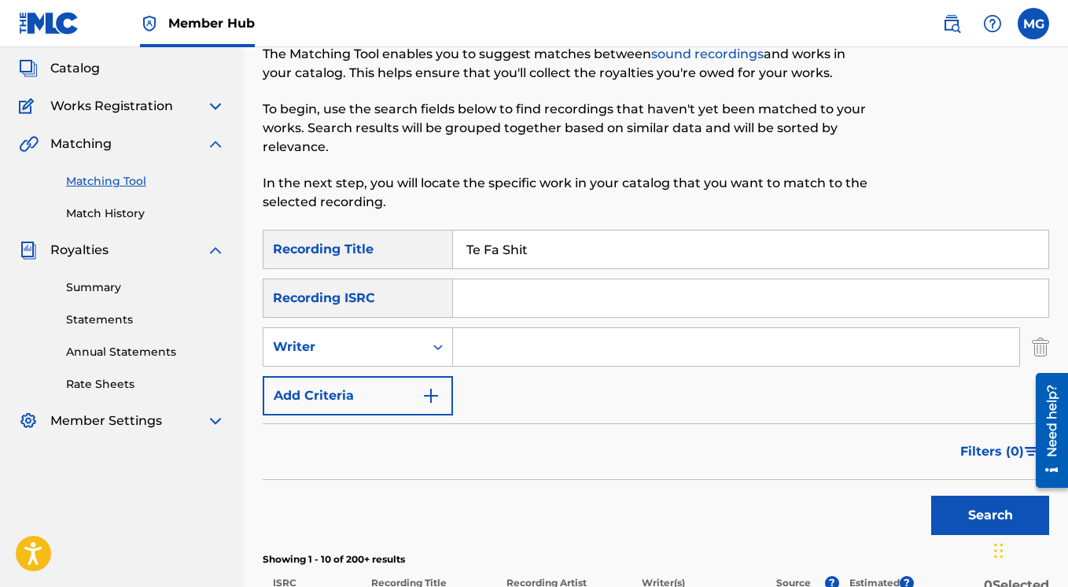
drag, startPoint x: 549, startPoint y: 254, endPoint x: 420, endPoint y: 242, distance: 129.6
click at [453, 242] on input "Te Fa Shit" at bounding box center [751, 250] width 596 height 38
click at [485, 307] on input "Search Form" at bounding box center [751, 298] width 596 height 38
paste input "FR-X76-25-02391"
click at [488, 301] on input "FR-X76-25-02391" at bounding box center [751, 298] width 596 height 38
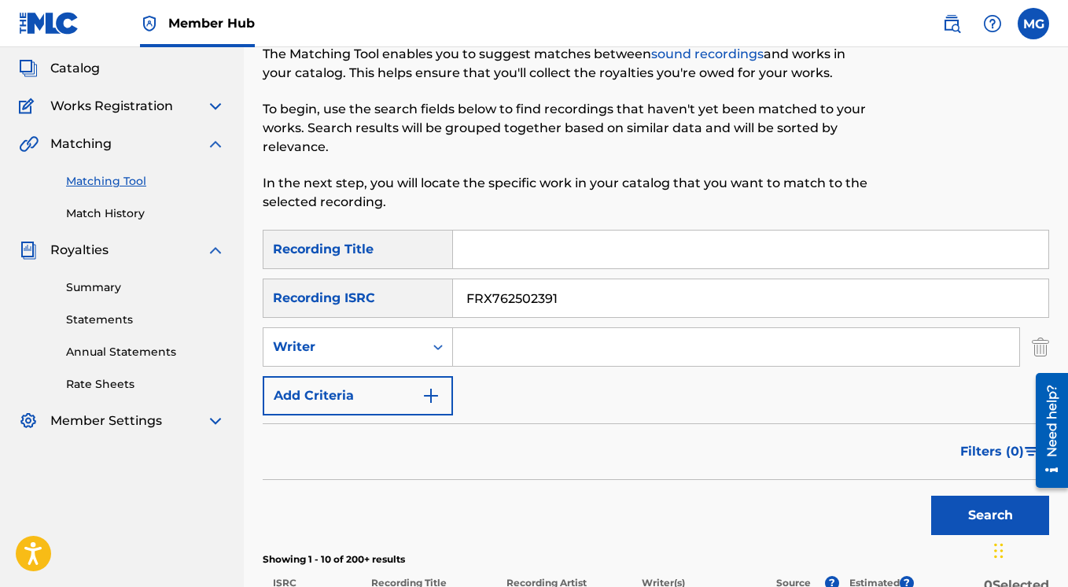
type input "FRX762502391"
click at [931, 496] on button "Search" at bounding box center [990, 515] width 118 height 39
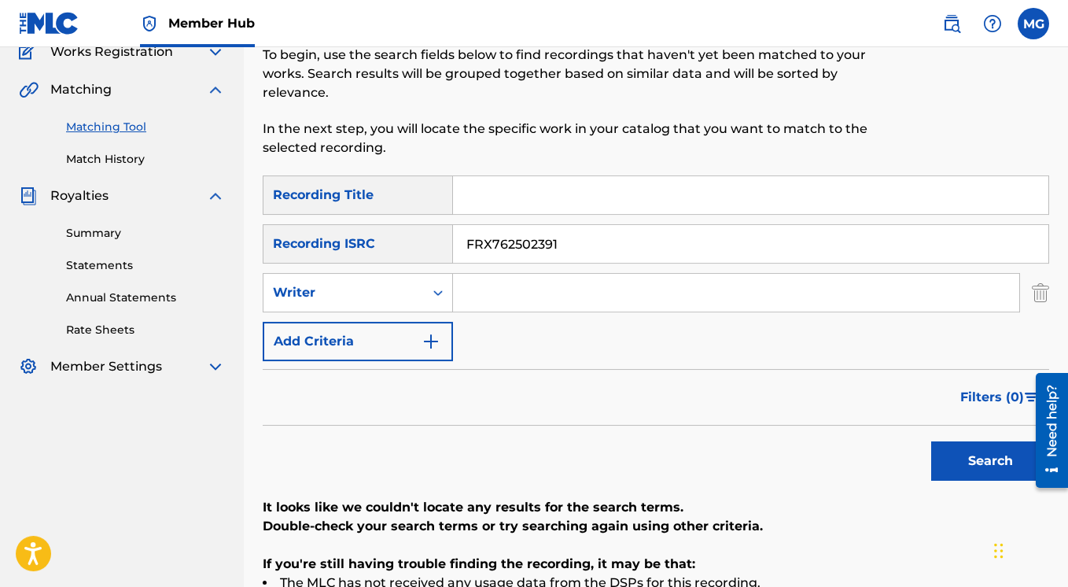
scroll to position [164, 0]
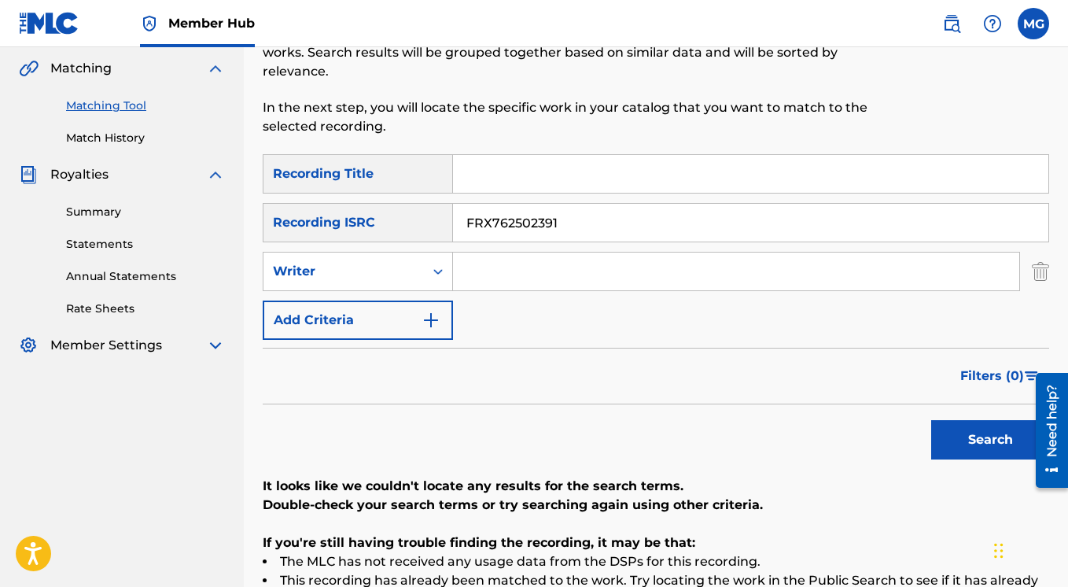
drag, startPoint x: 574, startPoint y: 218, endPoint x: 443, endPoint y: 209, distance: 130.9
click at [453, 209] on input "FRX762502391" at bounding box center [751, 223] width 596 height 38
click at [478, 279] on input "Search Form" at bounding box center [736, 272] width 566 height 38
paste input "Jub-Z"
type input "Jub-Z"
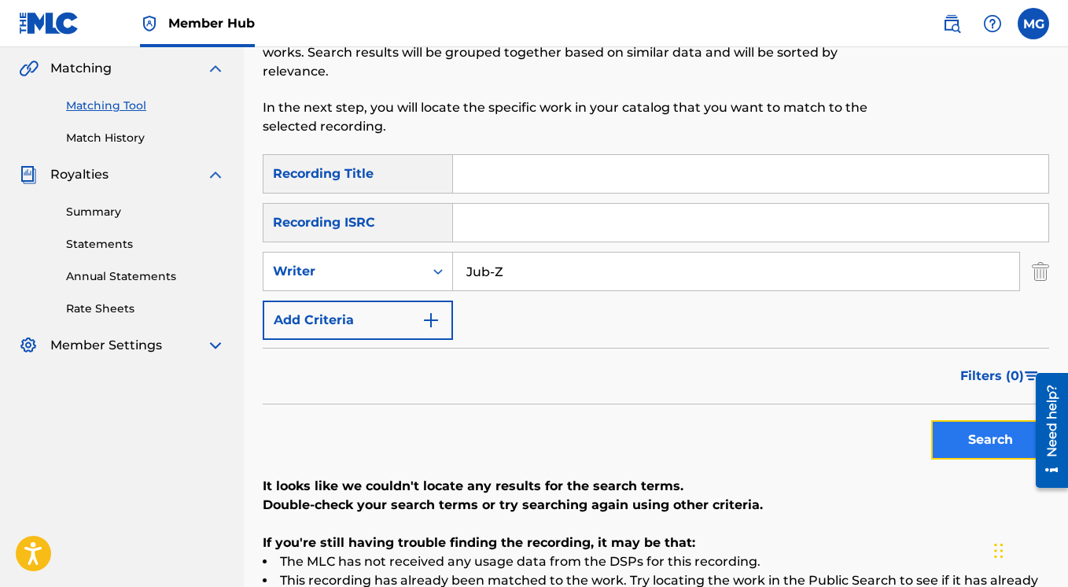
click at [961, 432] on button "Search" at bounding box center [990, 439] width 118 height 39
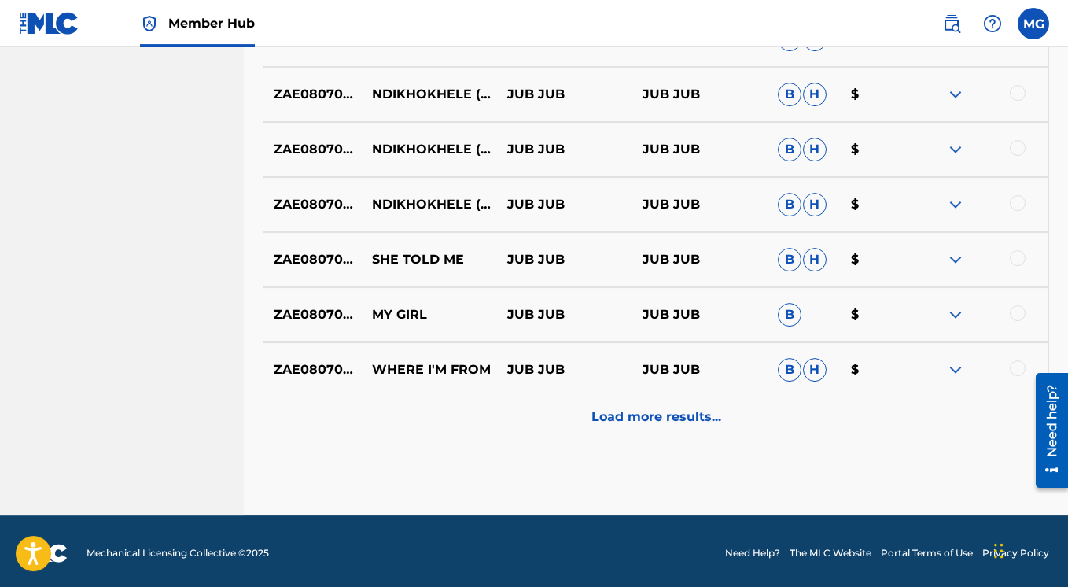
scroll to position [850, 0]
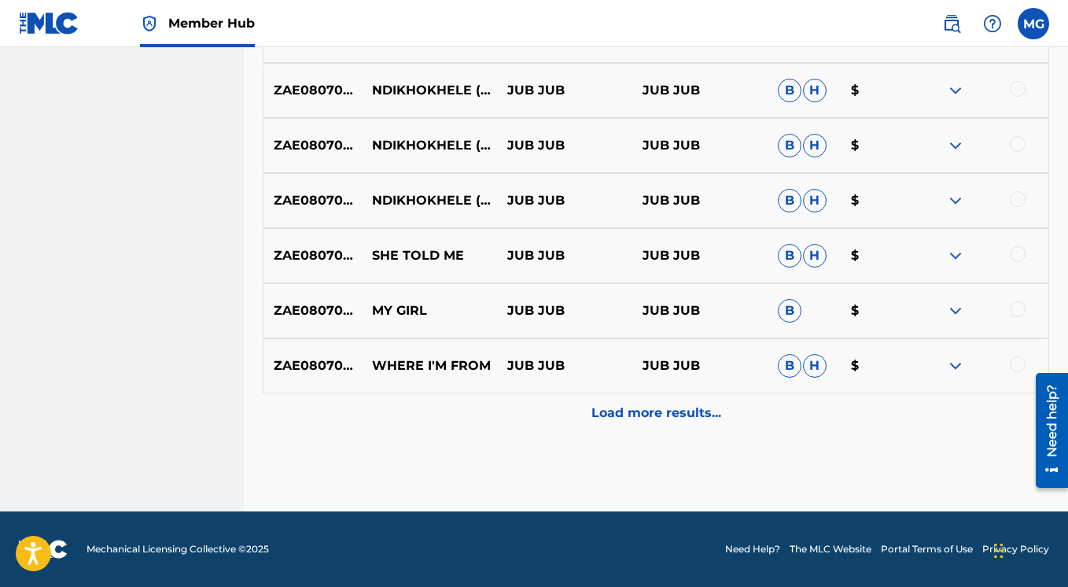
click at [688, 417] on p "Load more results..." at bounding box center [657, 413] width 130 height 19
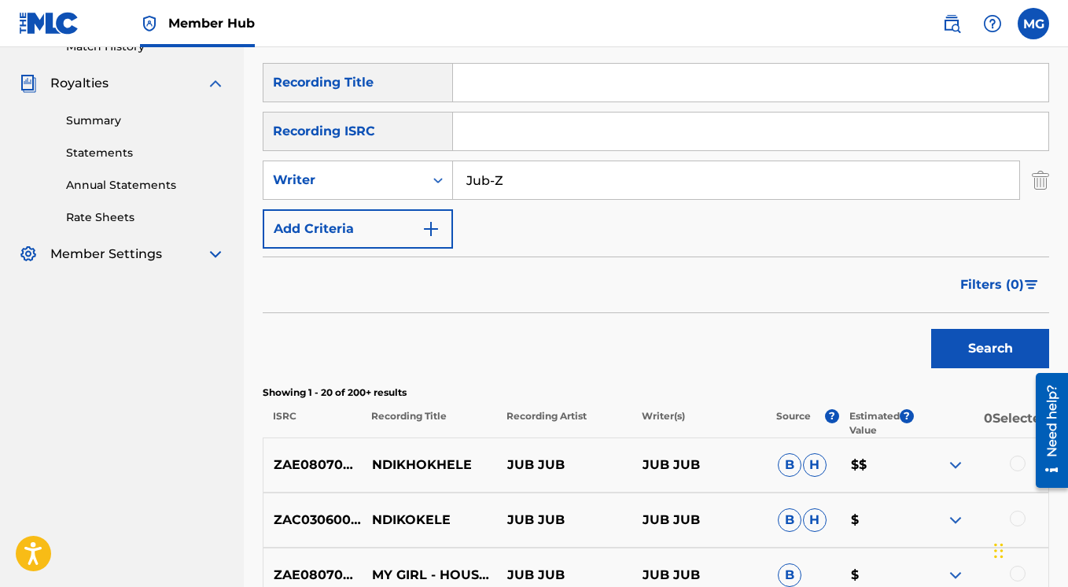
scroll to position [0, 0]
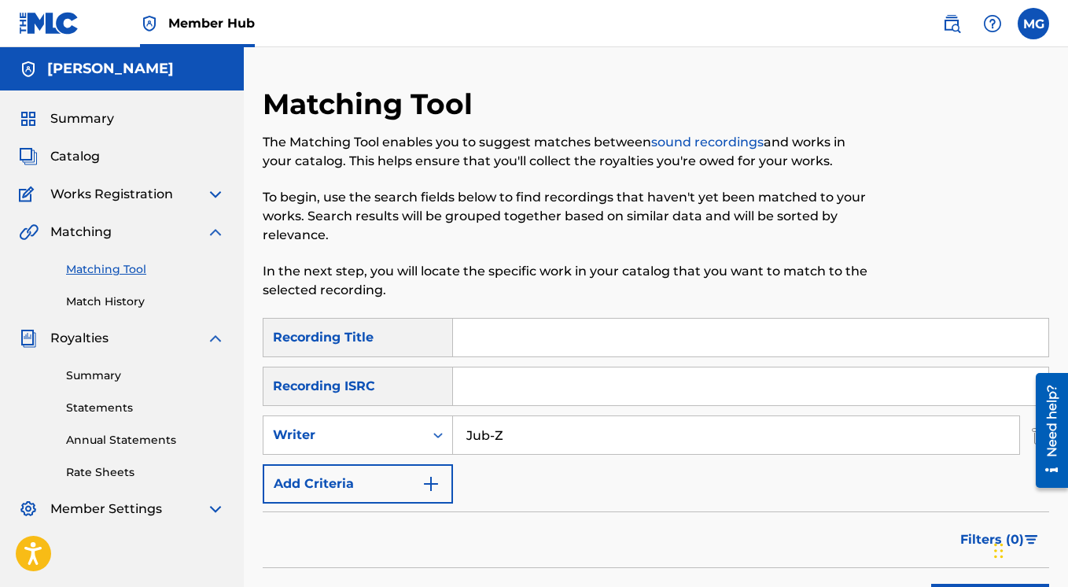
click at [514, 394] on input "Search Form" at bounding box center [751, 386] width 596 height 38
paste input "FR-X76-25-02391"
click at [490, 389] on input "FR-X76-25-02391" at bounding box center [751, 386] width 596 height 38
type input "FRX762502391"
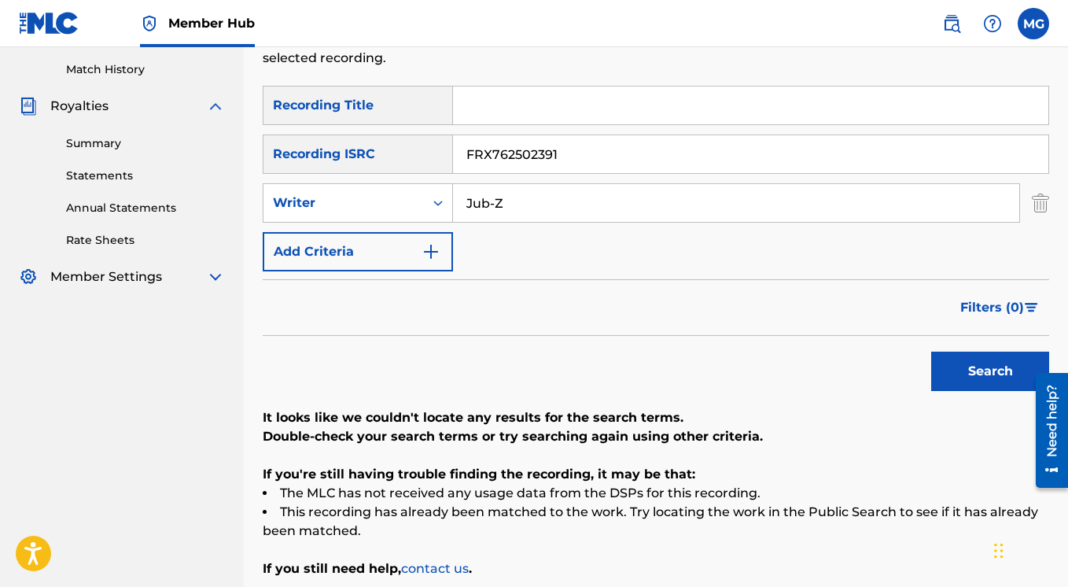
scroll to position [63, 0]
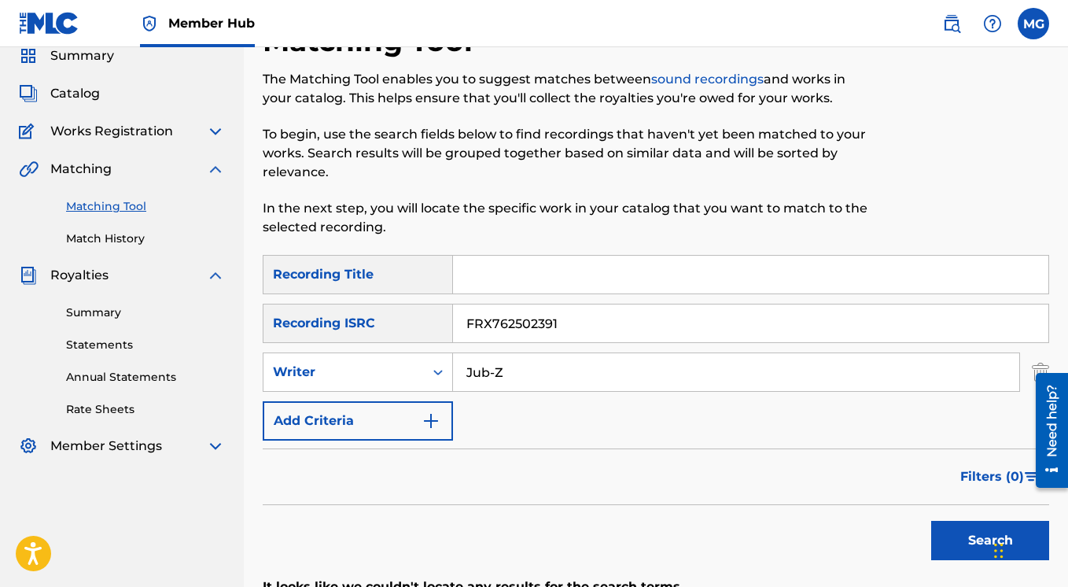
click at [504, 374] on input "Jub-Z" at bounding box center [736, 372] width 566 height 38
type input "Jubsy"
click at [931, 521] on button "Search" at bounding box center [990, 540] width 118 height 39
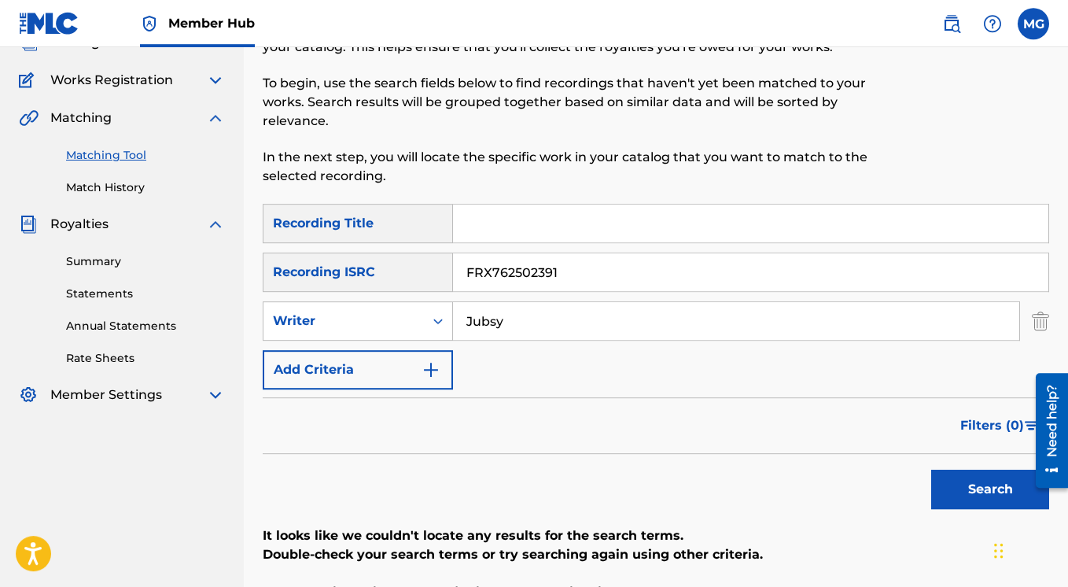
scroll to position [138, 0]
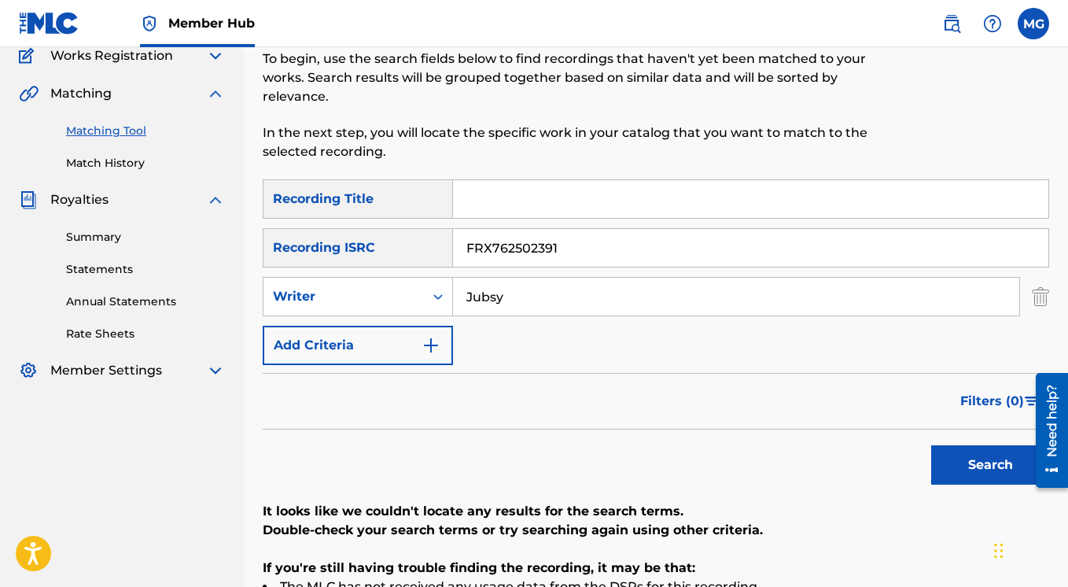
drag, startPoint x: 604, startPoint y: 241, endPoint x: 456, endPoint y: 245, distance: 148.7
click at [456, 245] on input "FRX762502391" at bounding box center [751, 248] width 596 height 38
click at [931, 445] on button "Search" at bounding box center [990, 464] width 118 height 39
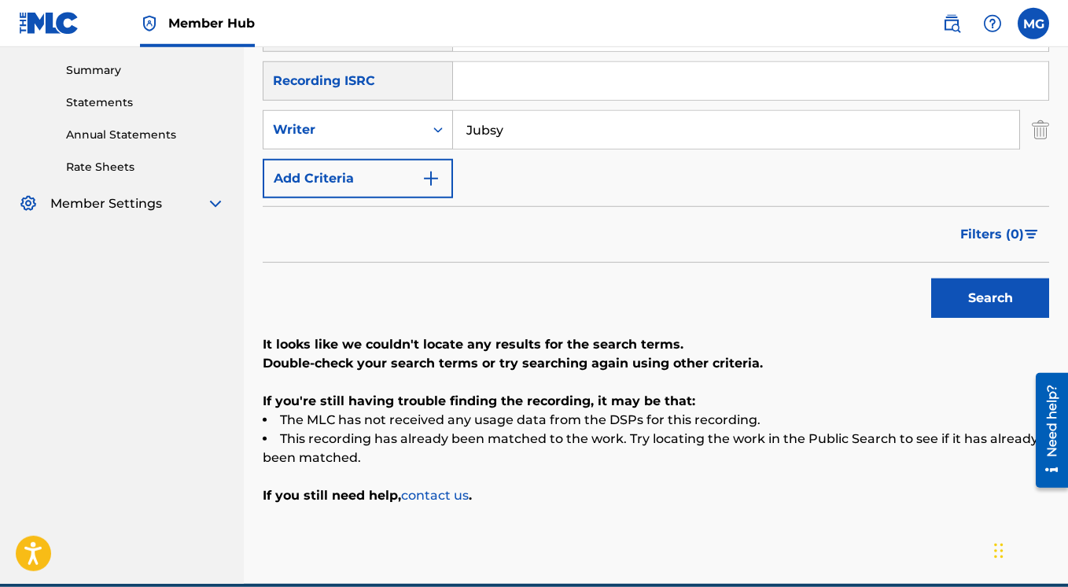
scroll to position [227, 0]
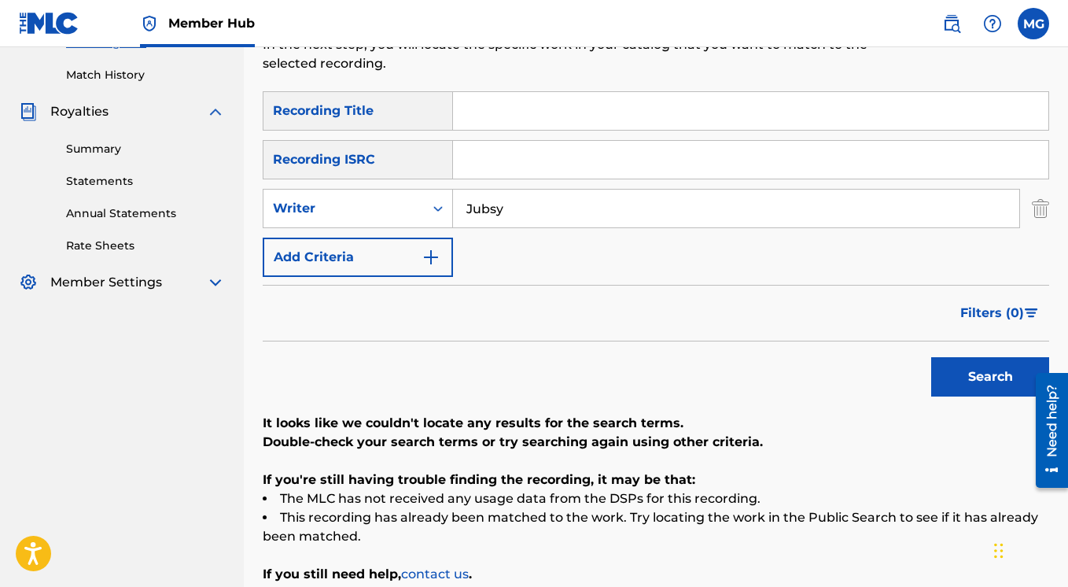
drag, startPoint x: 520, startPoint y: 212, endPoint x: 455, endPoint y: 205, distance: 65.6
click at [453, 204] on input "Jubsy" at bounding box center [736, 209] width 566 height 38
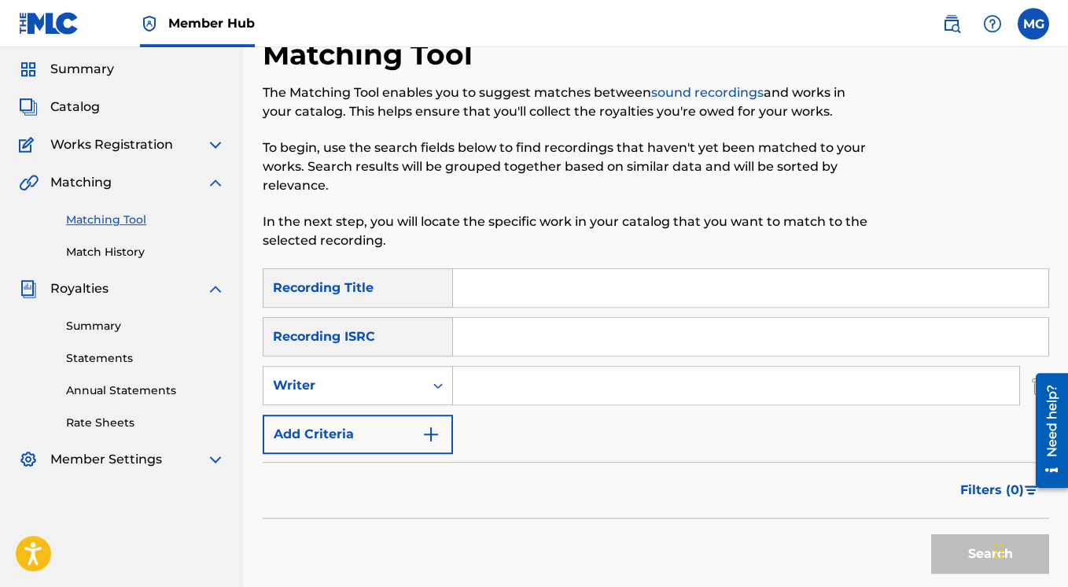
scroll to position [0, 0]
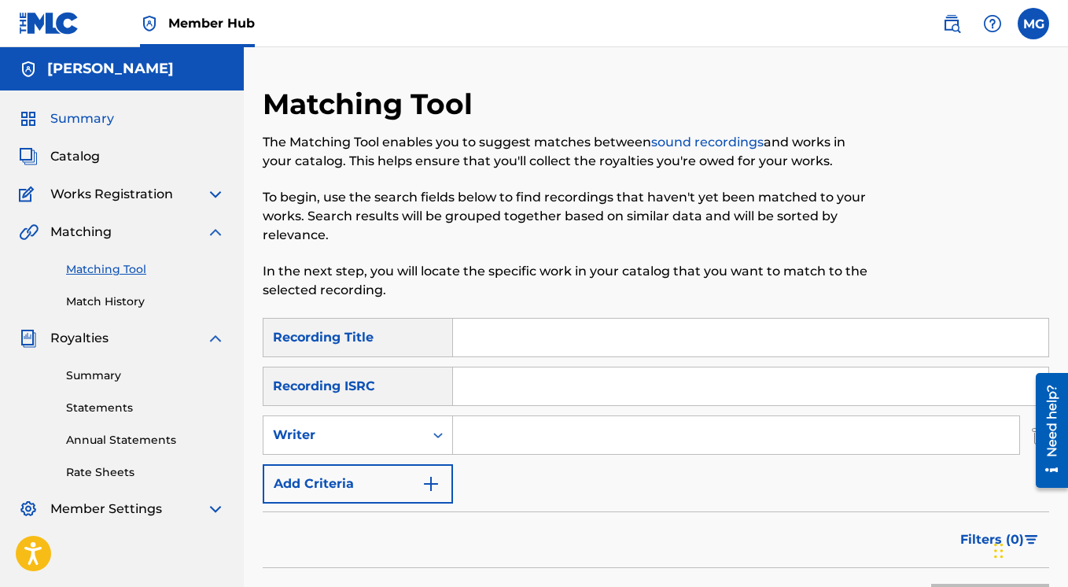
click at [72, 120] on span "Summary" at bounding box center [82, 118] width 64 height 19
